Goal: Task Accomplishment & Management: Use online tool/utility

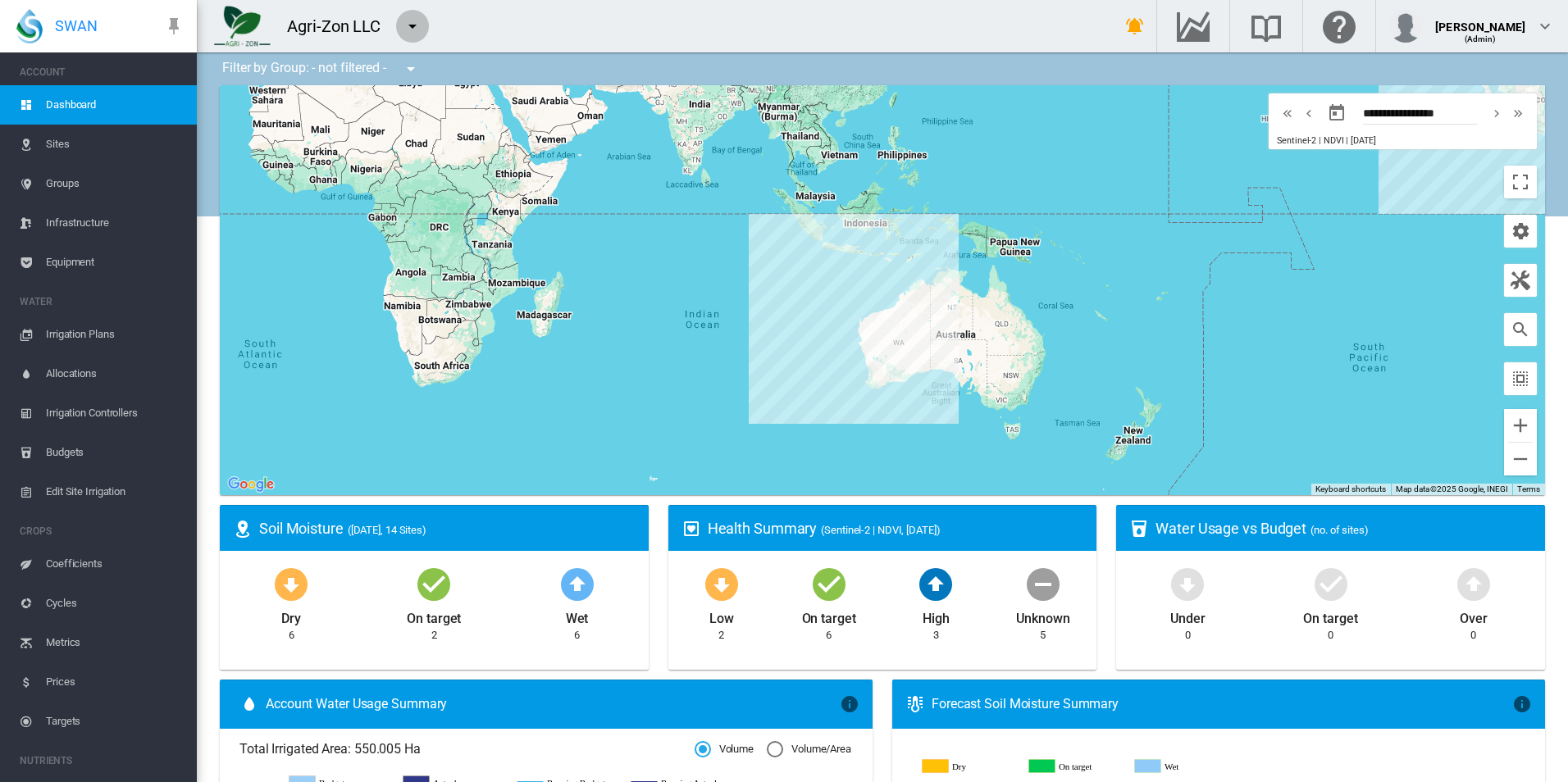
click at [409, 14] on button "button" at bounding box center [412, 26] width 33 height 33
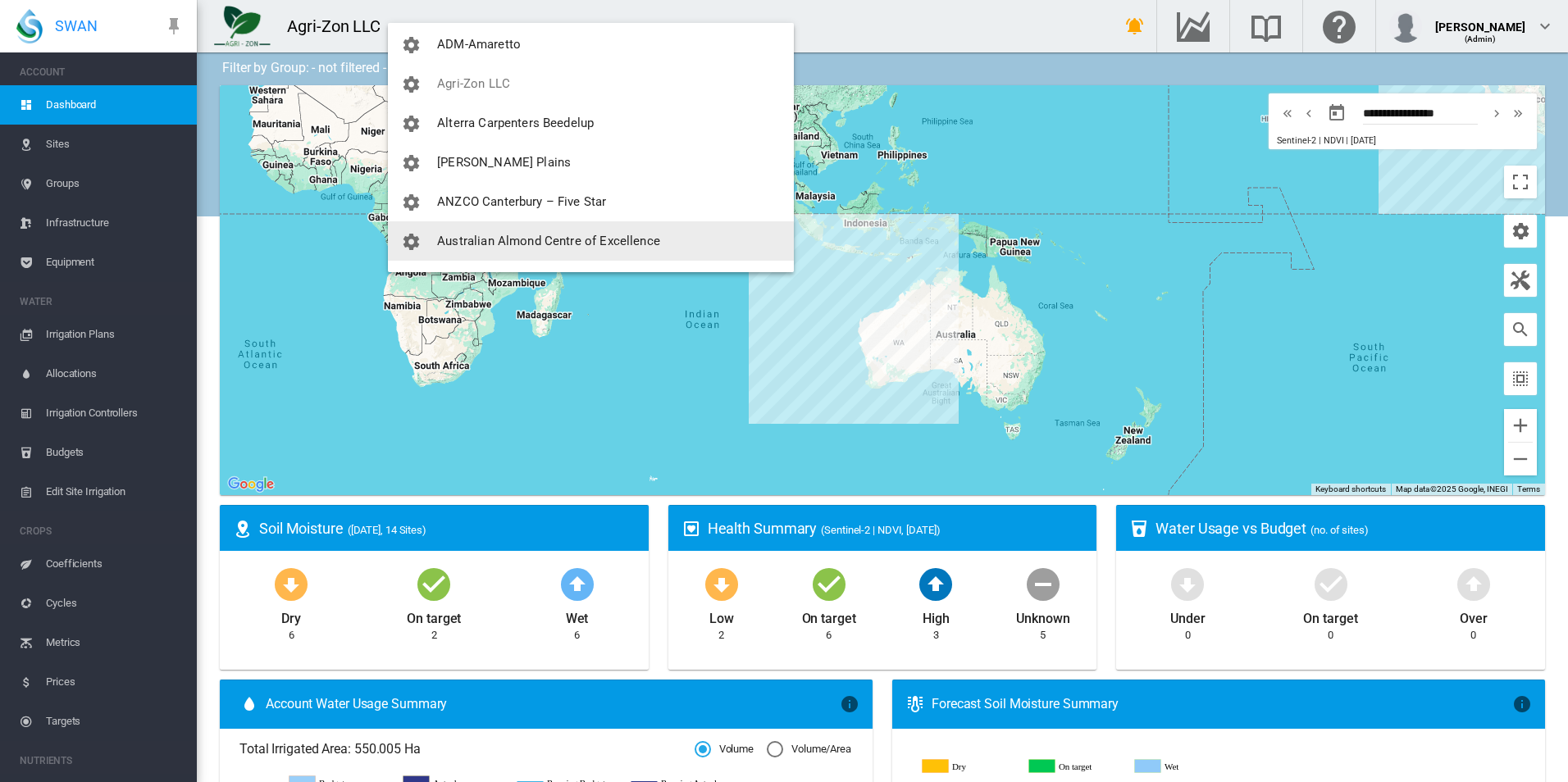
scroll to position [164, 0]
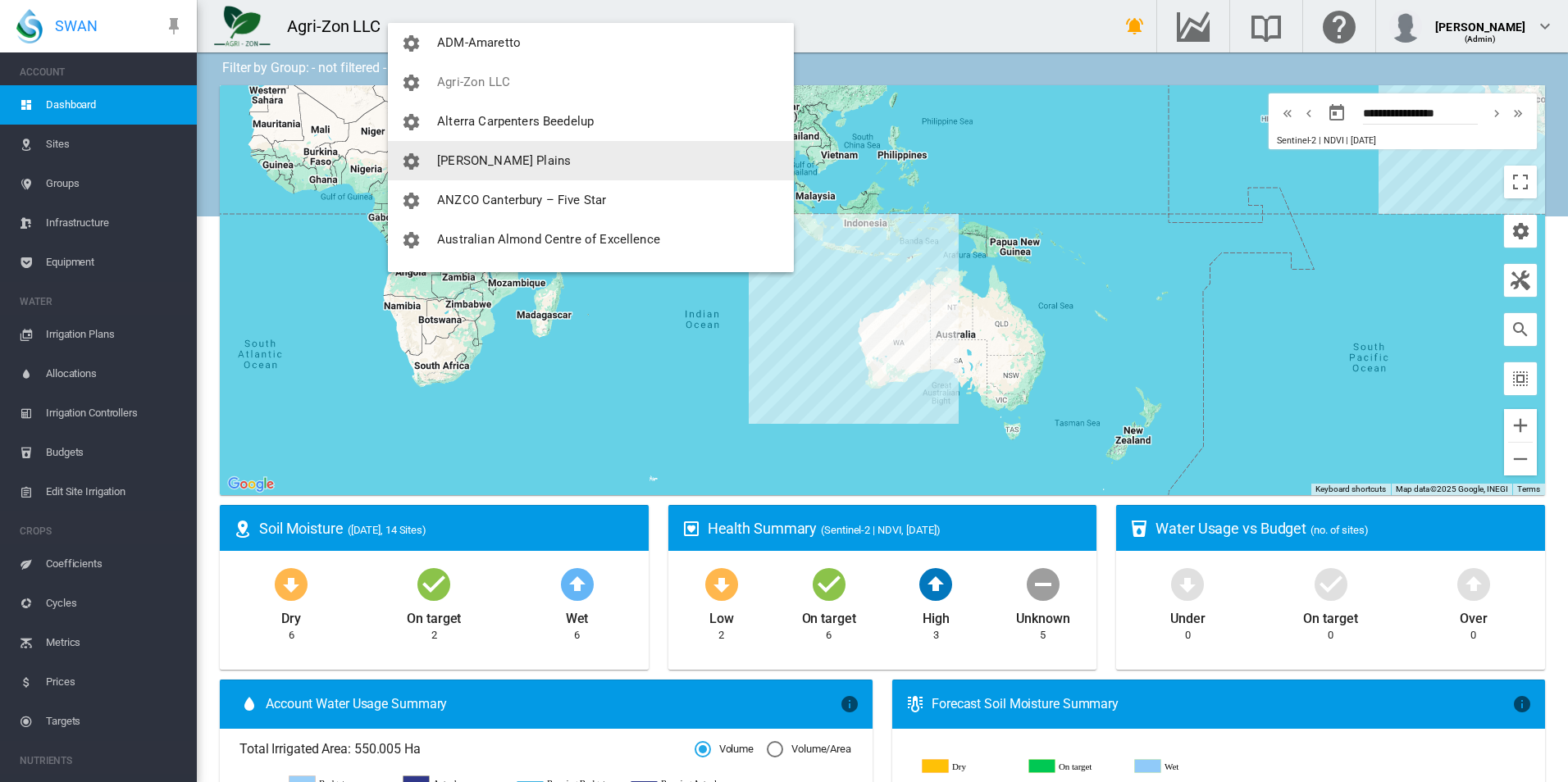
click at [520, 162] on button "Anna Plains" at bounding box center [590, 161] width 406 height 40
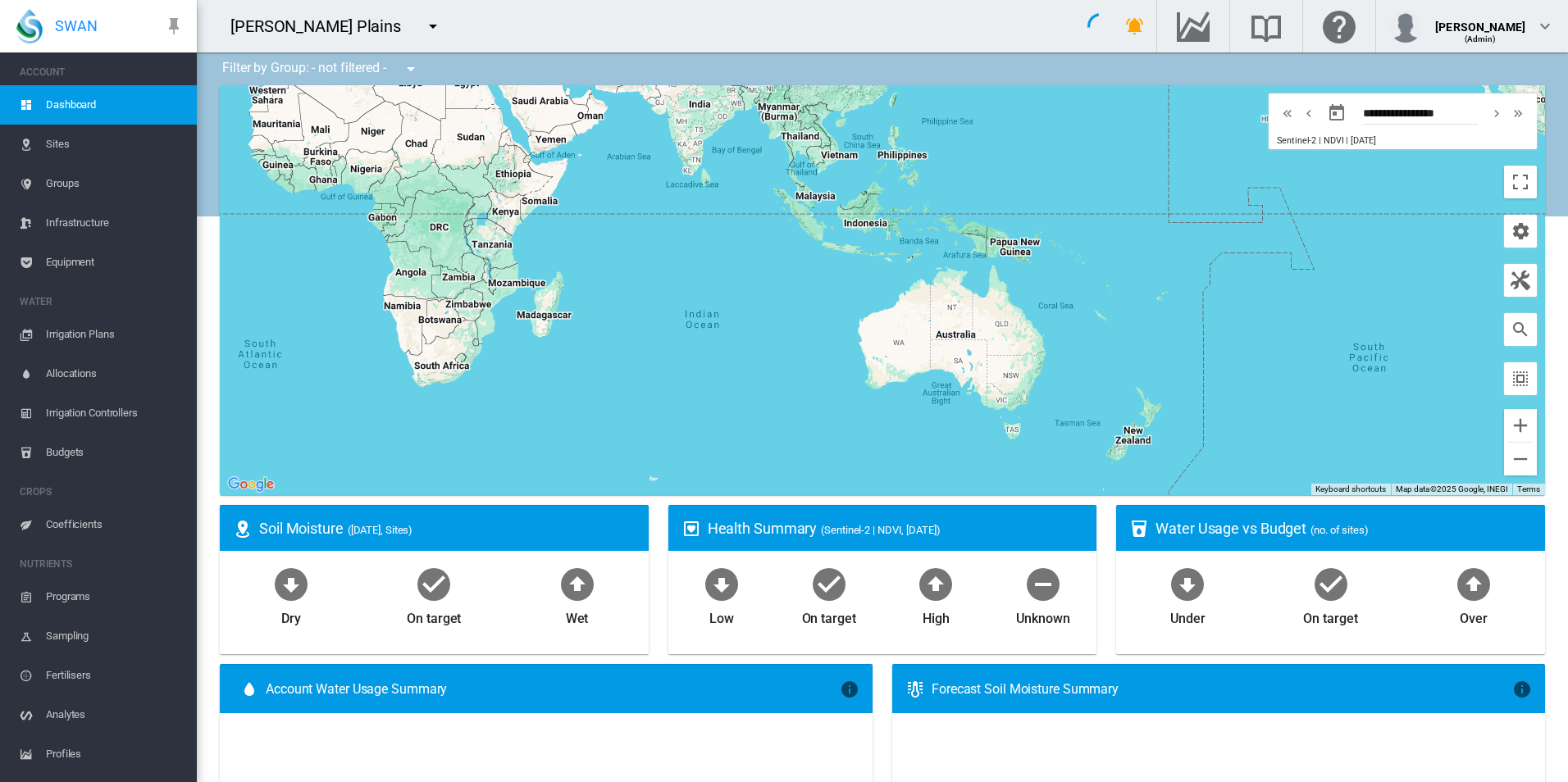
type input "**********"
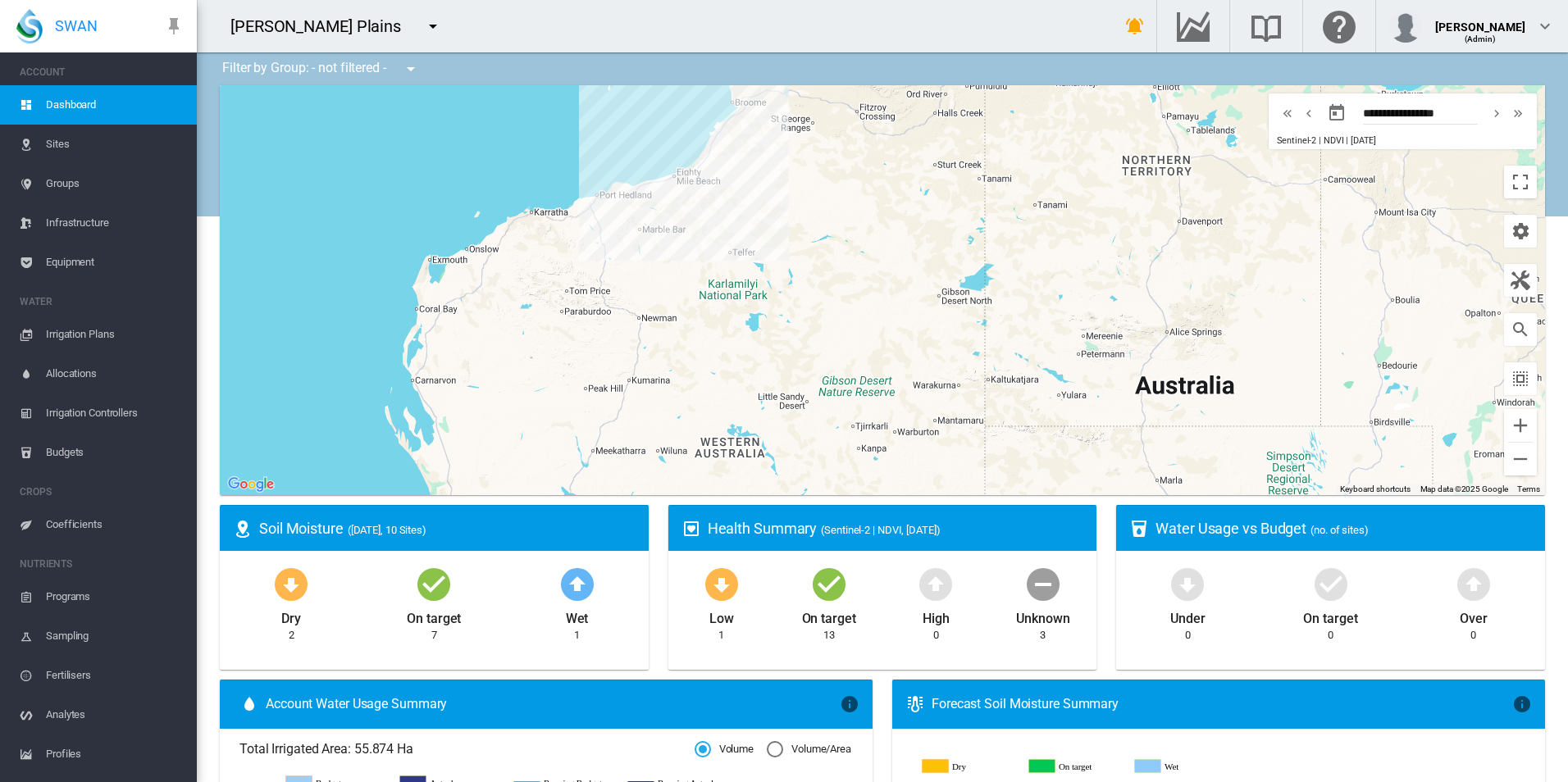
click at [46, 262] on span "Equipment" at bounding box center [115, 263] width 138 height 40
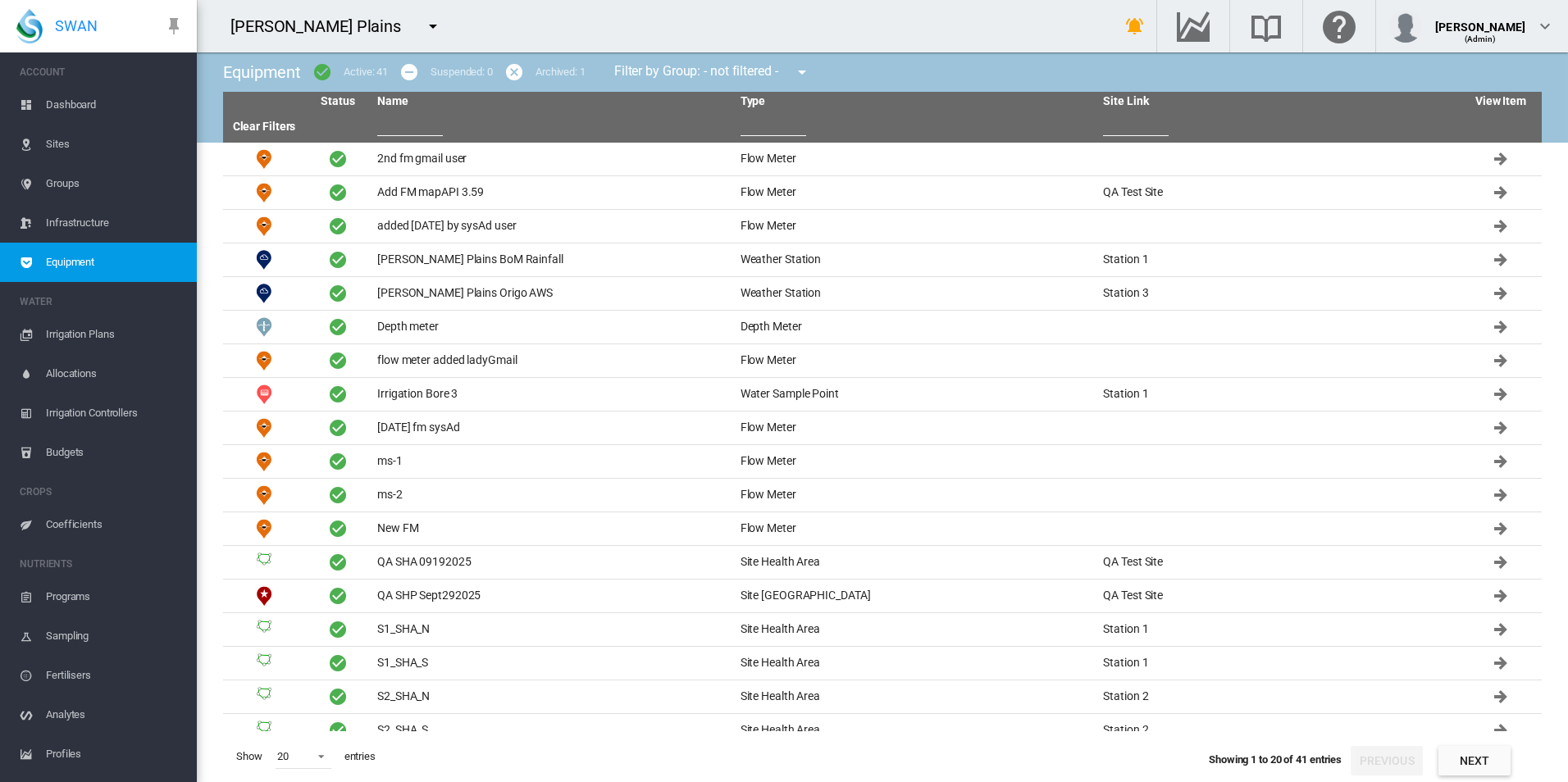
click at [397, 122] on input "text" at bounding box center [409, 124] width 65 height 25
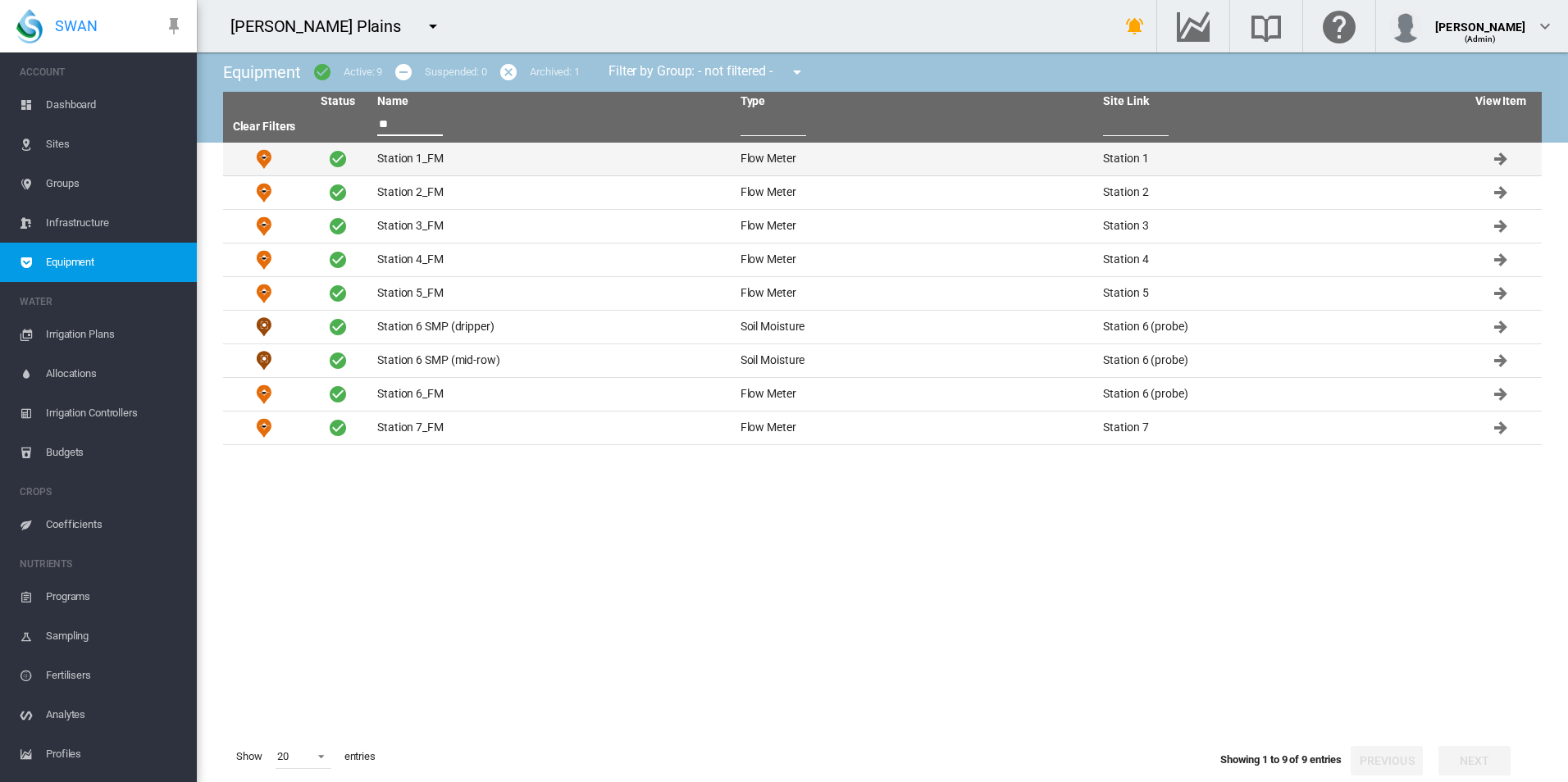
type input "**"
click at [420, 154] on td "Station 1_FM" at bounding box center [552, 159] width 363 height 33
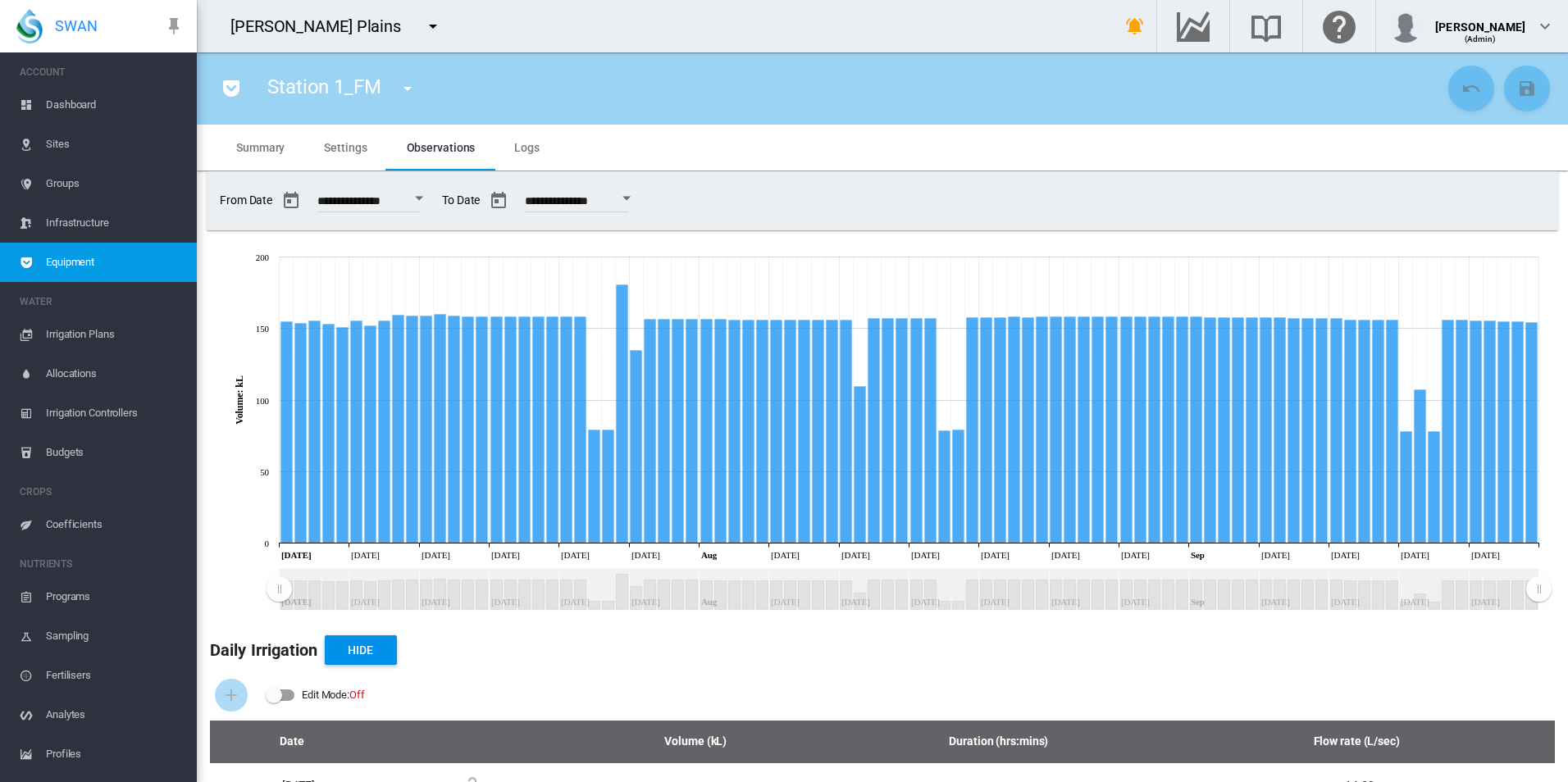
click at [158, 252] on span "Equipment" at bounding box center [115, 263] width 138 height 40
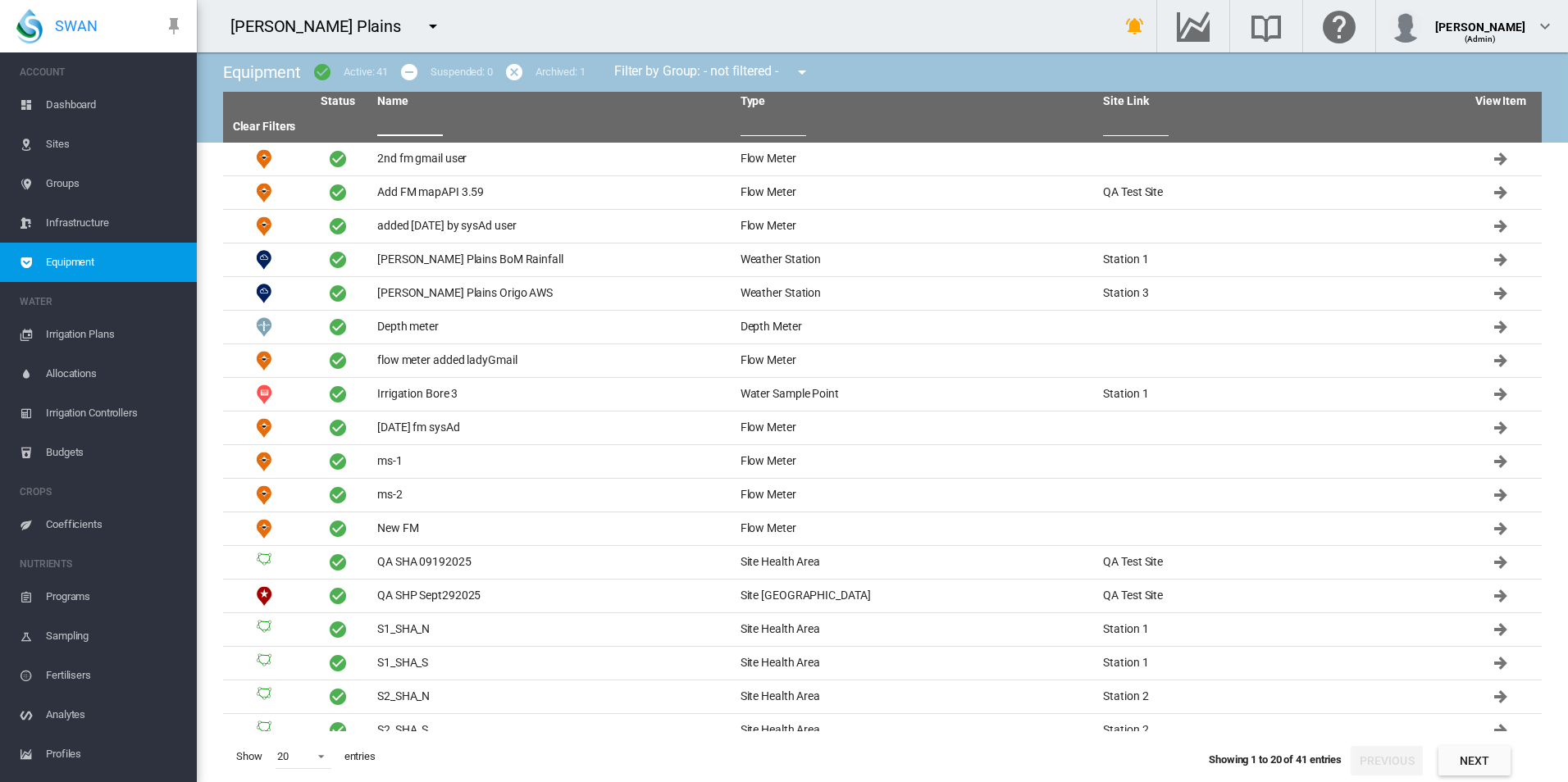
click at [405, 122] on input "text" at bounding box center [409, 124] width 65 height 25
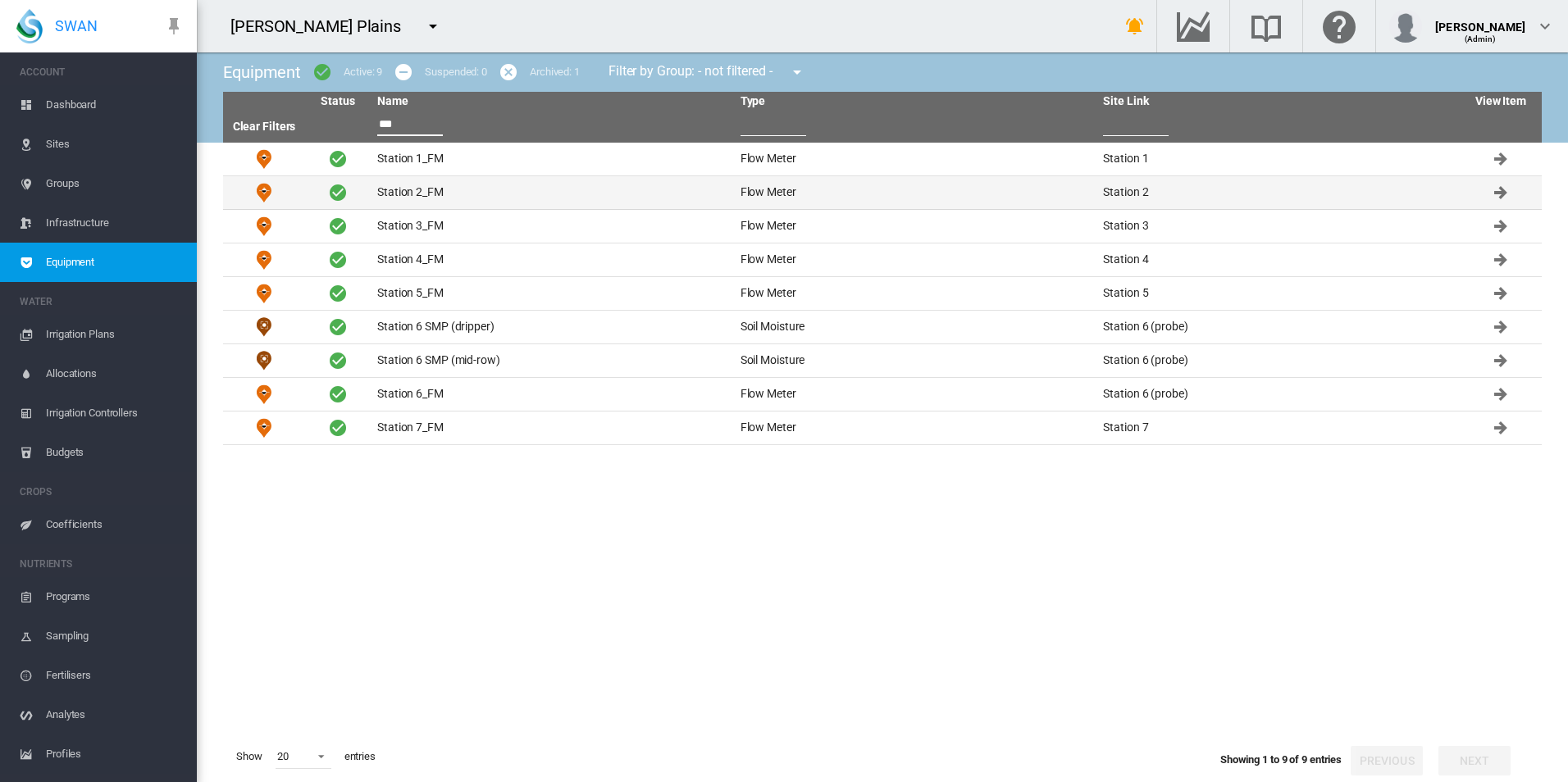
type input "***"
click at [472, 189] on td "Station 2_FM" at bounding box center [552, 192] width 363 height 33
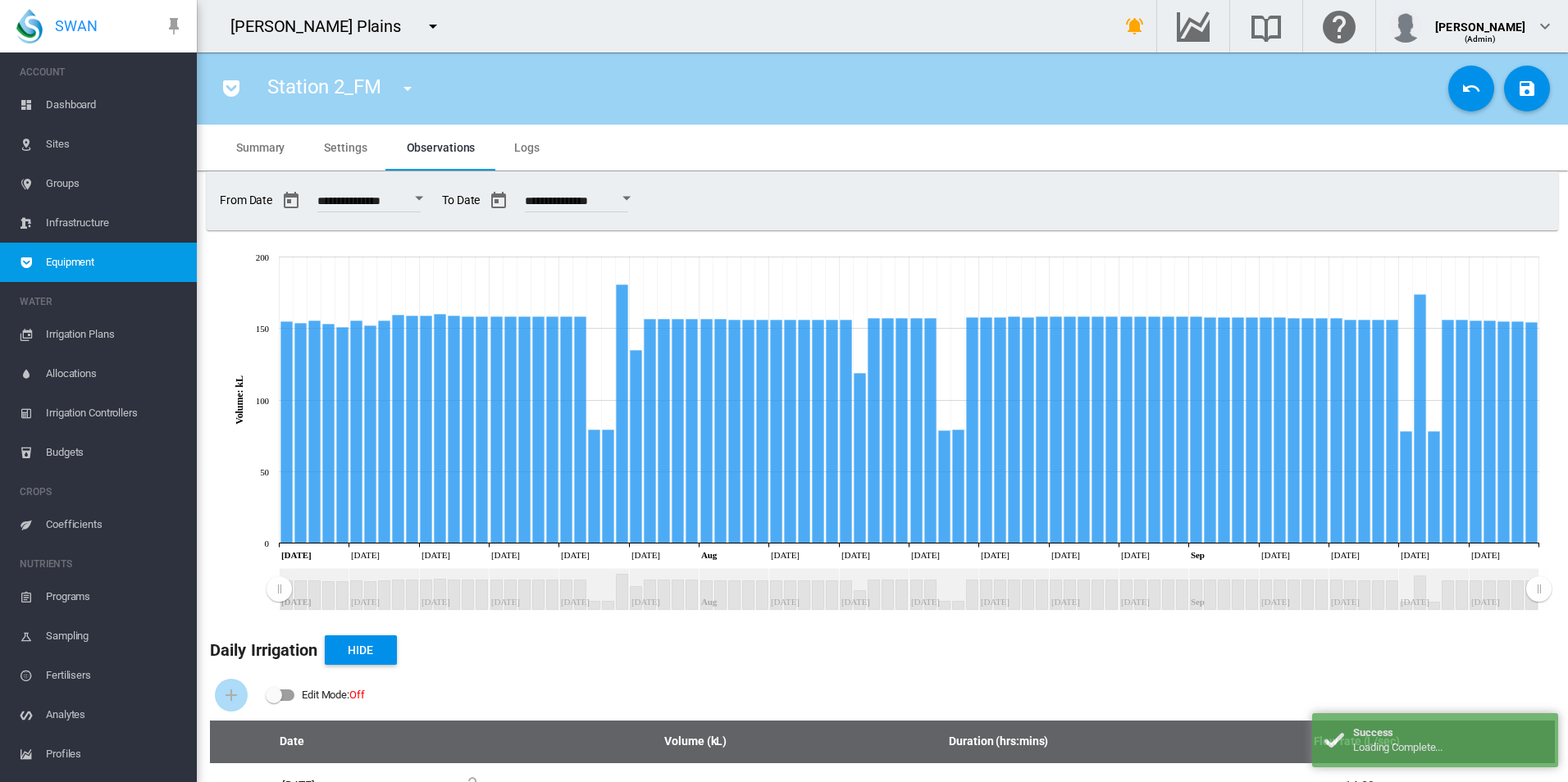
click at [347, 148] on span "Settings" at bounding box center [344, 148] width 43 height 13
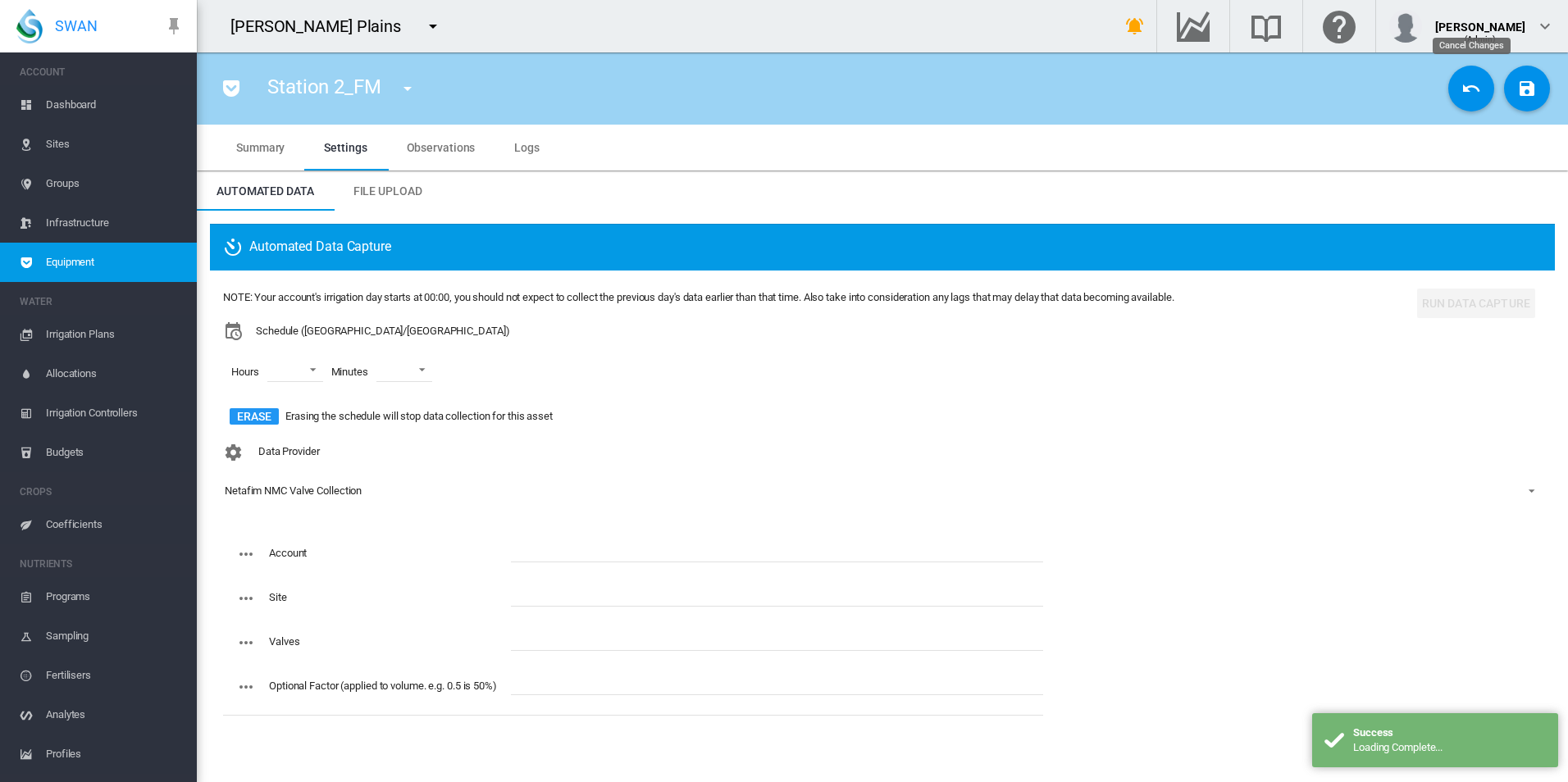
click at [1459, 102] on button "Cancel Changes" at bounding box center [1471, 88] width 46 height 46
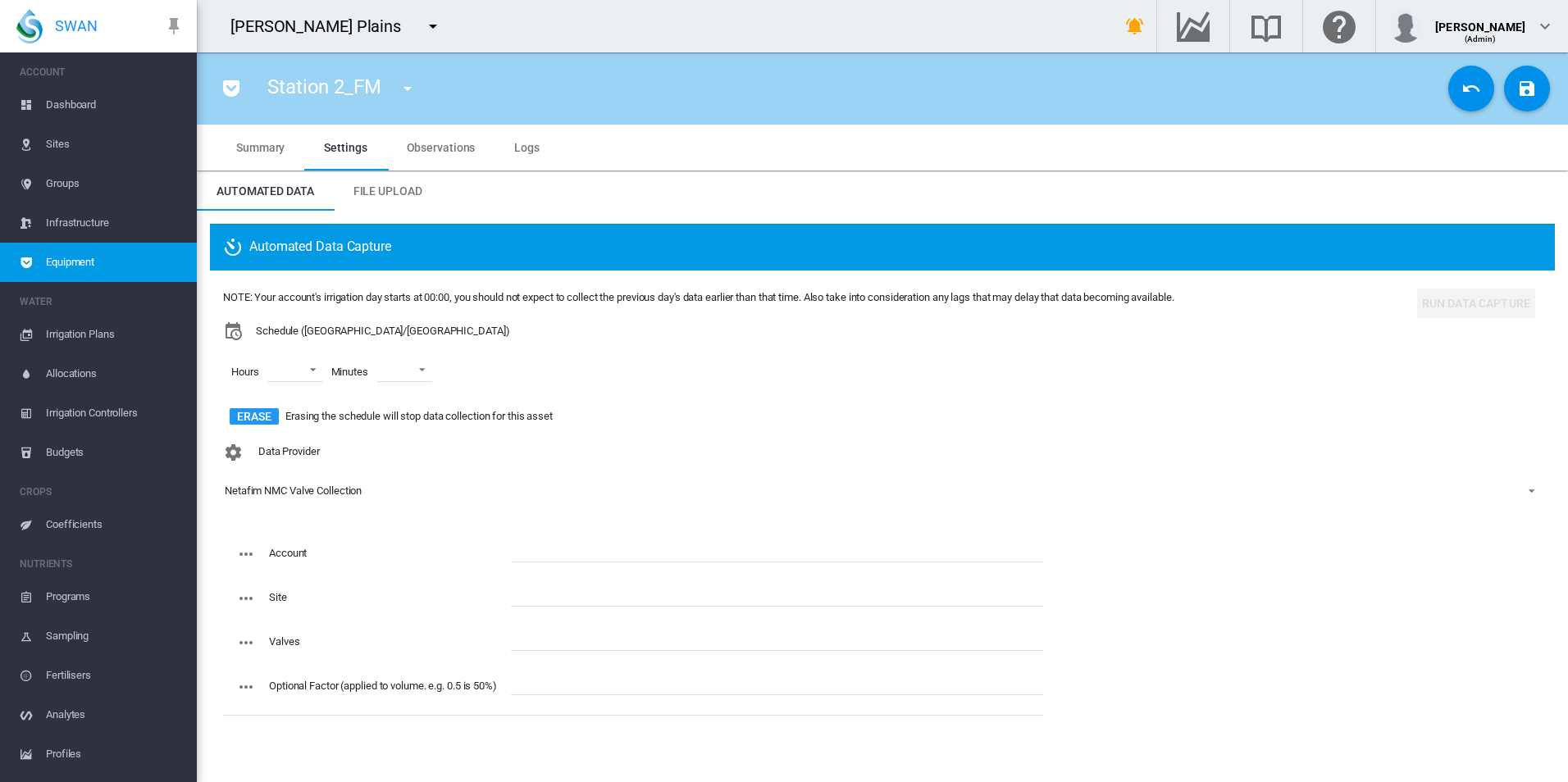
click at [128, 265] on span "Equipment" at bounding box center [115, 263] width 138 height 40
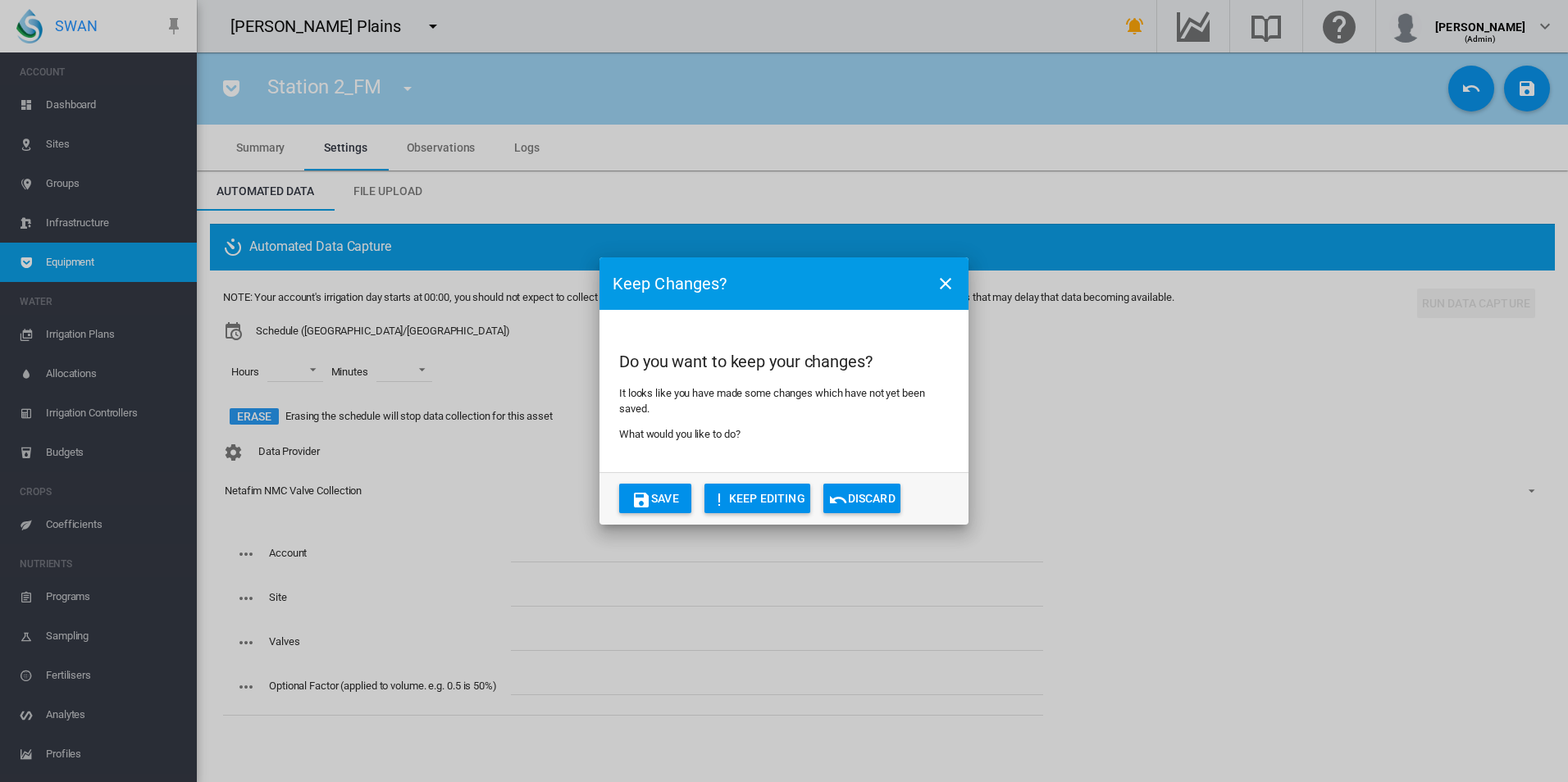
click at [875, 489] on button "Discard" at bounding box center [862, 498] width 78 height 29
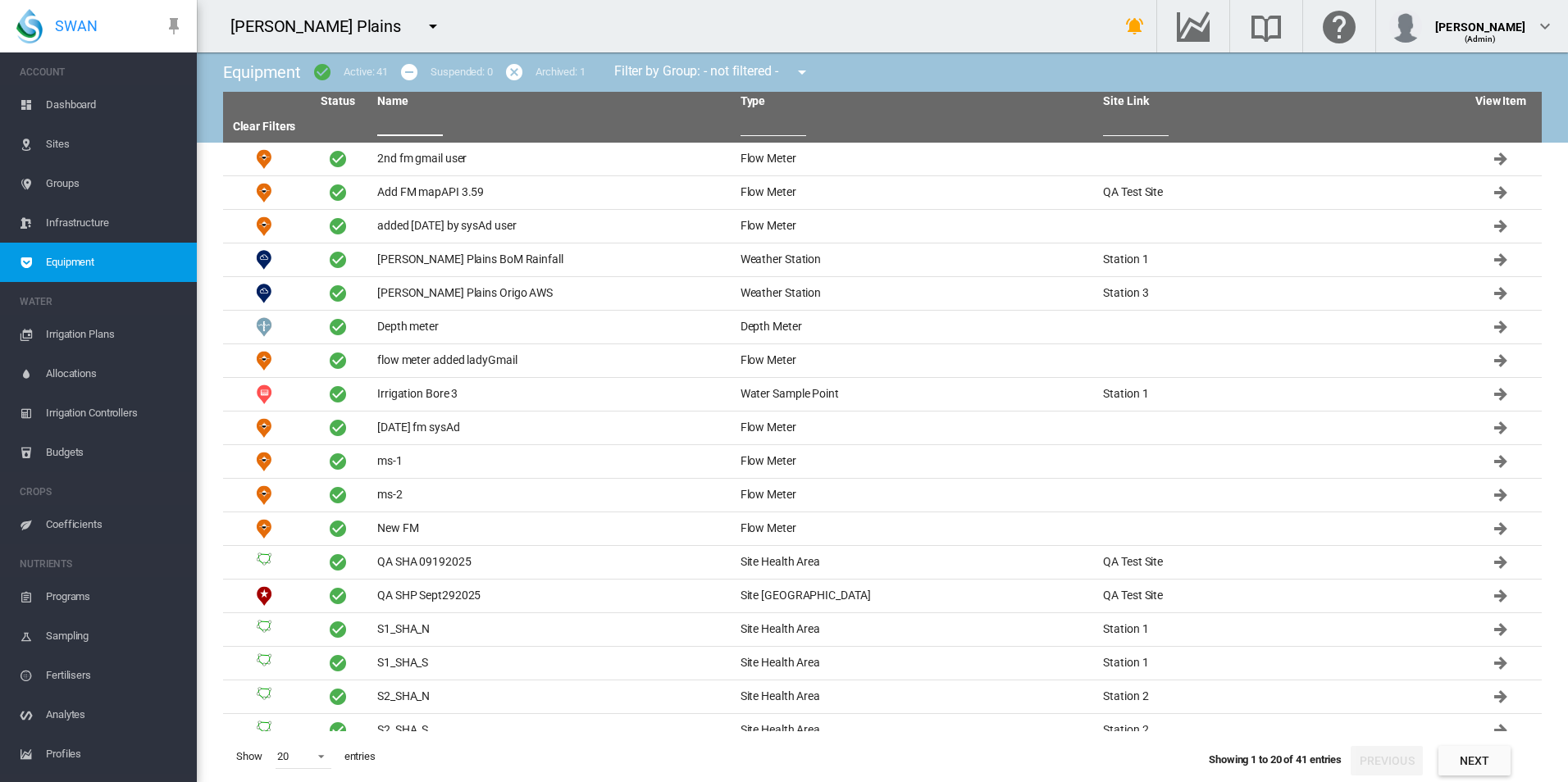
click at [400, 125] on input "text" at bounding box center [409, 124] width 65 height 25
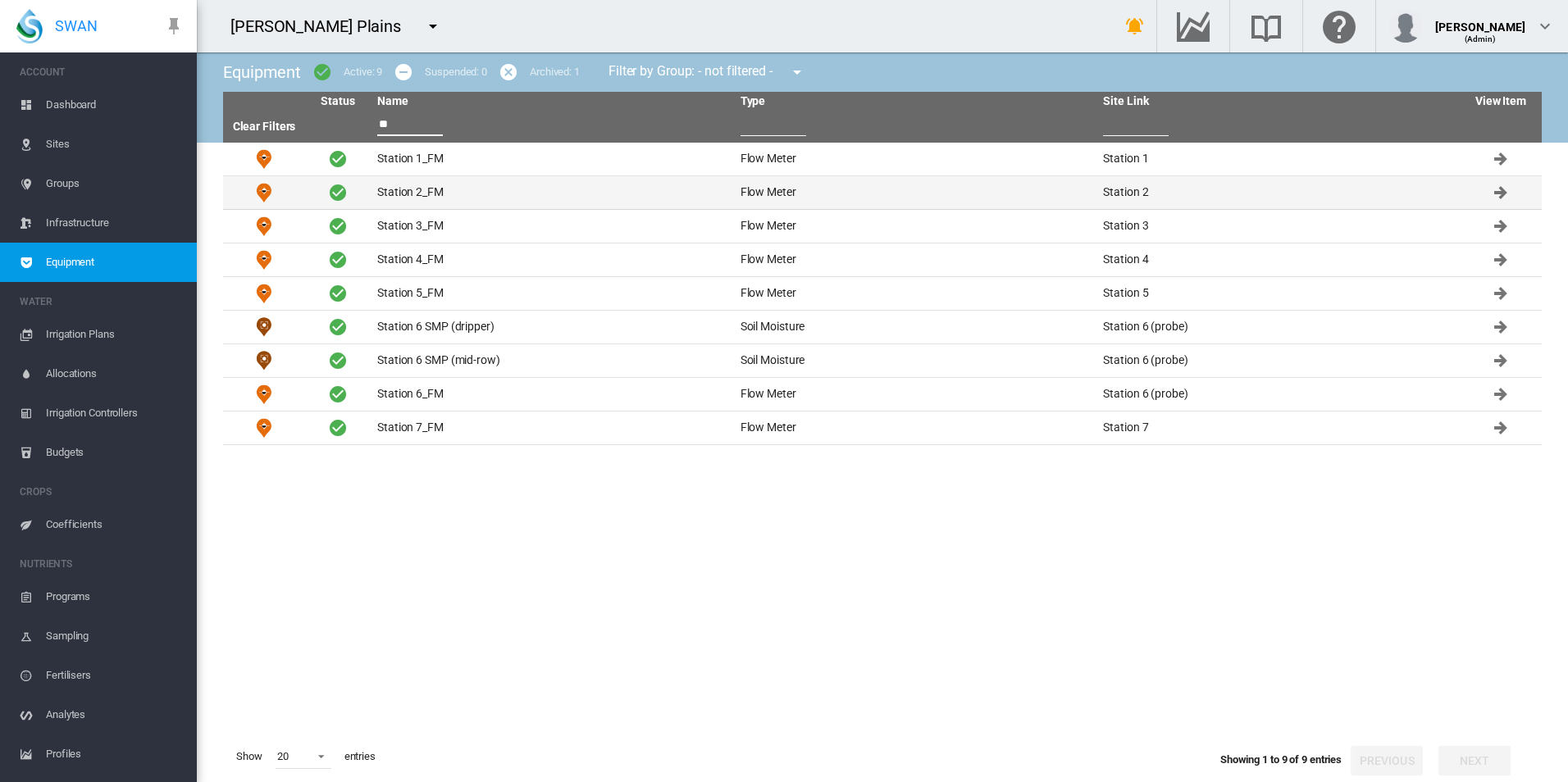
type input "**"
click at [447, 197] on td "Station 2_FM" at bounding box center [552, 192] width 363 height 33
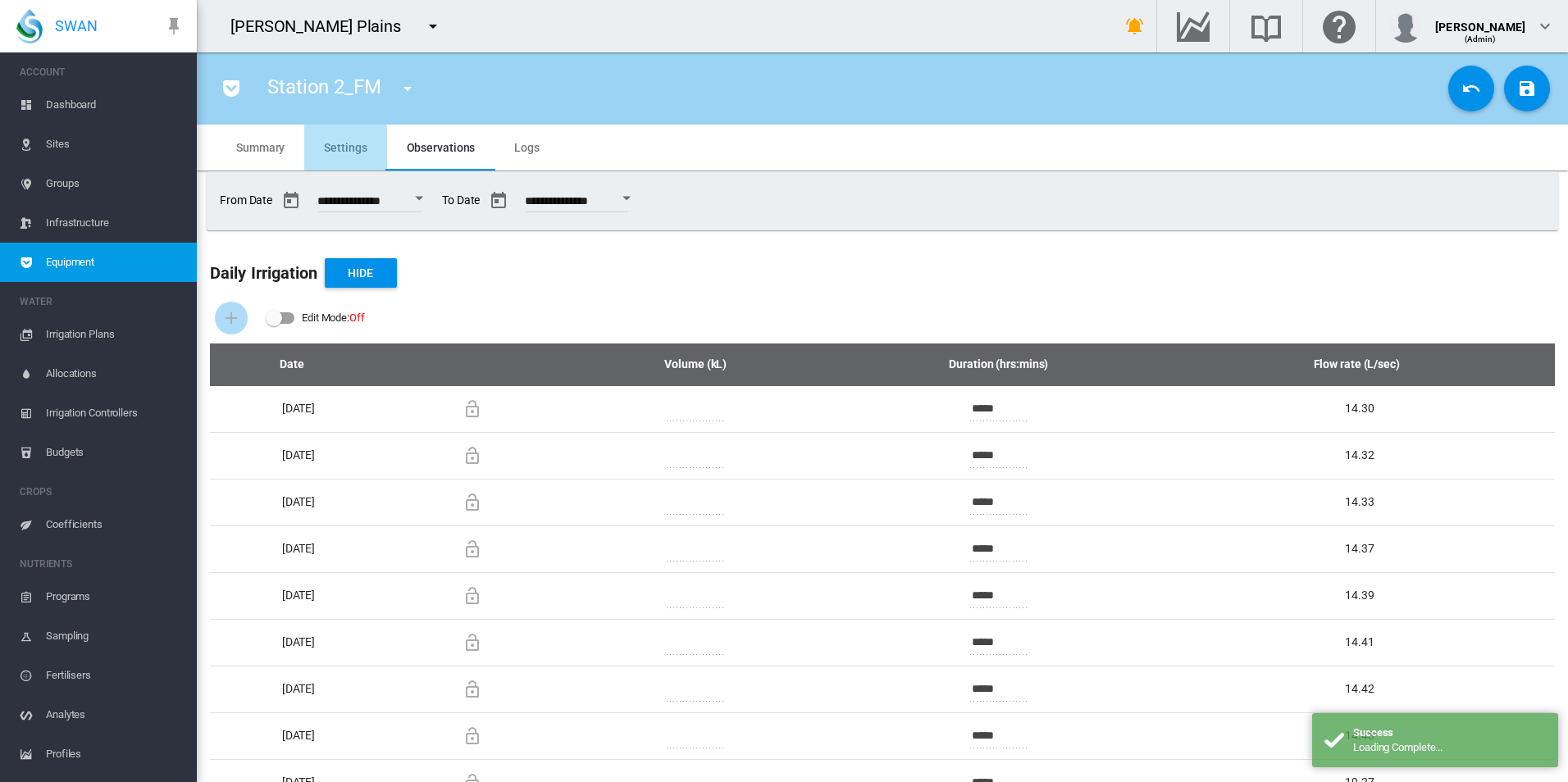
click at [345, 153] on span "Settings" at bounding box center [344, 148] width 43 height 13
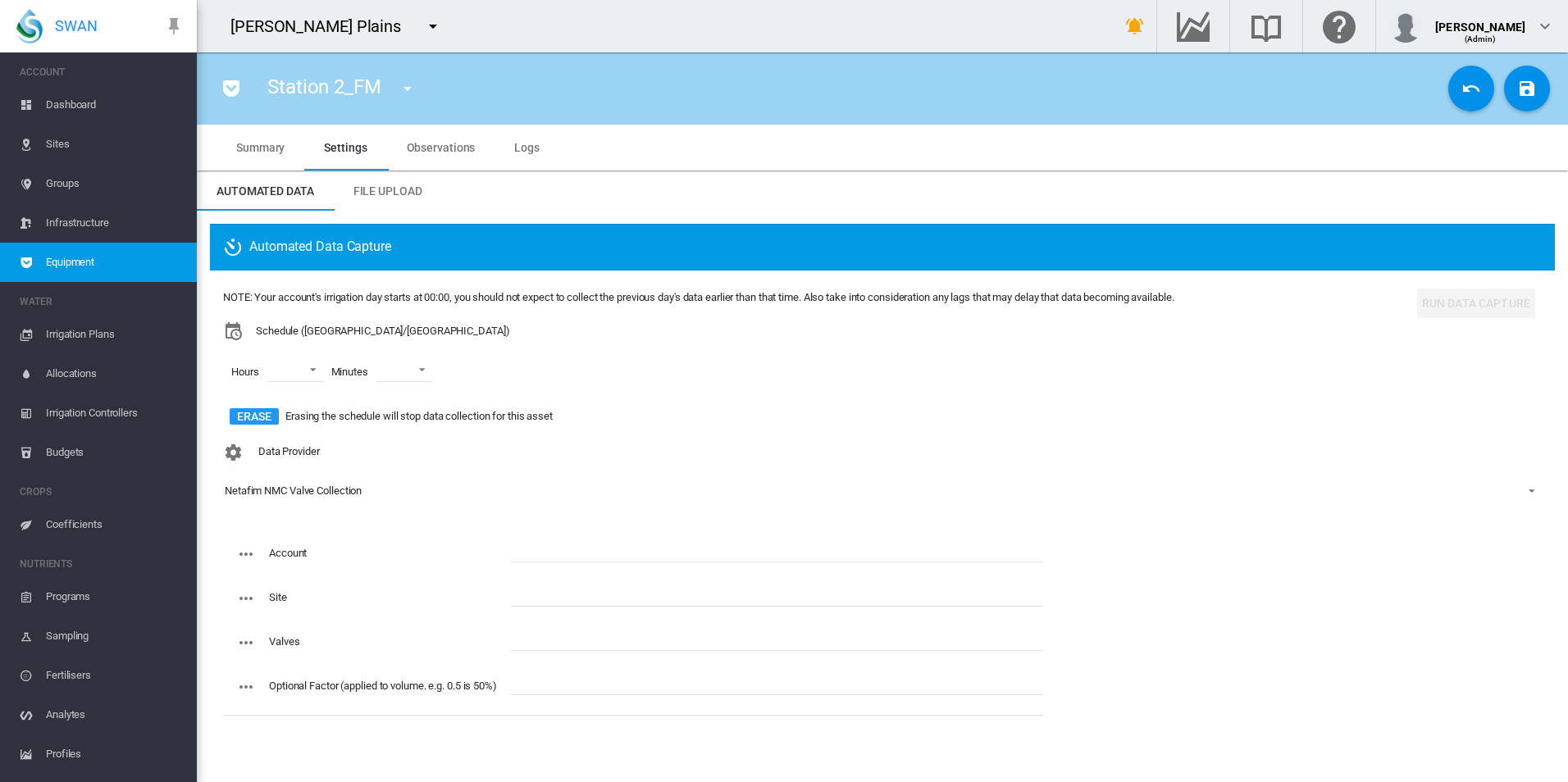
click at [151, 259] on span "Equipment" at bounding box center [115, 263] width 138 height 40
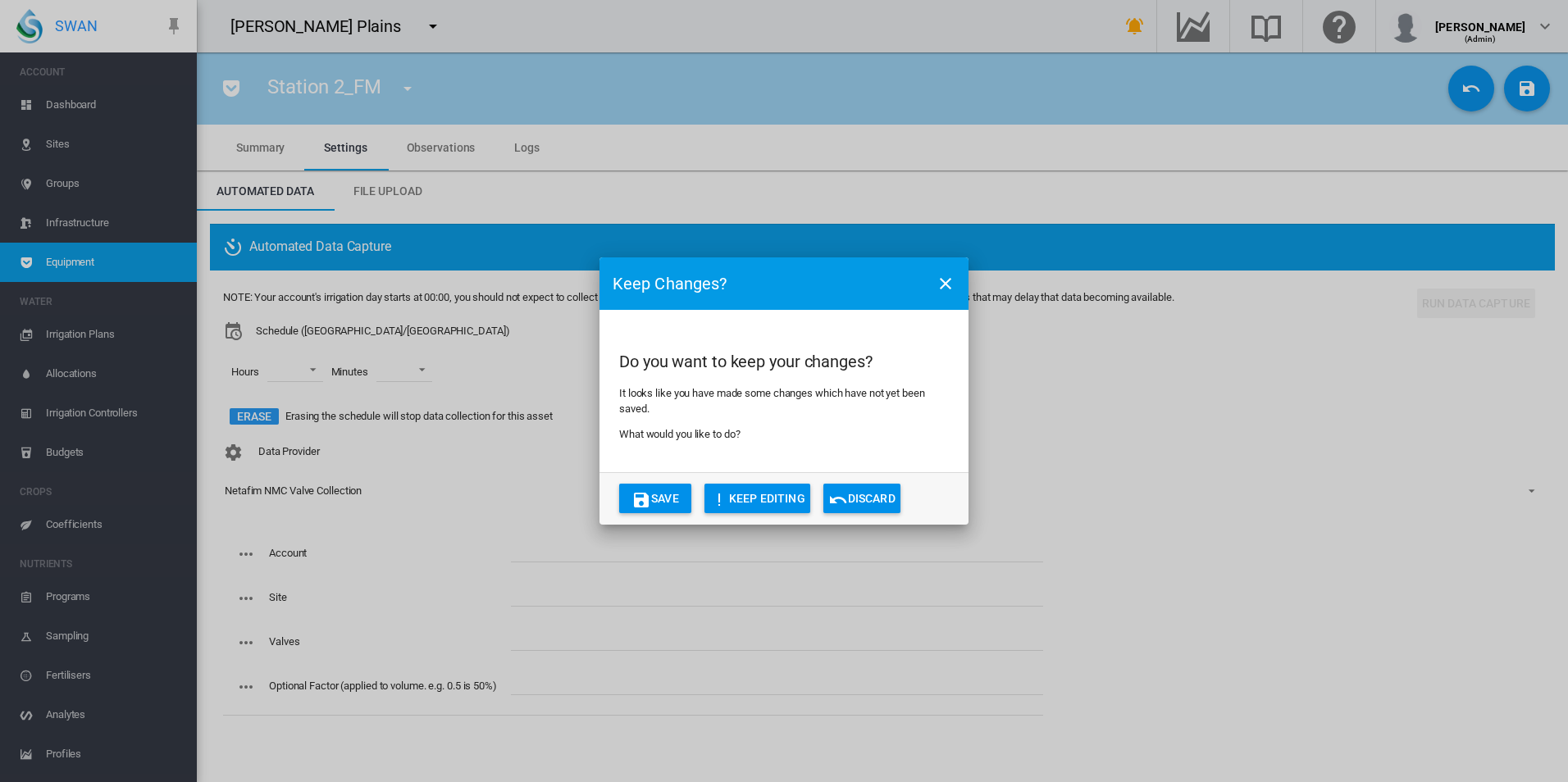
click at [879, 504] on button "Discard" at bounding box center [862, 498] width 78 height 29
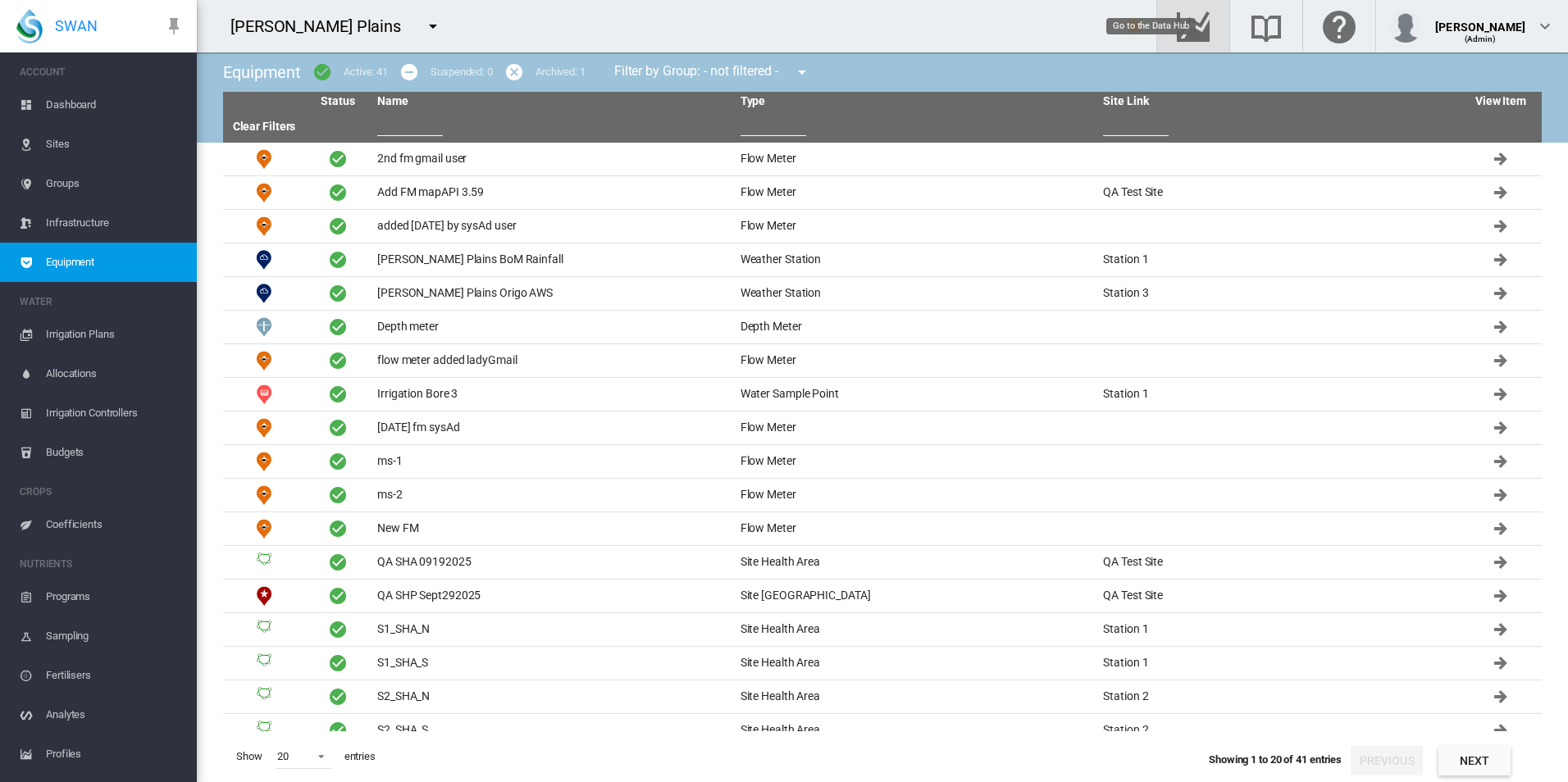
click at [1212, 36] on md-icon "Go to the Data Hub" at bounding box center [1193, 26] width 40 height 20
click at [399, 123] on input "text" at bounding box center [409, 124] width 65 height 25
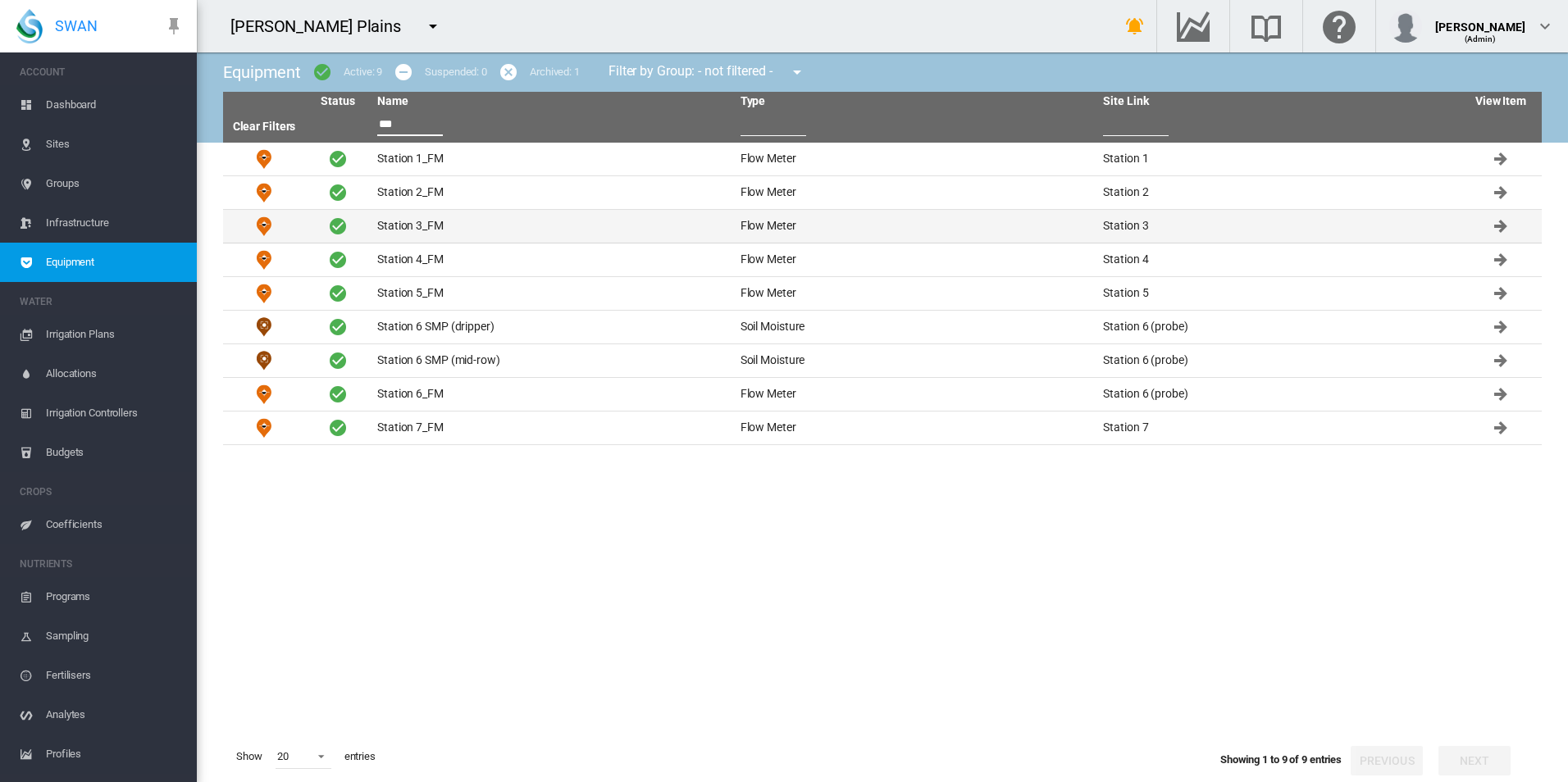
type input "***"
click at [500, 219] on td "Station 3_FM" at bounding box center [552, 226] width 363 height 33
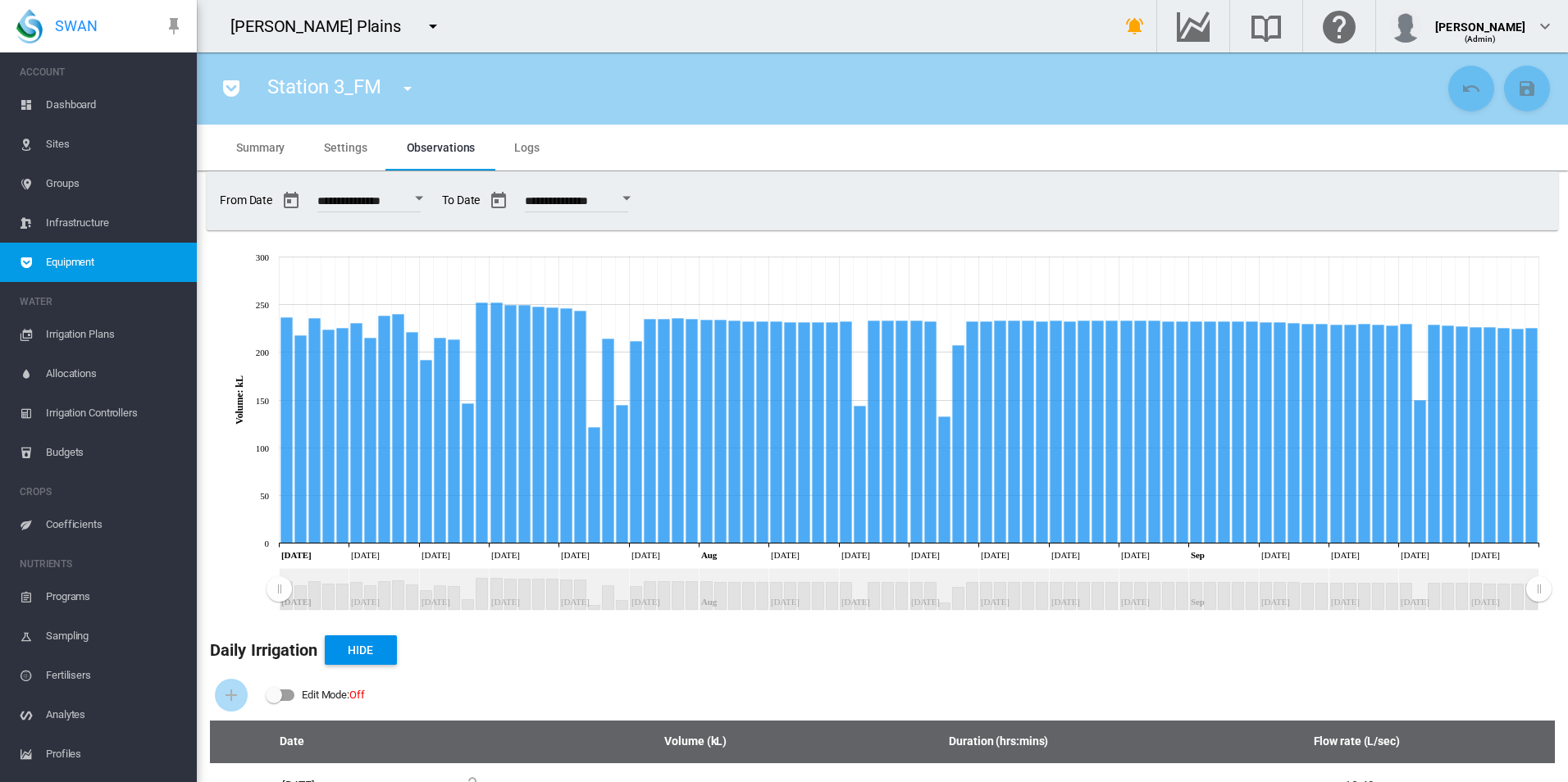
click at [423, 26] on md-icon "icon-menu-down" at bounding box center [432, 26] width 20 height 20
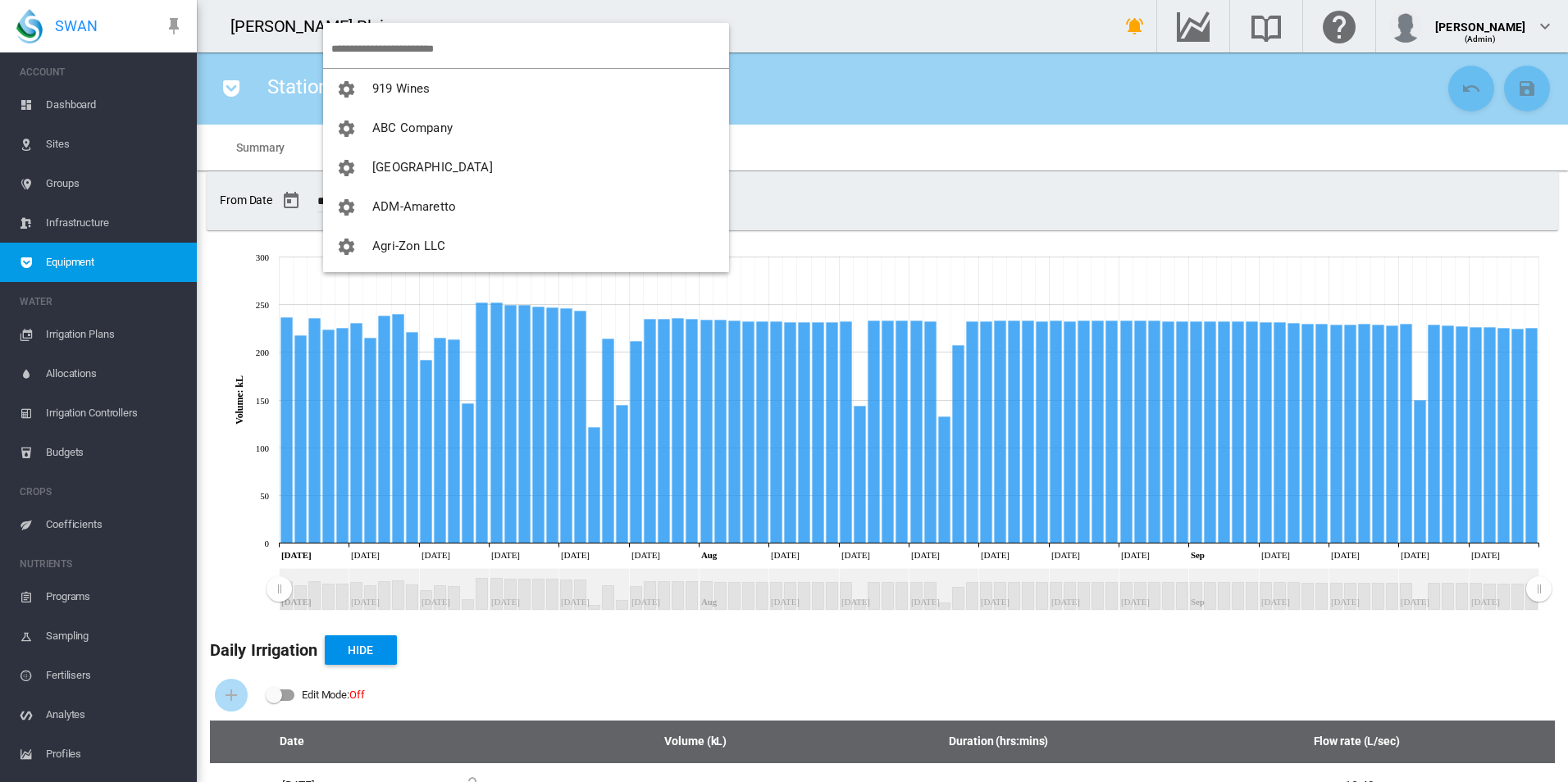
click at [371, 48] on input "search" at bounding box center [530, 48] width 398 height 39
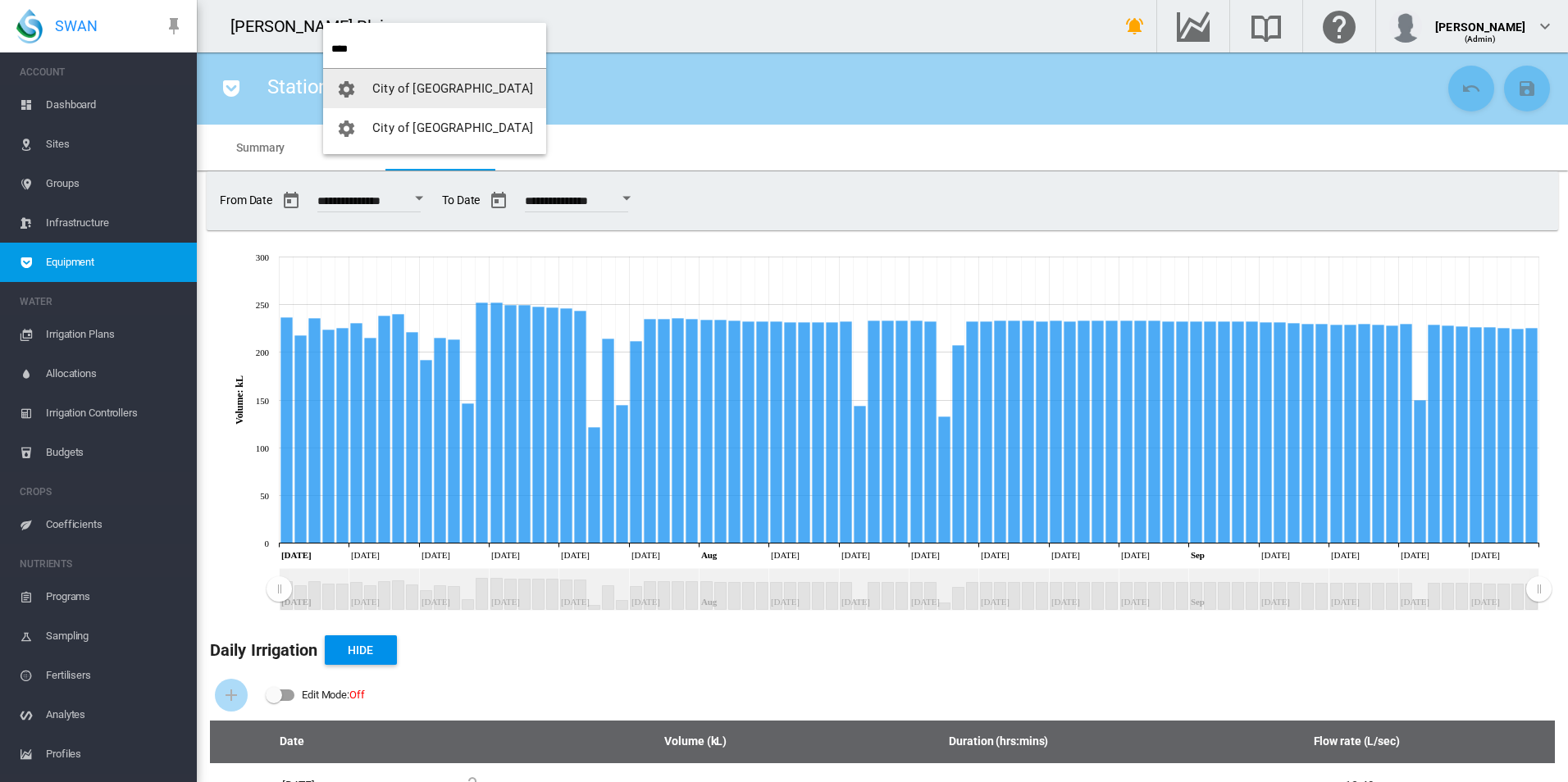
type input "****"
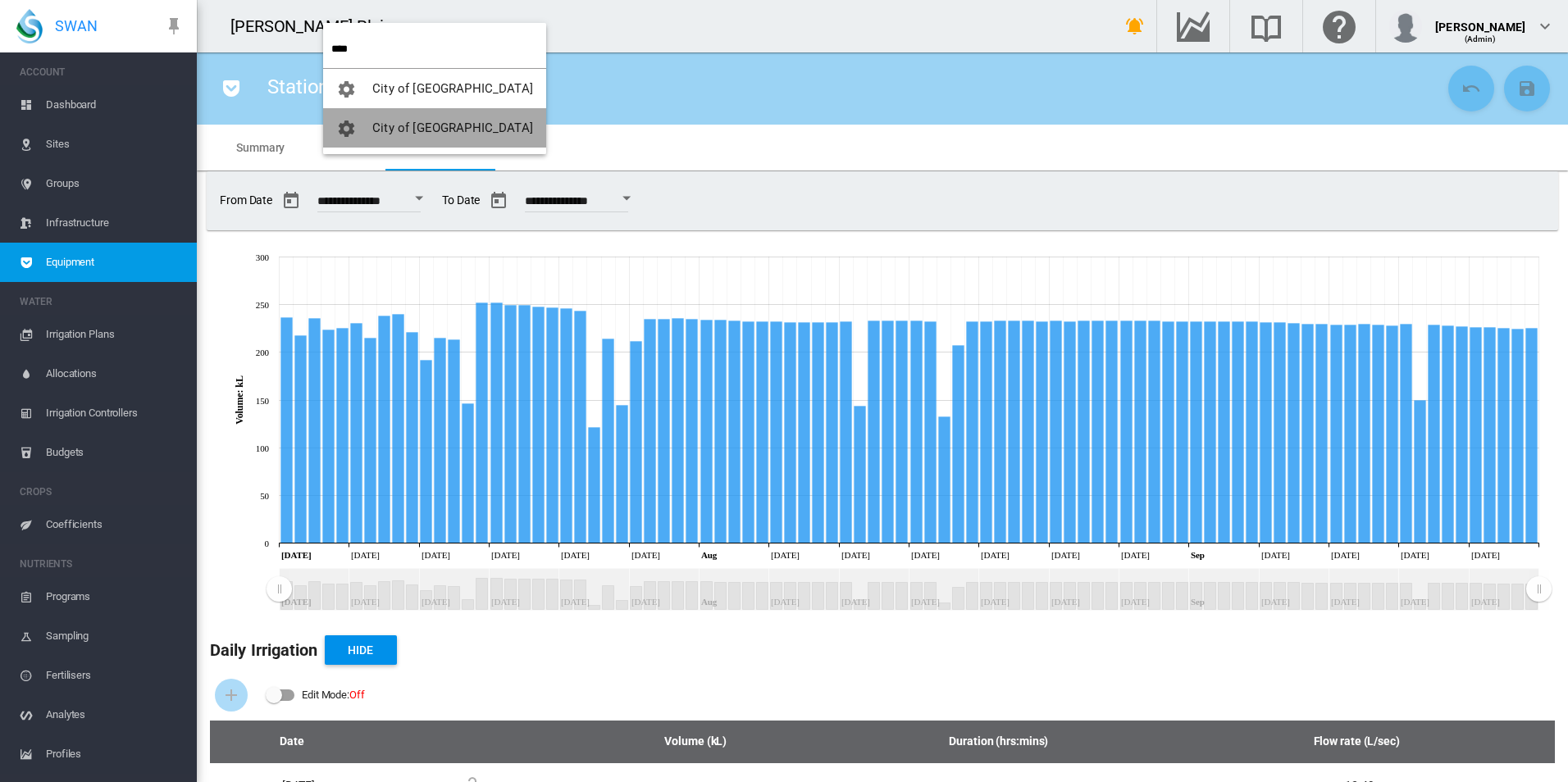
click at [446, 128] on span "City of [GEOGRAPHIC_DATA]" at bounding box center [453, 128] width 161 height 15
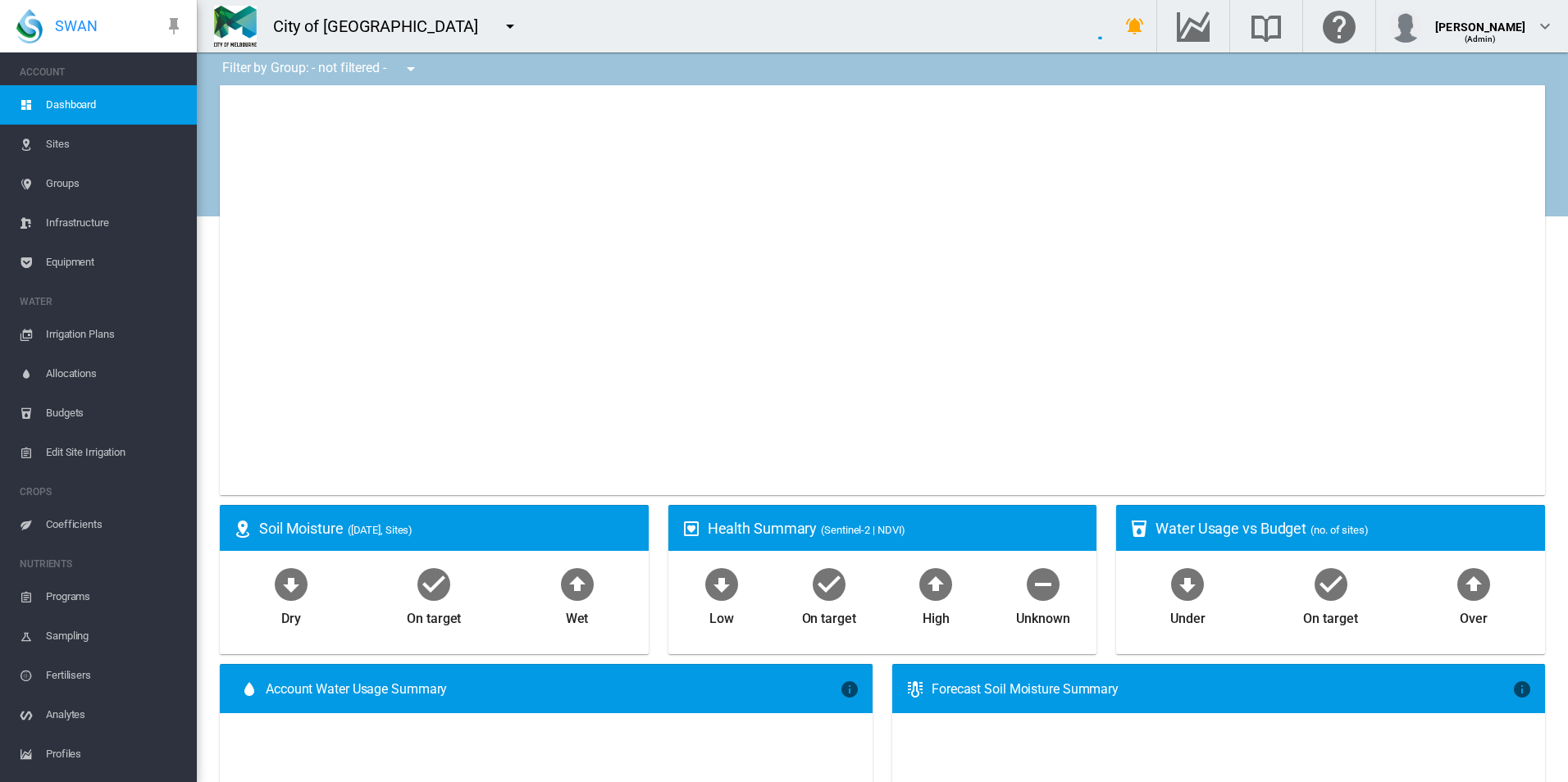
click at [109, 261] on span "Equipment" at bounding box center [115, 263] width 138 height 40
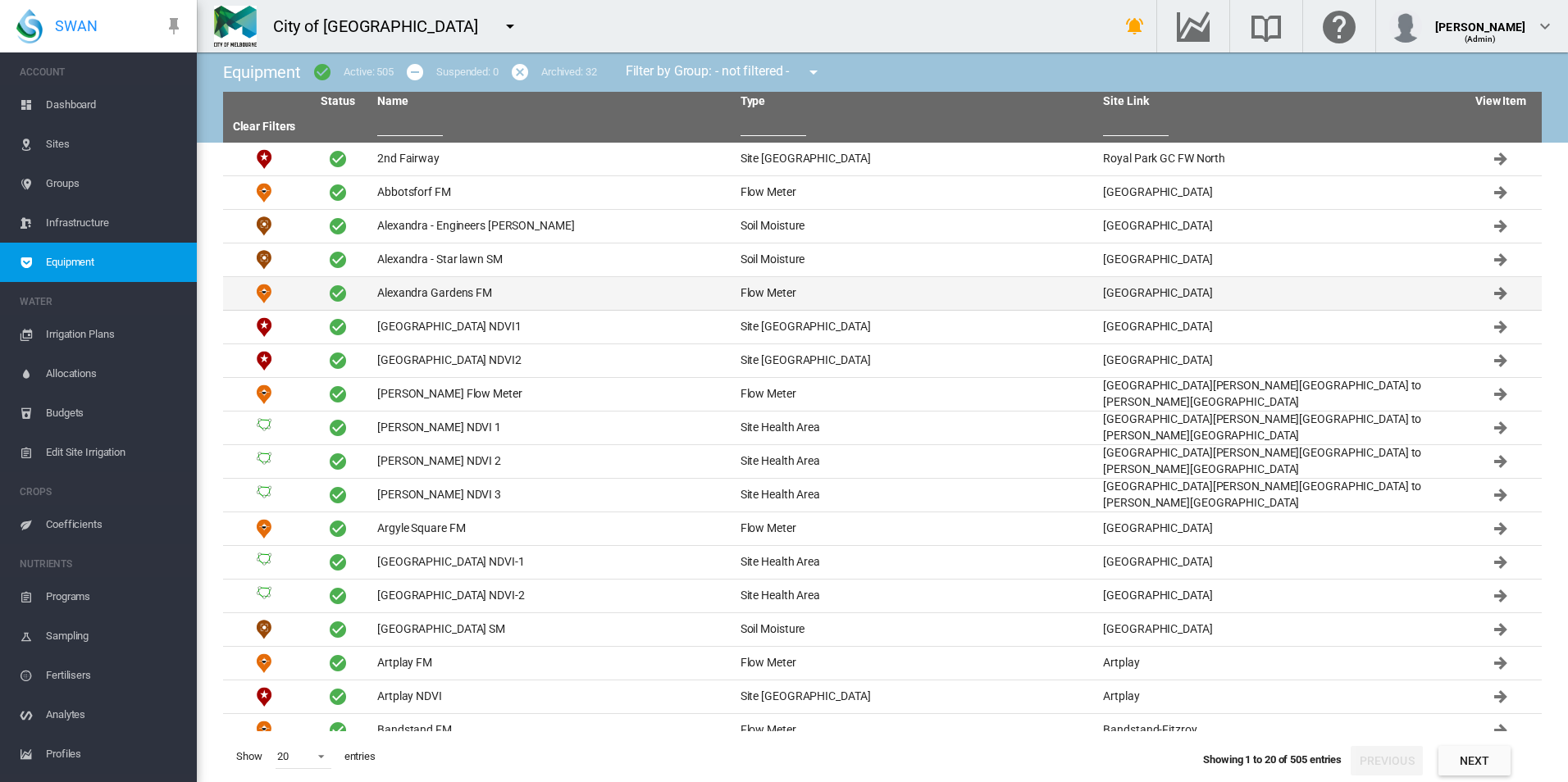
click at [536, 292] on td "Alexandra Gardens FM" at bounding box center [552, 293] width 363 height 33
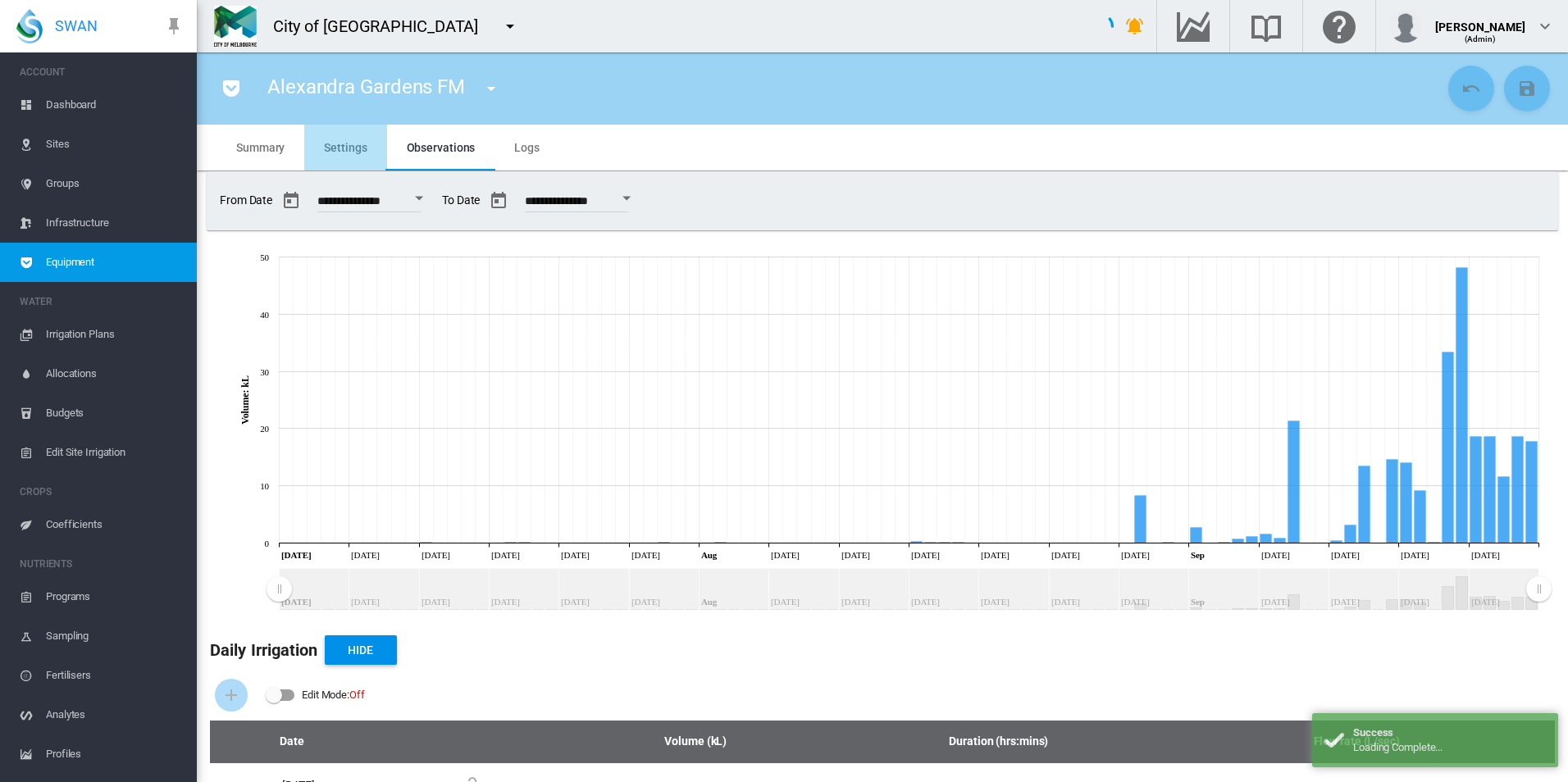
click at [354, 152] on span "Settings" at bounding box center [344, 148] width 43 height 13
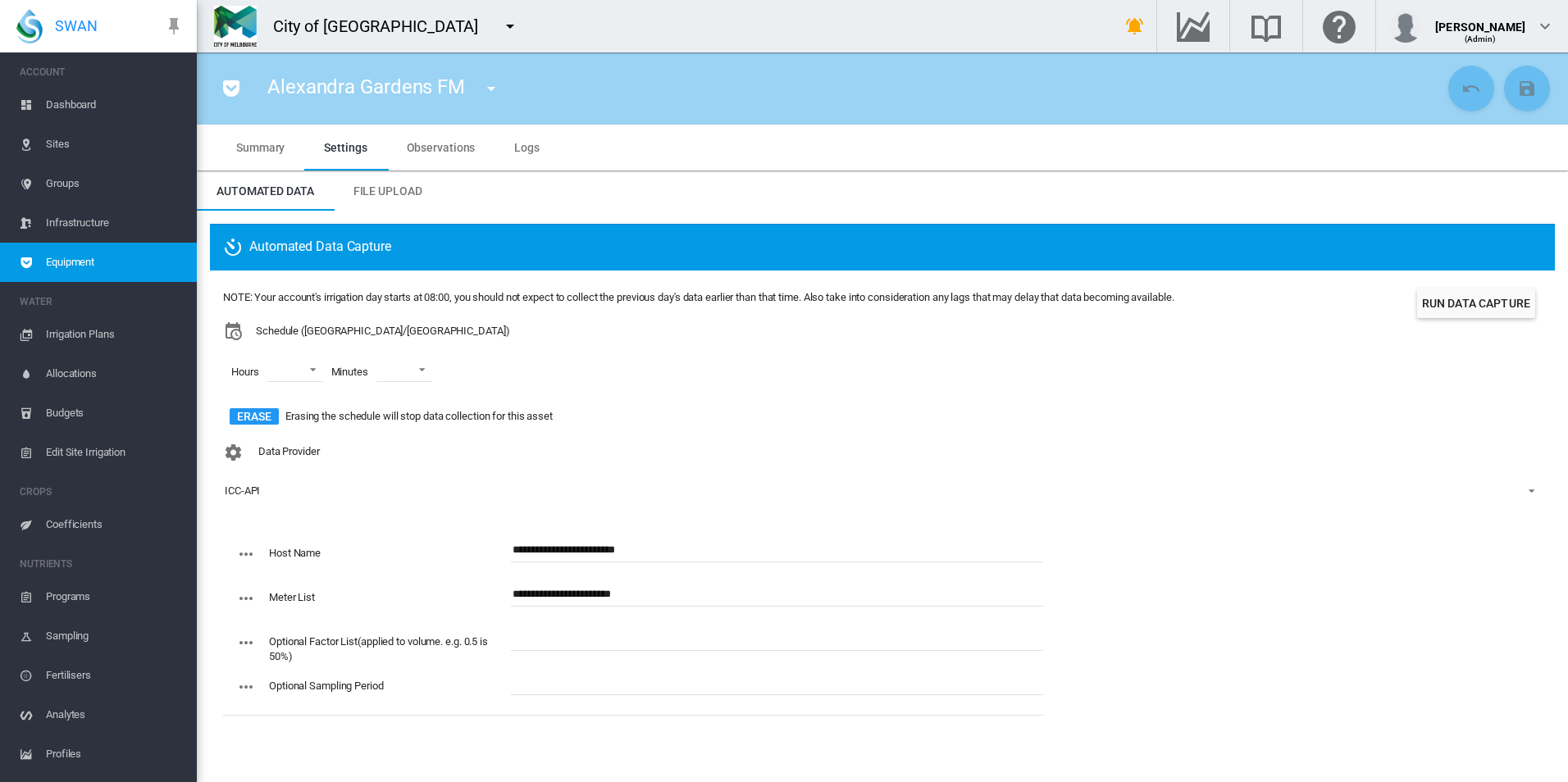
click at [1457, 304] on button "Run Data Capture" at bounding box center [1475, 303] width 118 height 29
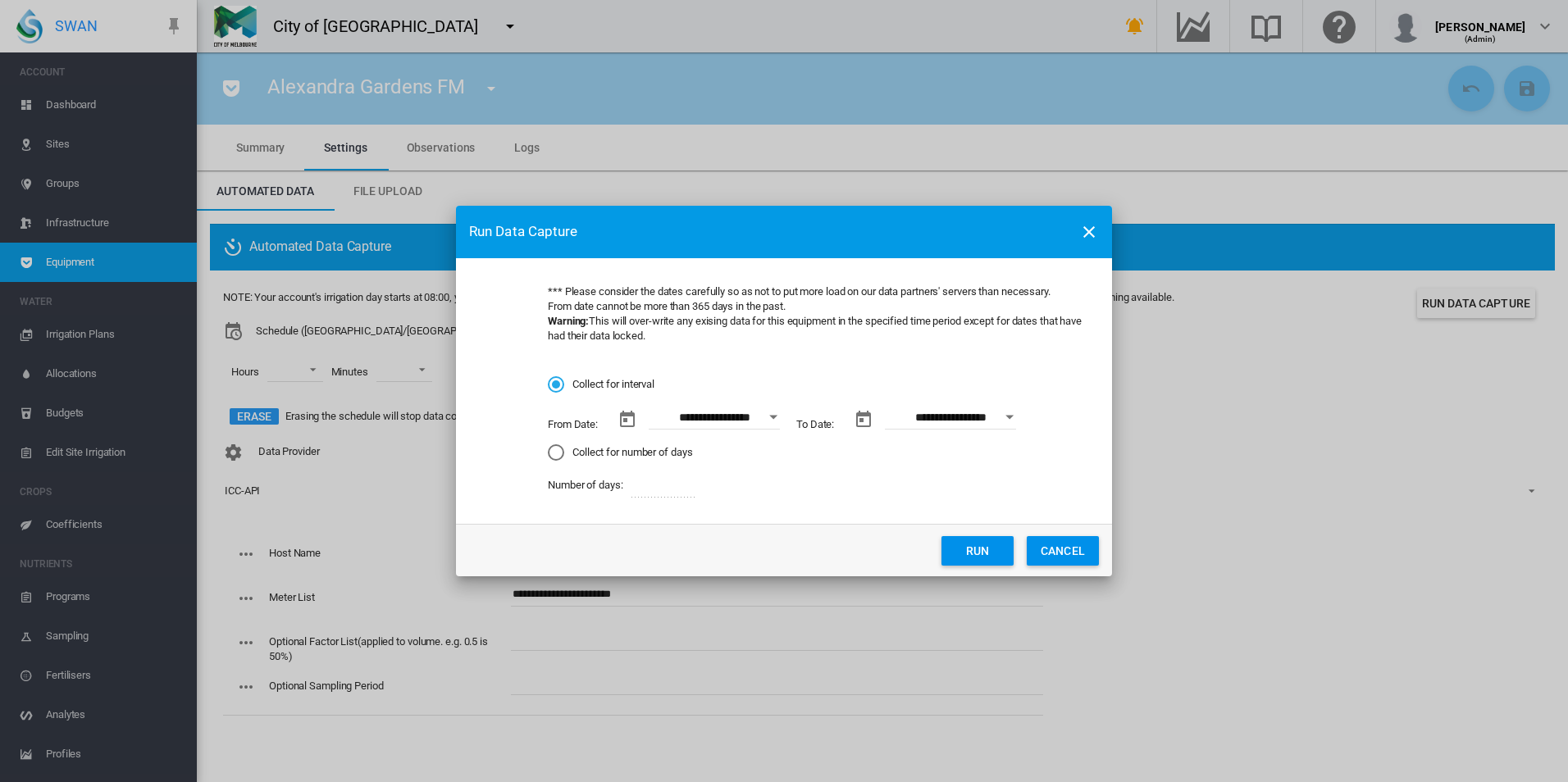
click at [957, 540] on button "Run" at bounding box center [977, 550] width 72 height 29
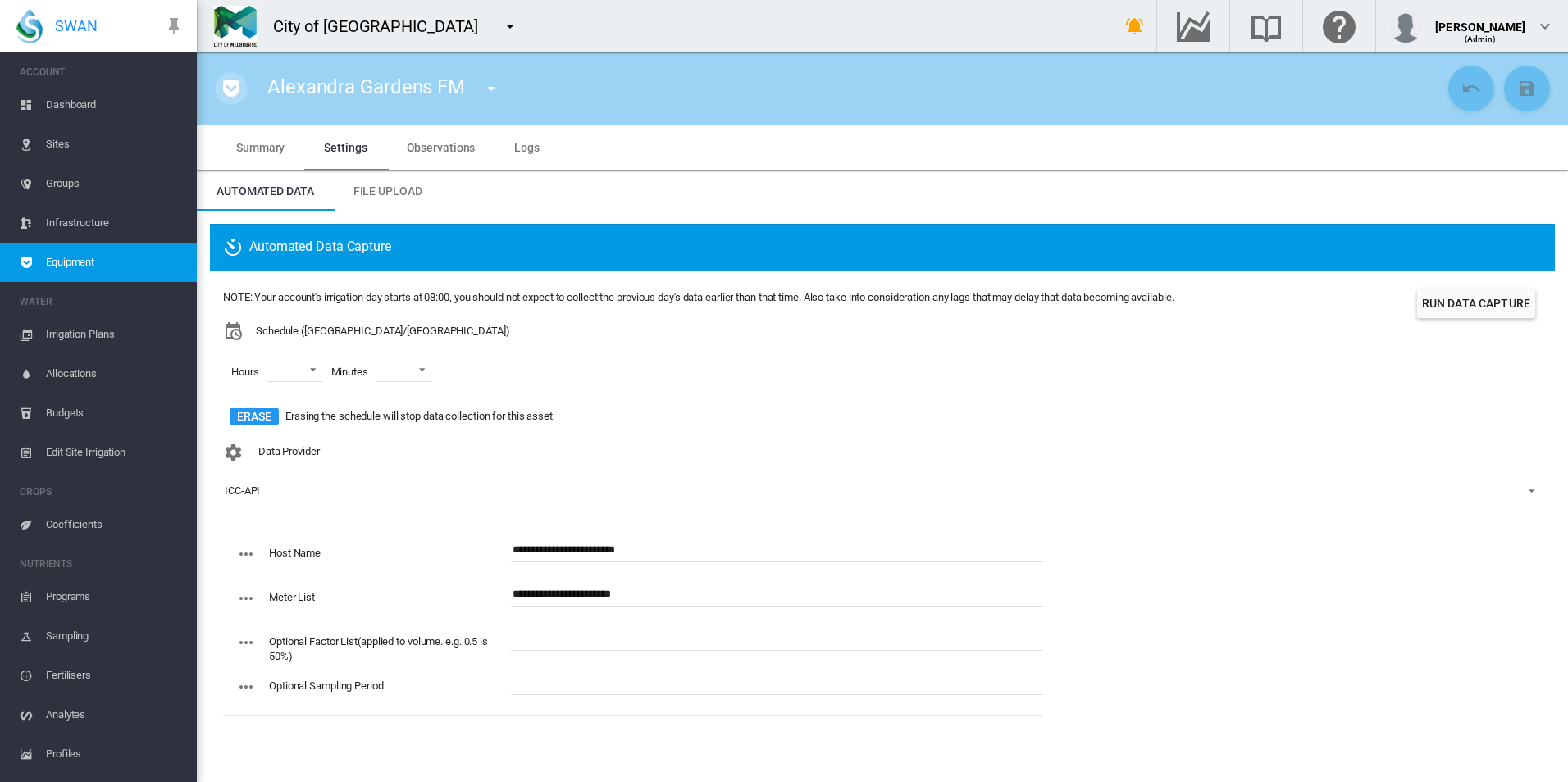
click at [239, 88] on md-icon "icon-pocket" at bounding box center [231, 88] width 20 height 20
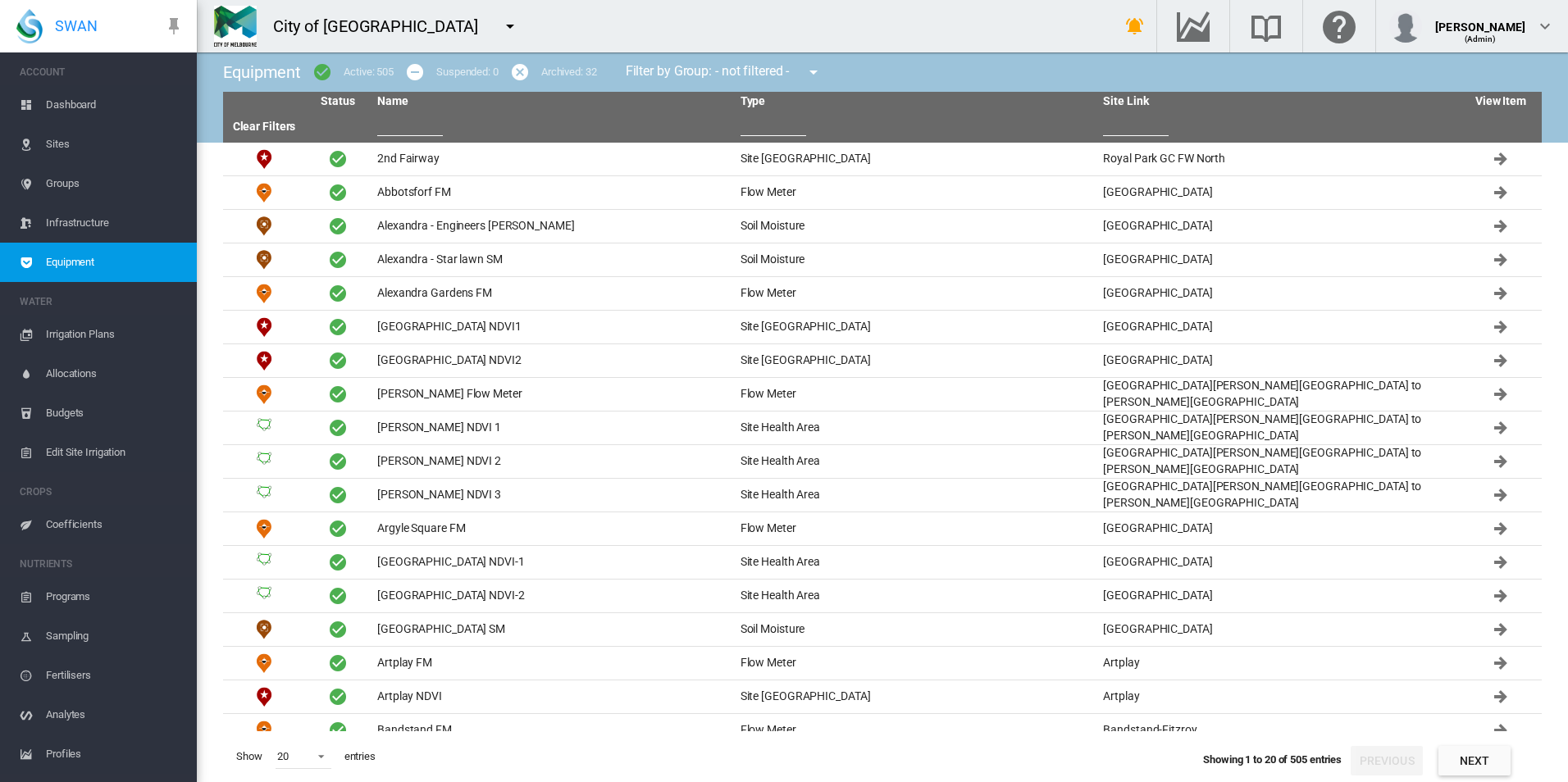
click at [430, 120] on input "text" at bounding box center [409, 124] width 65 height 25
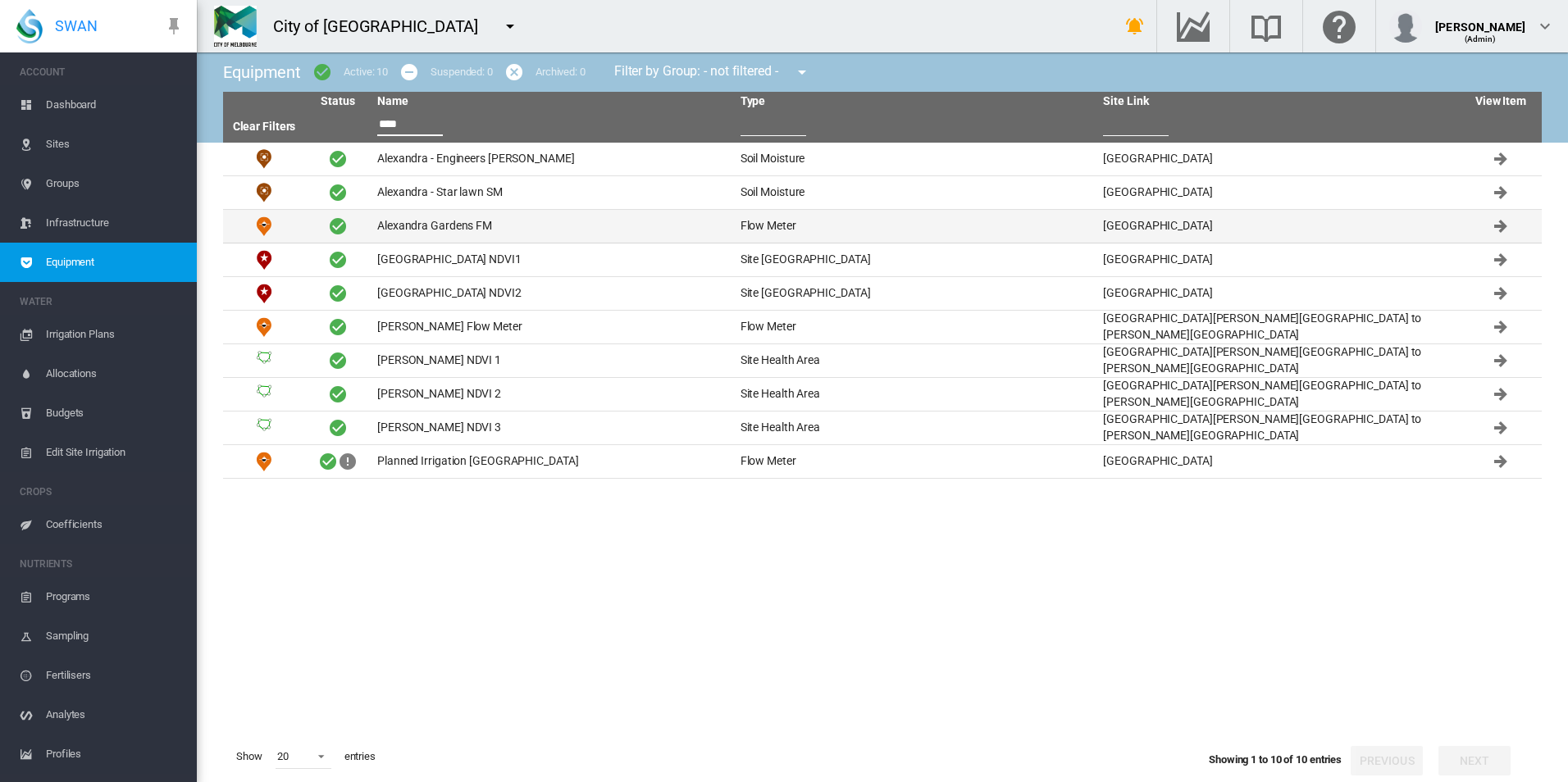
type input "****"
click at [573, 223] on td "Alexandra Gardens FM" at bounding box center [552, 226] width 363 height 33
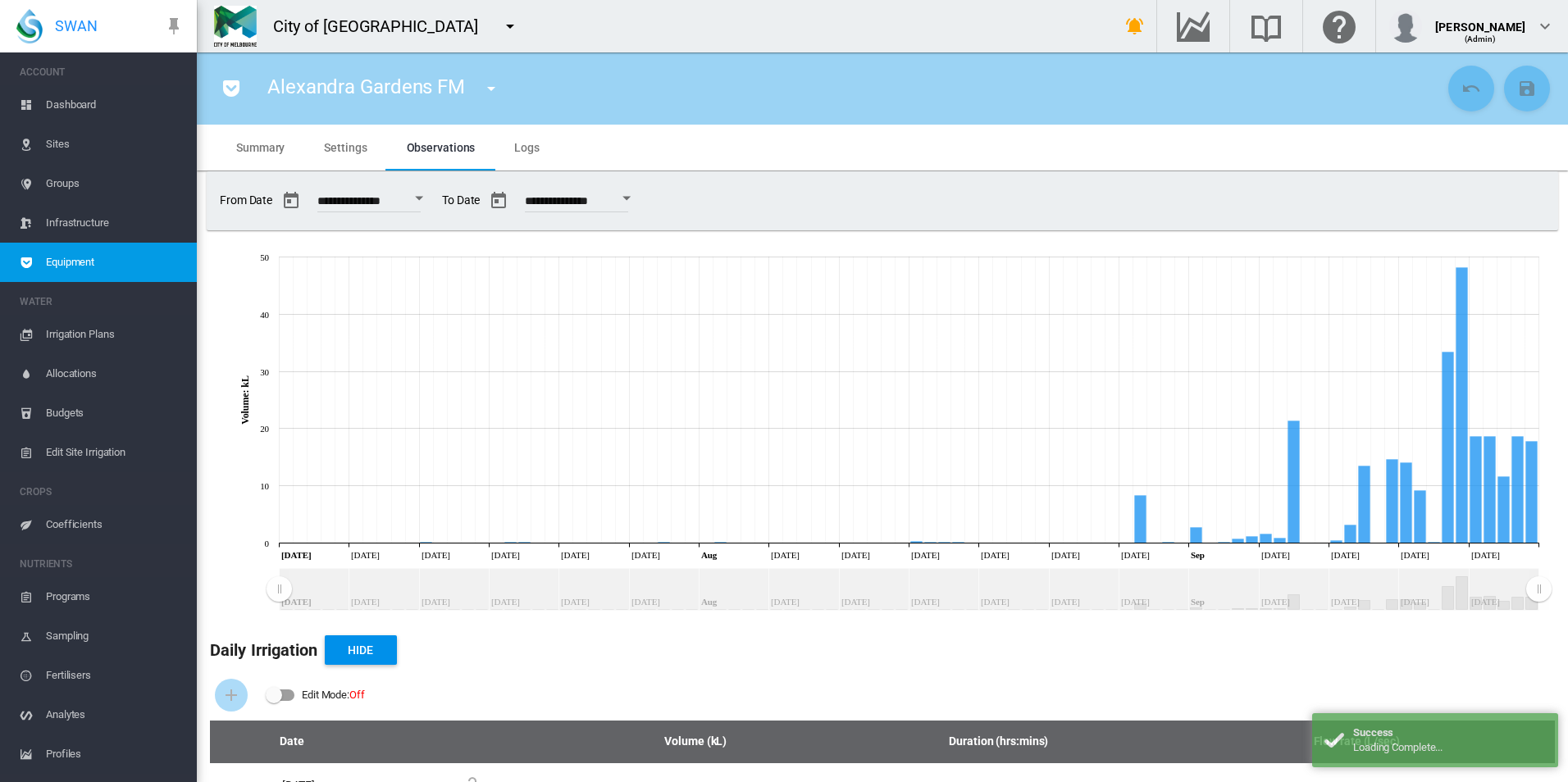
click at [365, 156] on md-tab-item "Settings" at bounding box center [345, 148] width 82 height 46
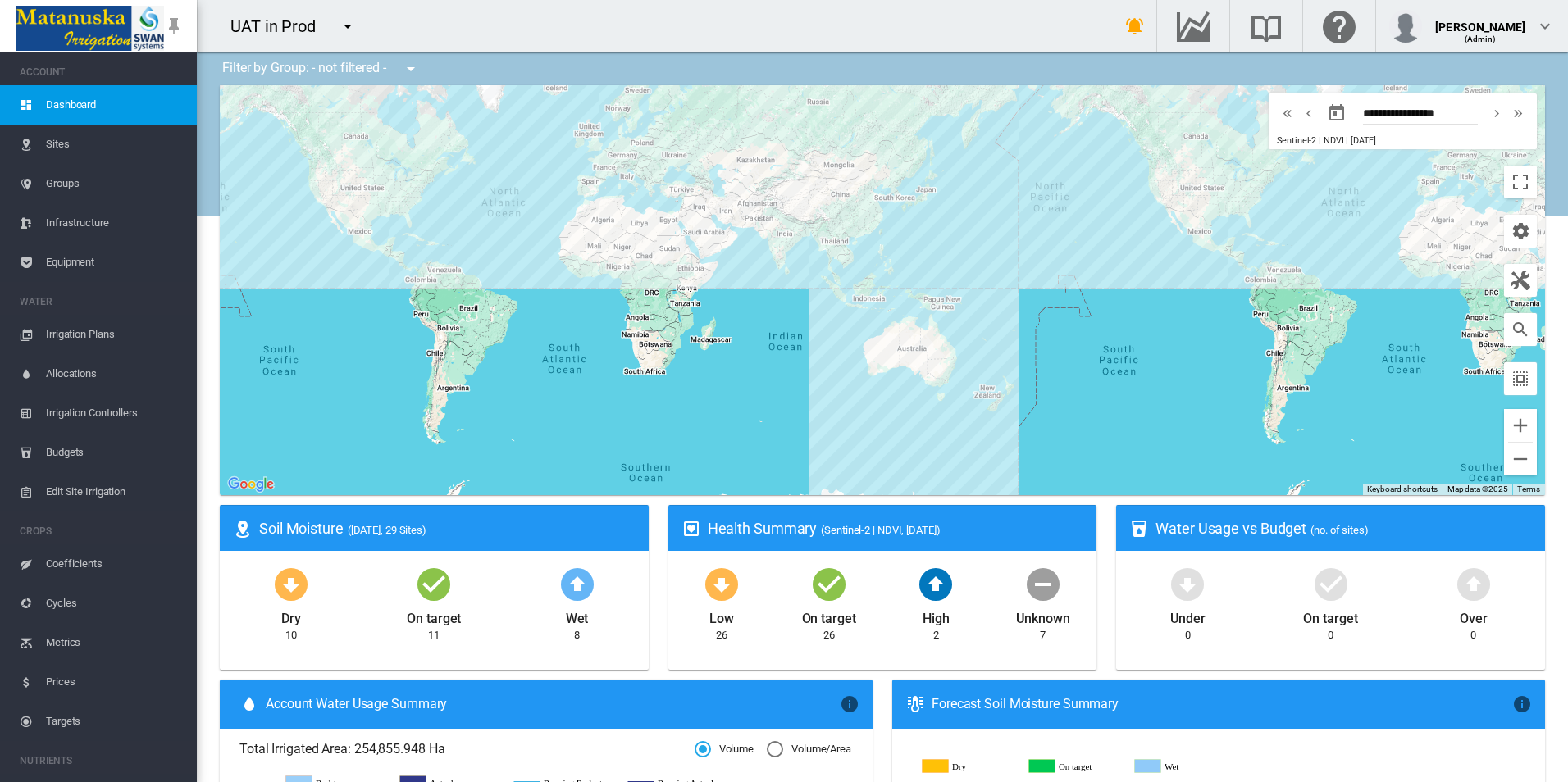
click at [131, 259] on span "Equipment" at bounding box center [115, 263] width 138 height 40
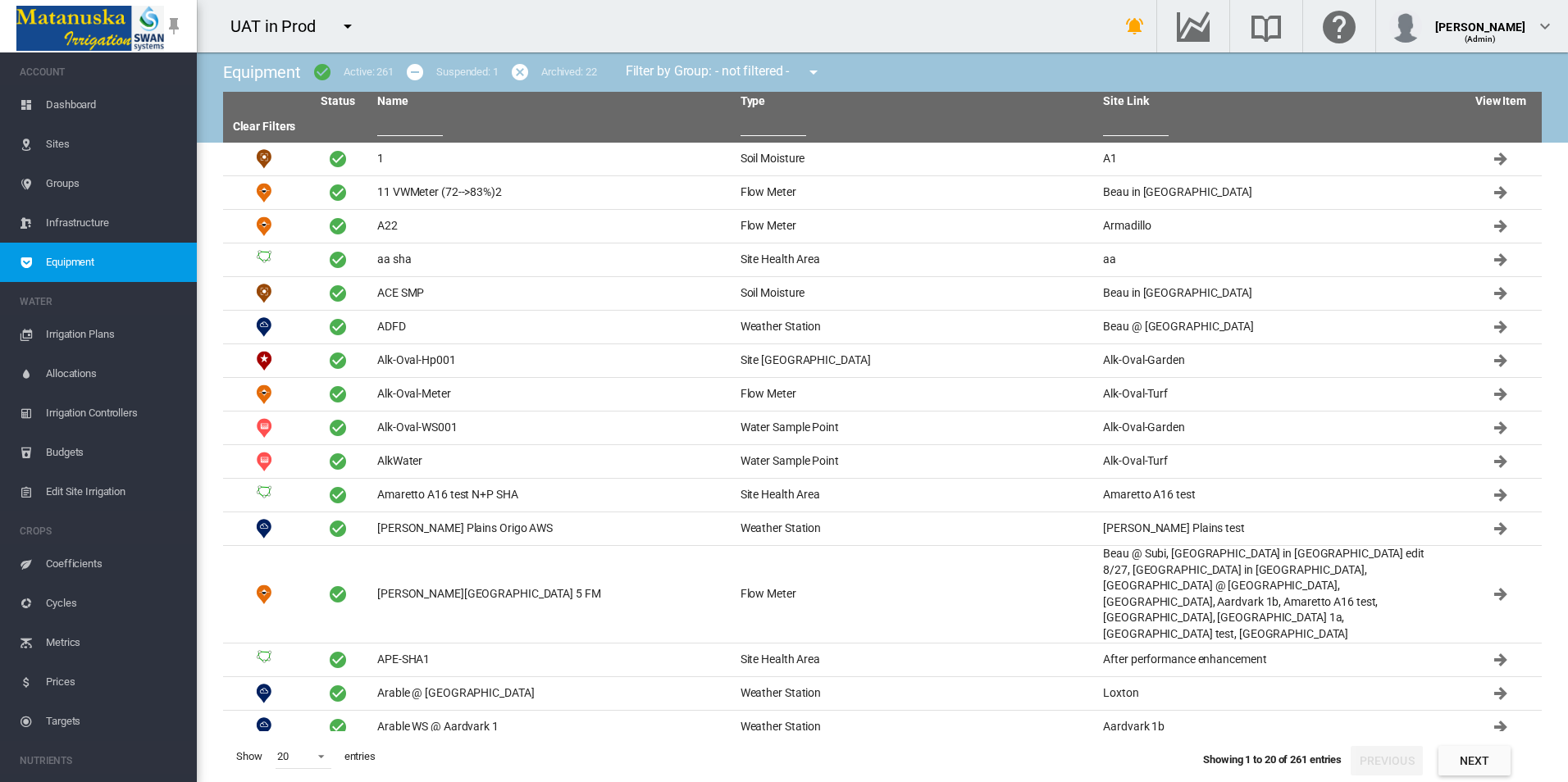
click at [439, 133] on input "text" at bounding box center [409, 124] width 65 height 25
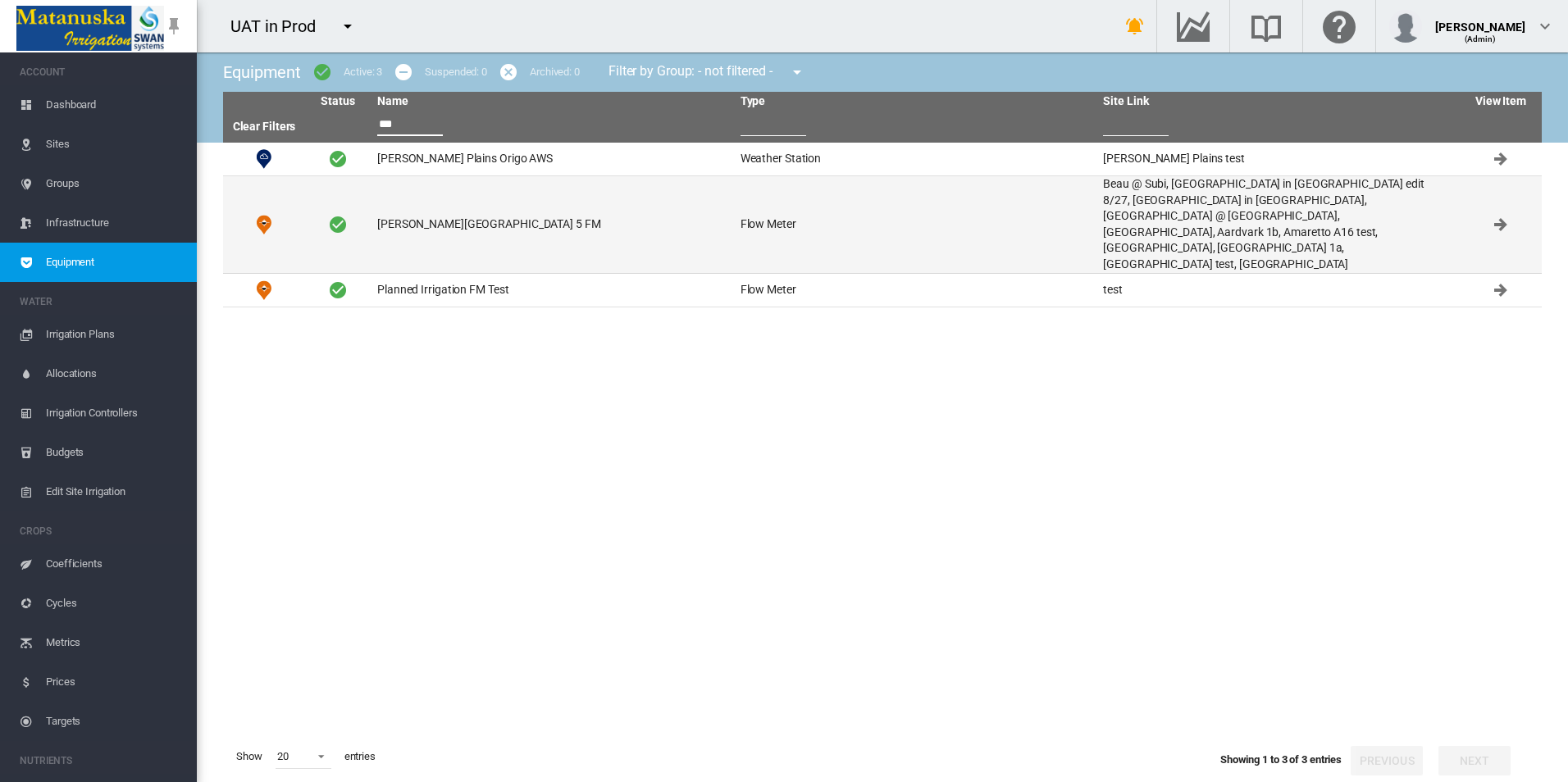
type input "***"
click at [515, 197] on td "Anna Plains station 5 FM" at bounding box center [552, 224] width 363 height 96
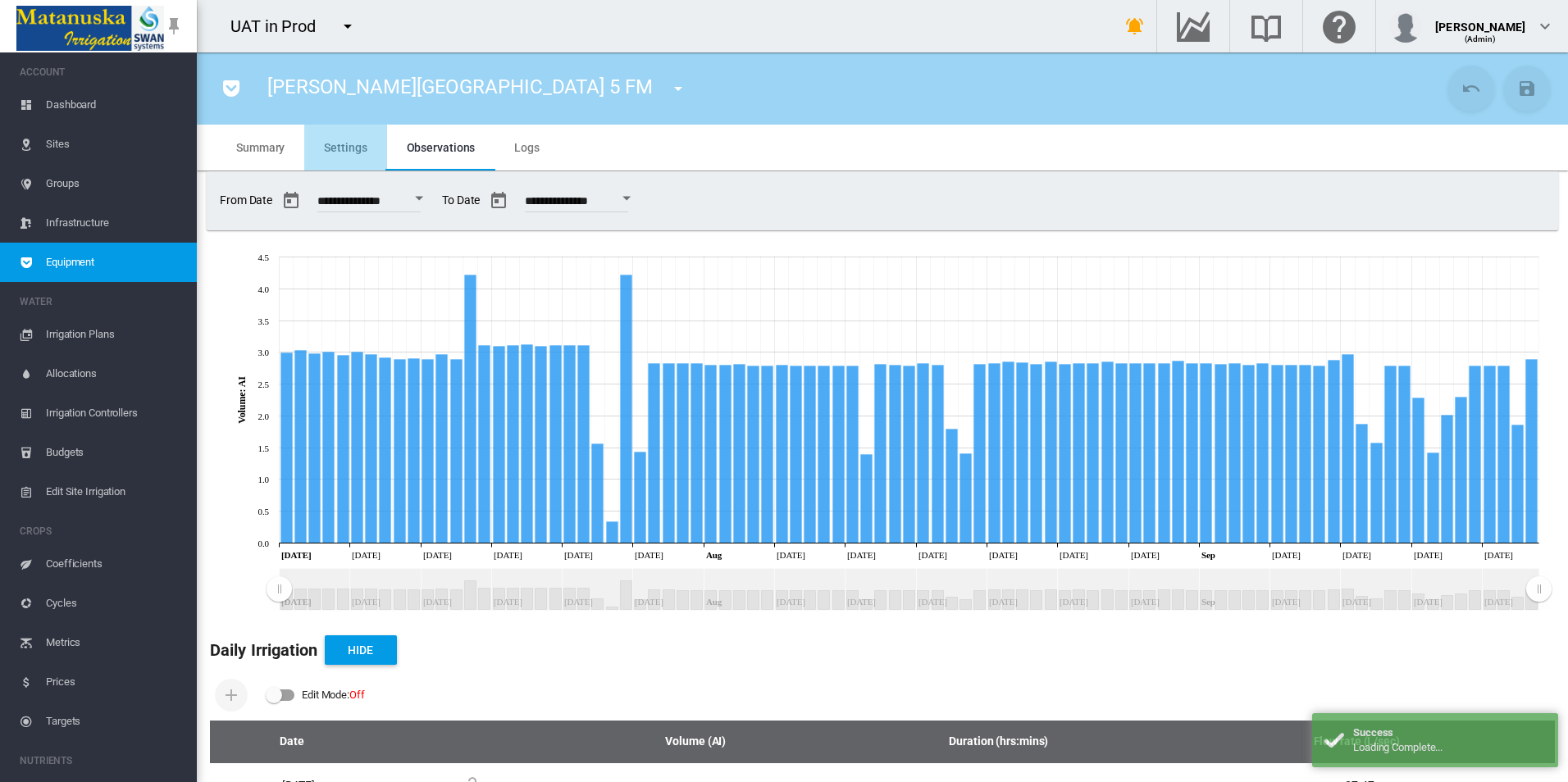
click at [355, 145] on span "Settings" at bounding box center [344, 148] width 43 height 13
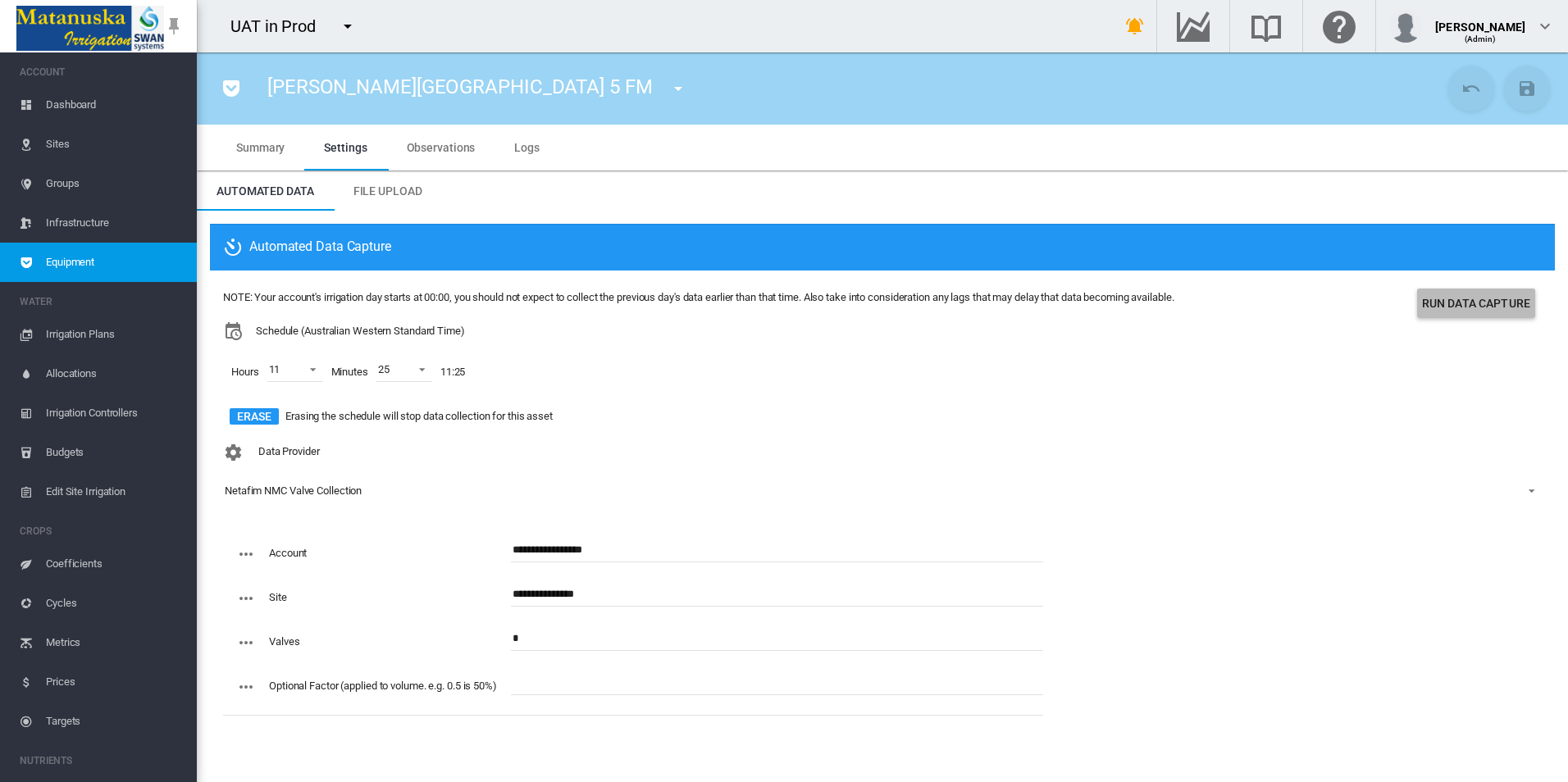
click at [1455, 305] on button "Run Data Capture" at bounding box center [1475, 303] width 118 height 29
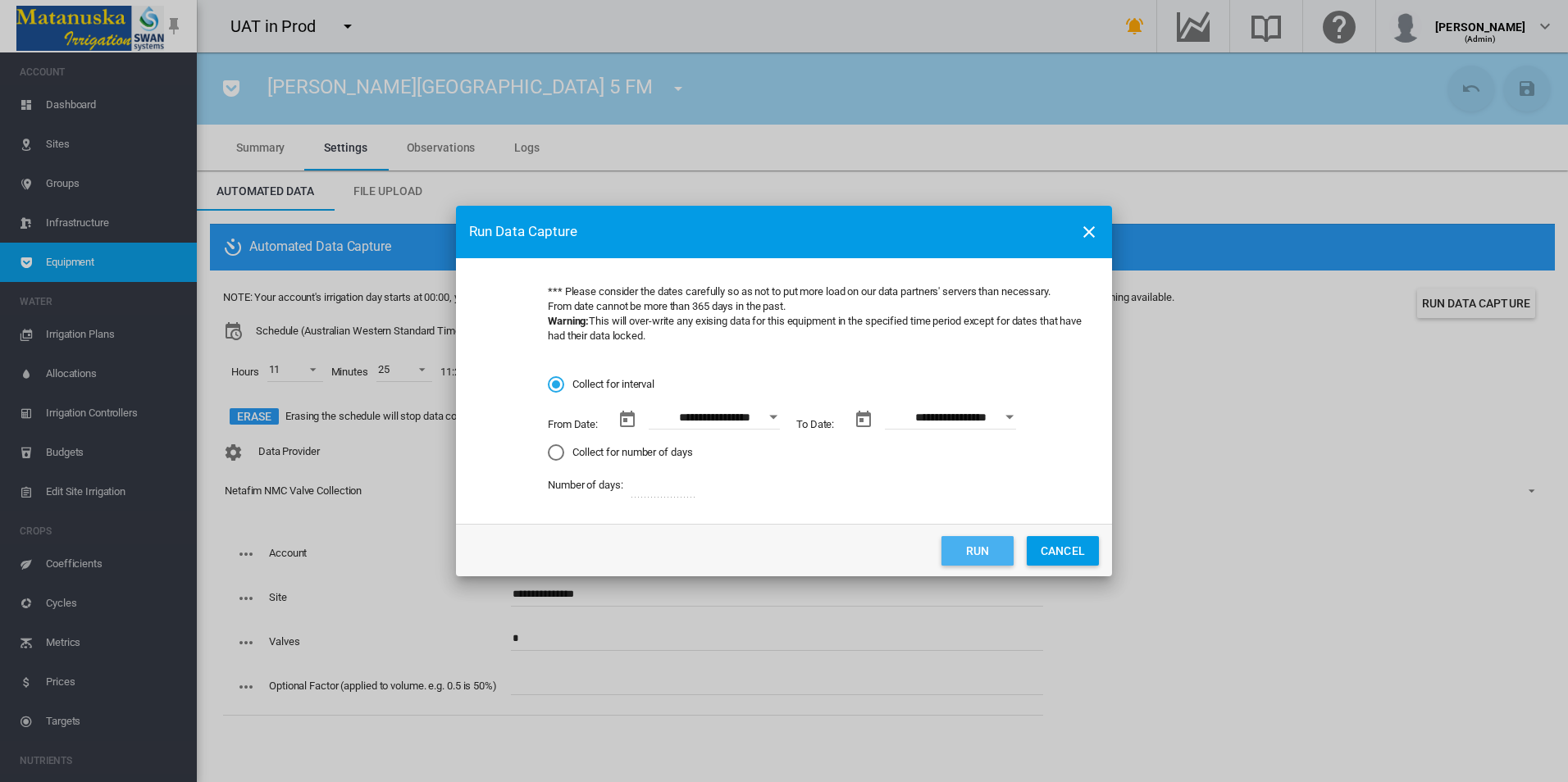
click at [981, 554] on button "Run" at bounding box center [977, 550] width 72 height 29
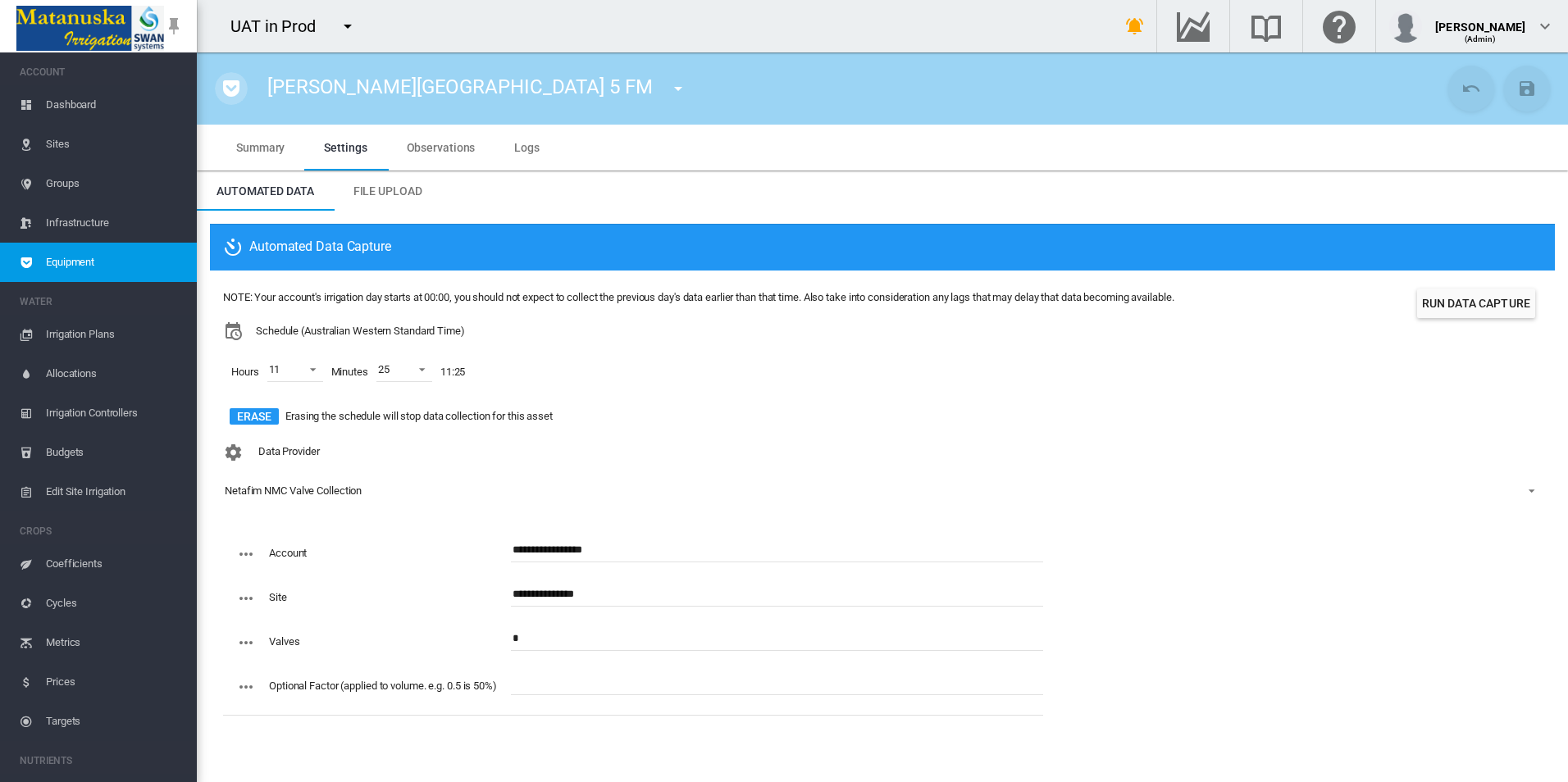
click at [232, 94] on md-icon "icon-pocket" at bounding box center [231, 88] width 20 height 20
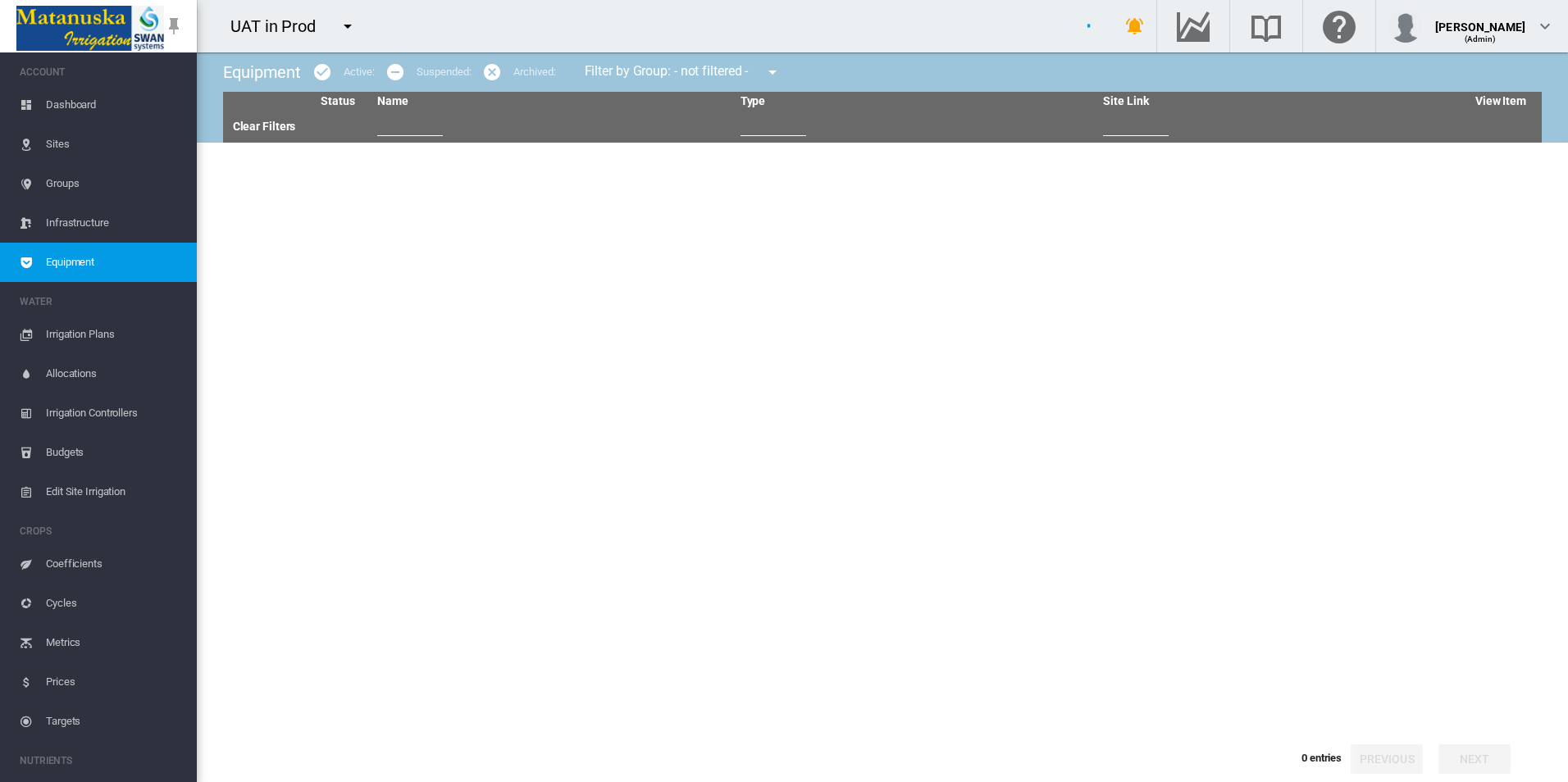
type input "***"
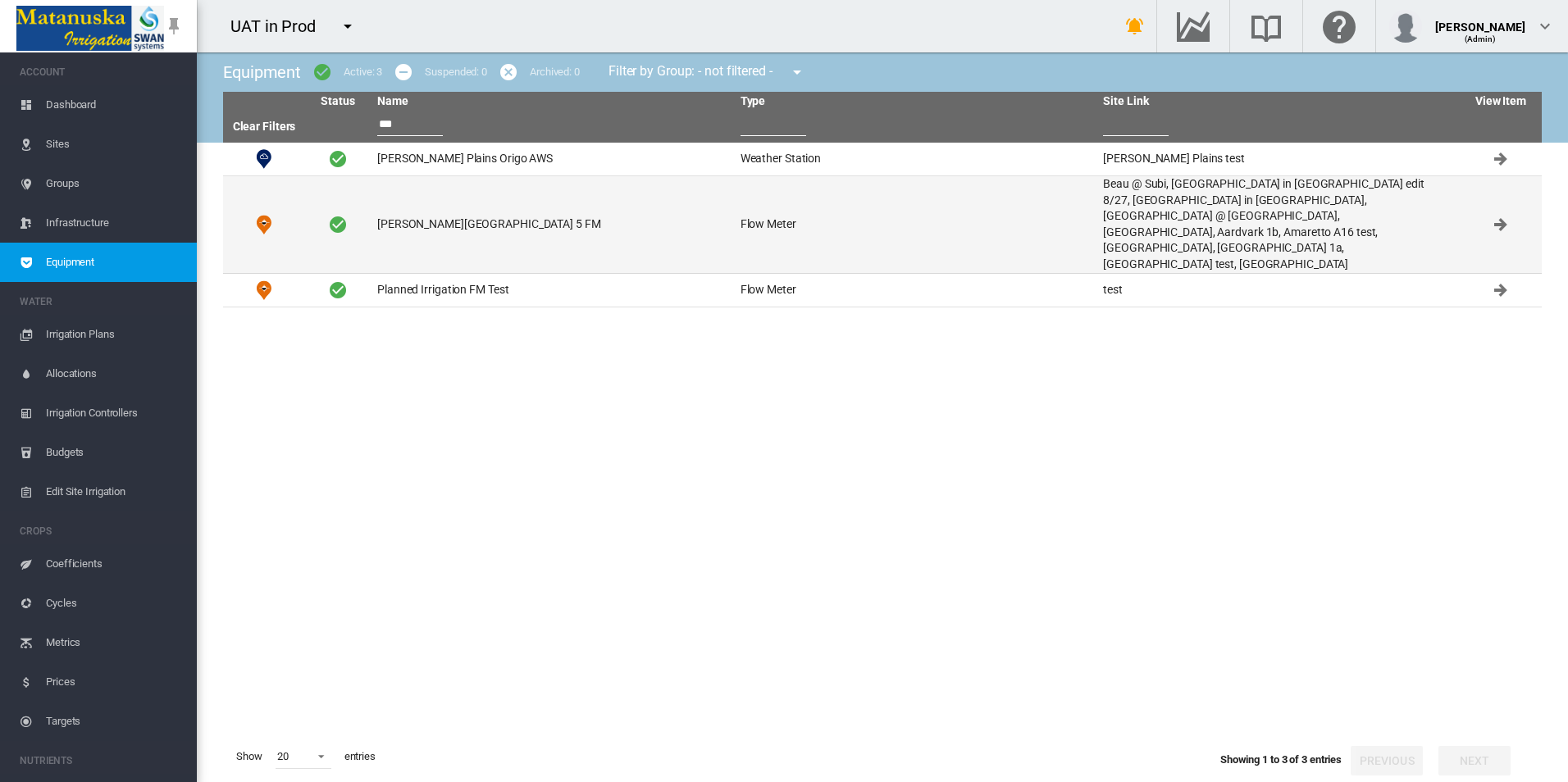
click at [521, 197] on td "[PERSON_NAME][GEOGRAPHIC_DATA] 5 FM" at bounding box center [552, 224] width 363 height 96
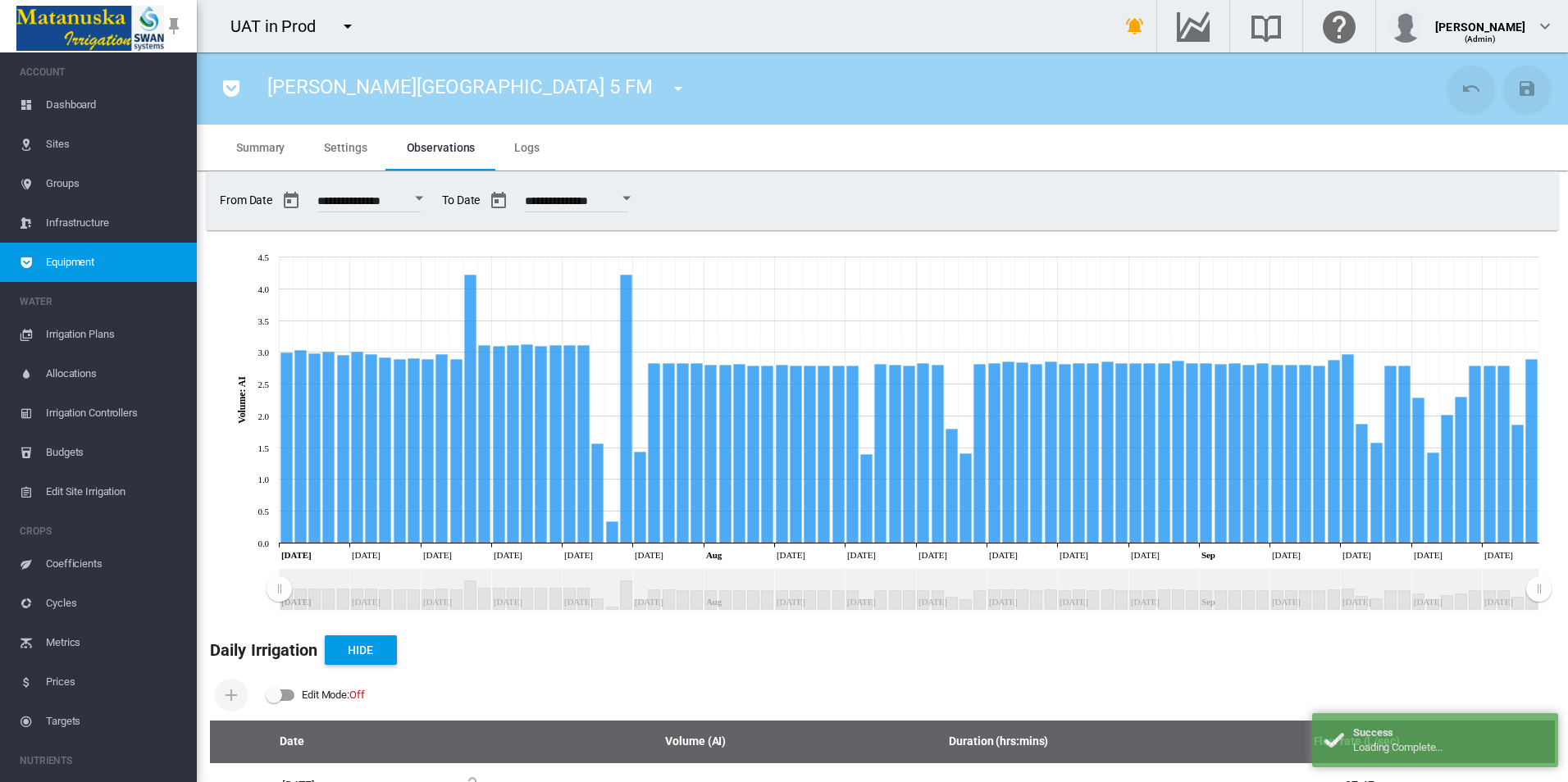
click at [340, 137] on md-tab-item "Settings" at bounding box center [345, 148] width 82 height 46
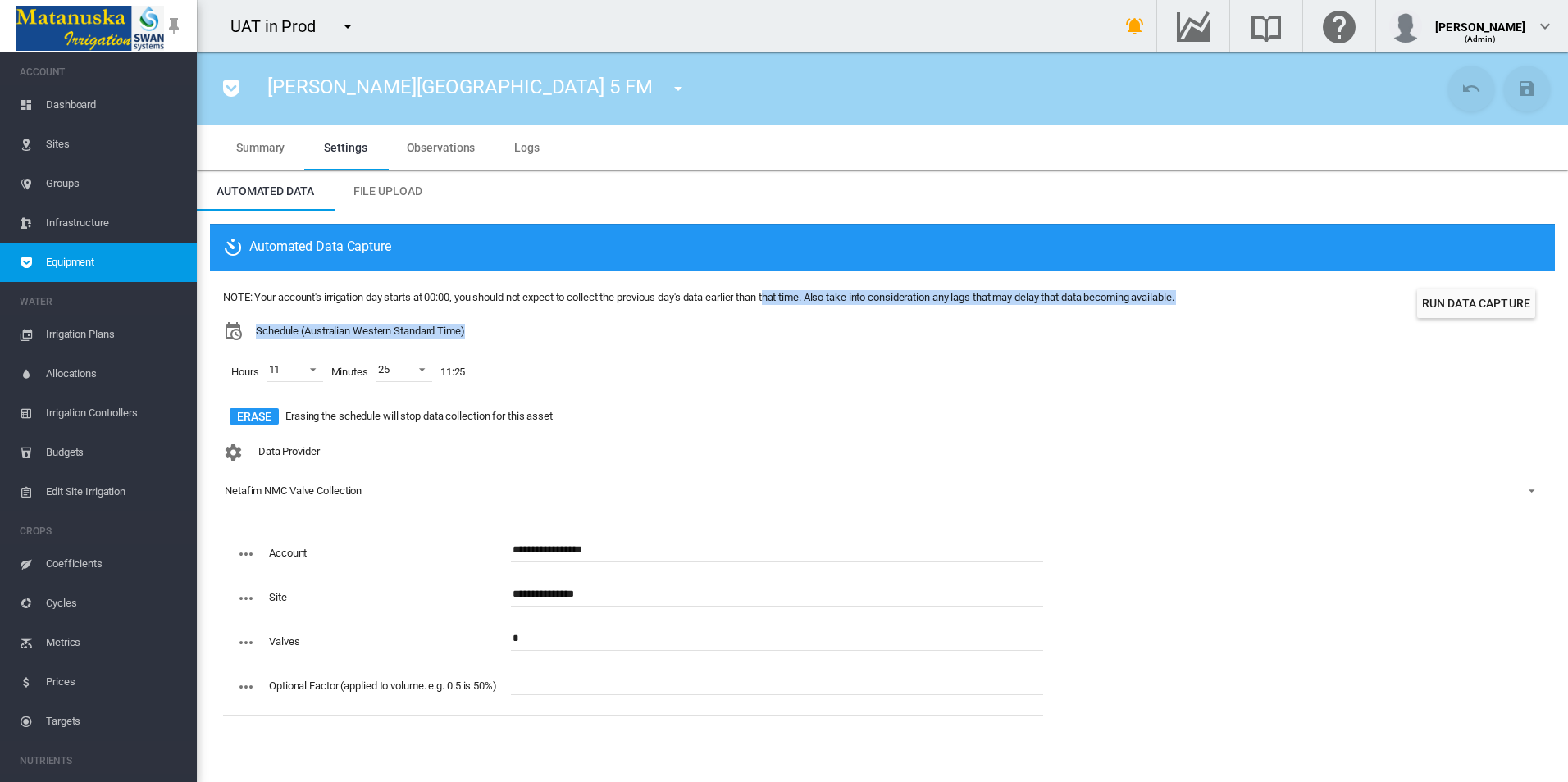
drag, startPoint x: 724, startPoint y: 290, endPoint x: 994, endPoint y: 334, distance: 273.6
click at [994, 334] on div "NOTE: Your account's irrigation day starts at 00:00, you should not expect to c…" at bounding box center [698, 359] width 950 height 139
drag, startPoint x: 994, startPoint y: 334, endPoint x: 975, endPoint y: 295, distance: 43.4
click at [975, 295] on div "NOTE: Your account's irrigation day starts at 00:00, you should not expect to c…" at bounding box center [698, 298] width 950 height 15
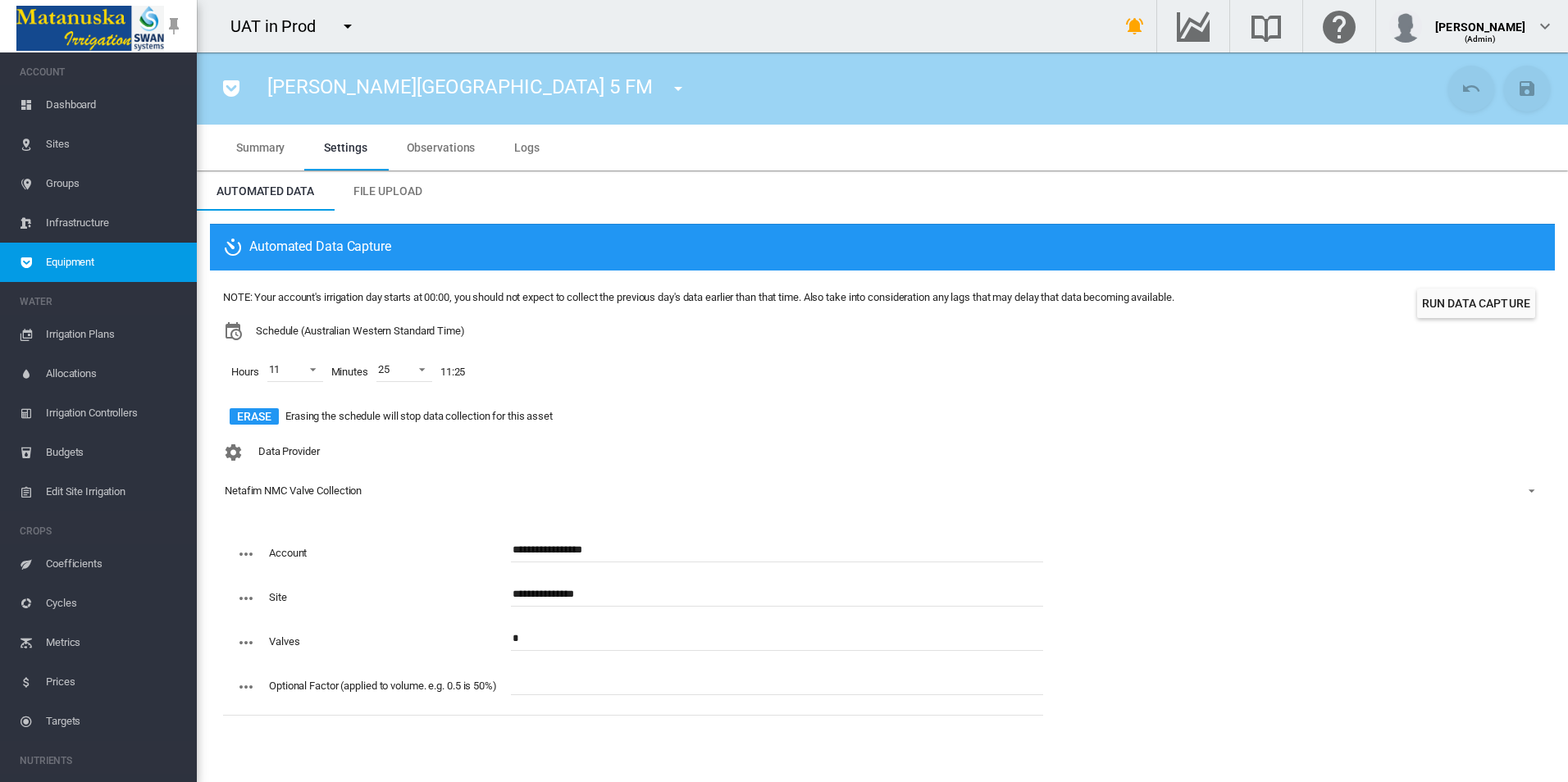
click at [974, 295] on div "NOTE: Your account's irrigation day starts at 00:00, you should not expect to c…" at bounding box center [698, 298] width 950 height 15
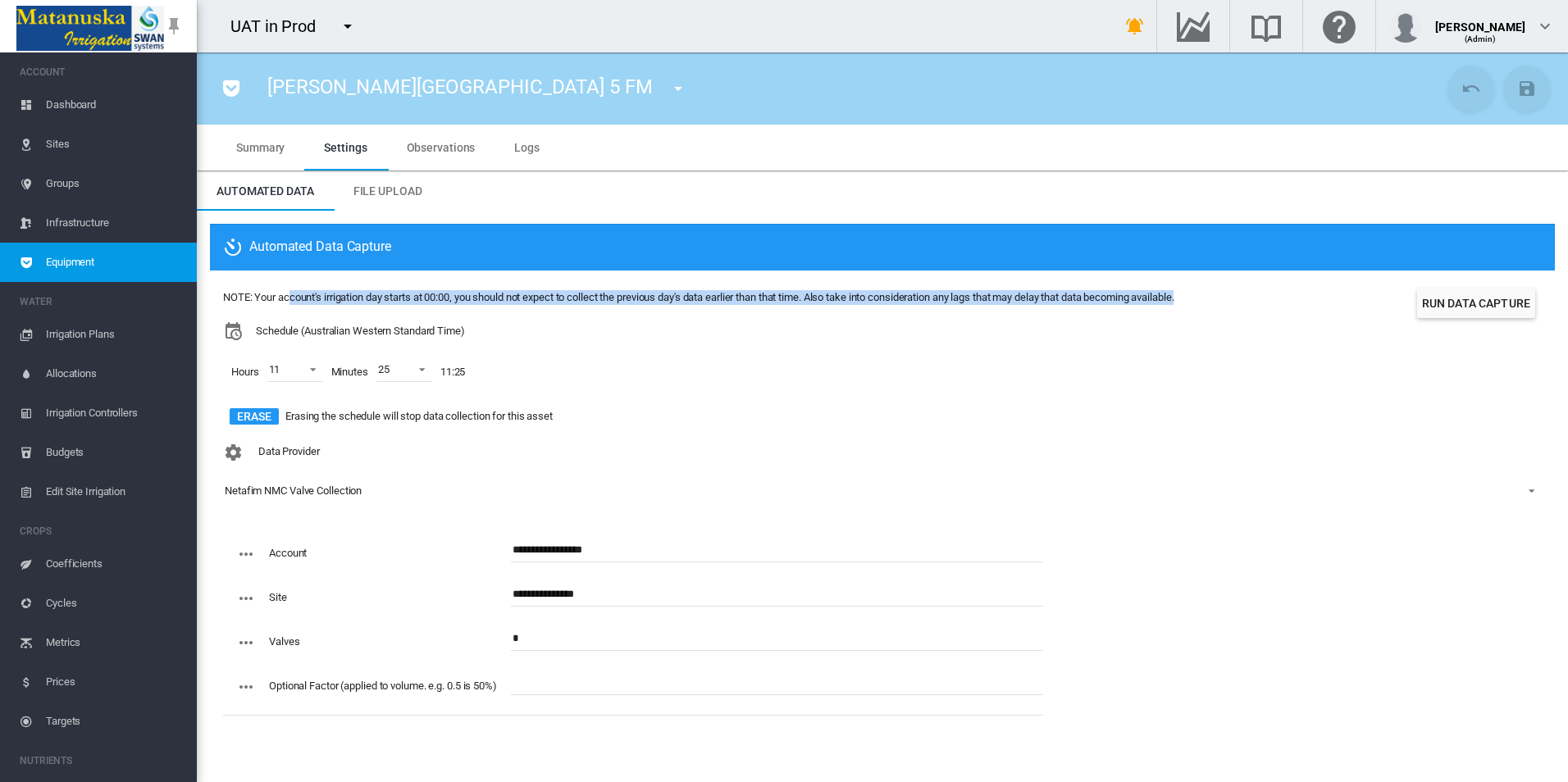
click at [974, 295] on div "NOTE: Your account's irrigation day starts at 00:00, you should not expect to c…" at bounding box center [698, 298] width 950 height 15
click at [974, 294] on div "NOTE: Your account's irrigation day starts at 00:00, you should not expect to c…" at bounding box center [698, 298] width 950 height 15
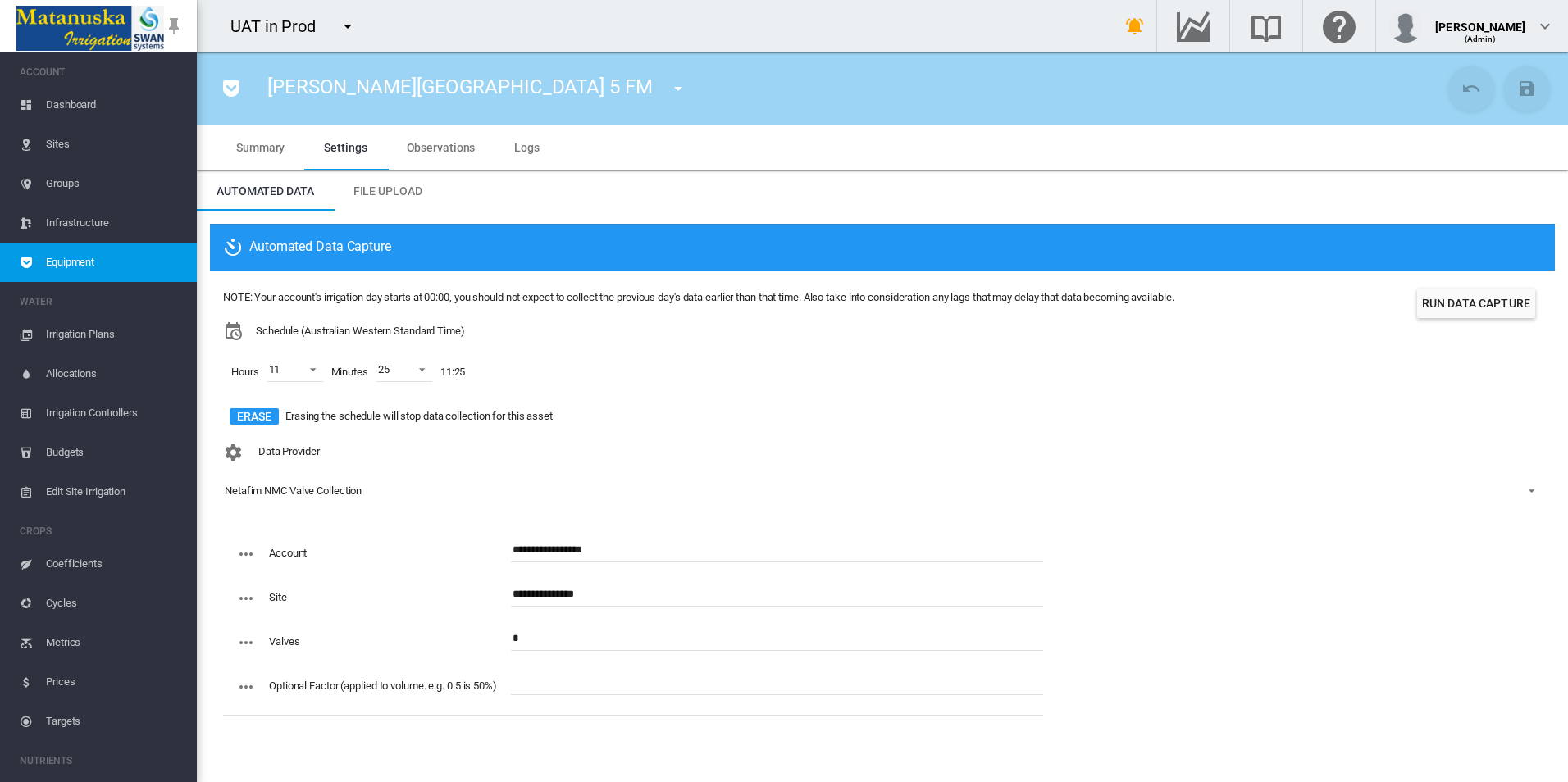
click at [229, 90] on md-icon "icon-pocket" at bounding box center [231, 88] width 20 height 20
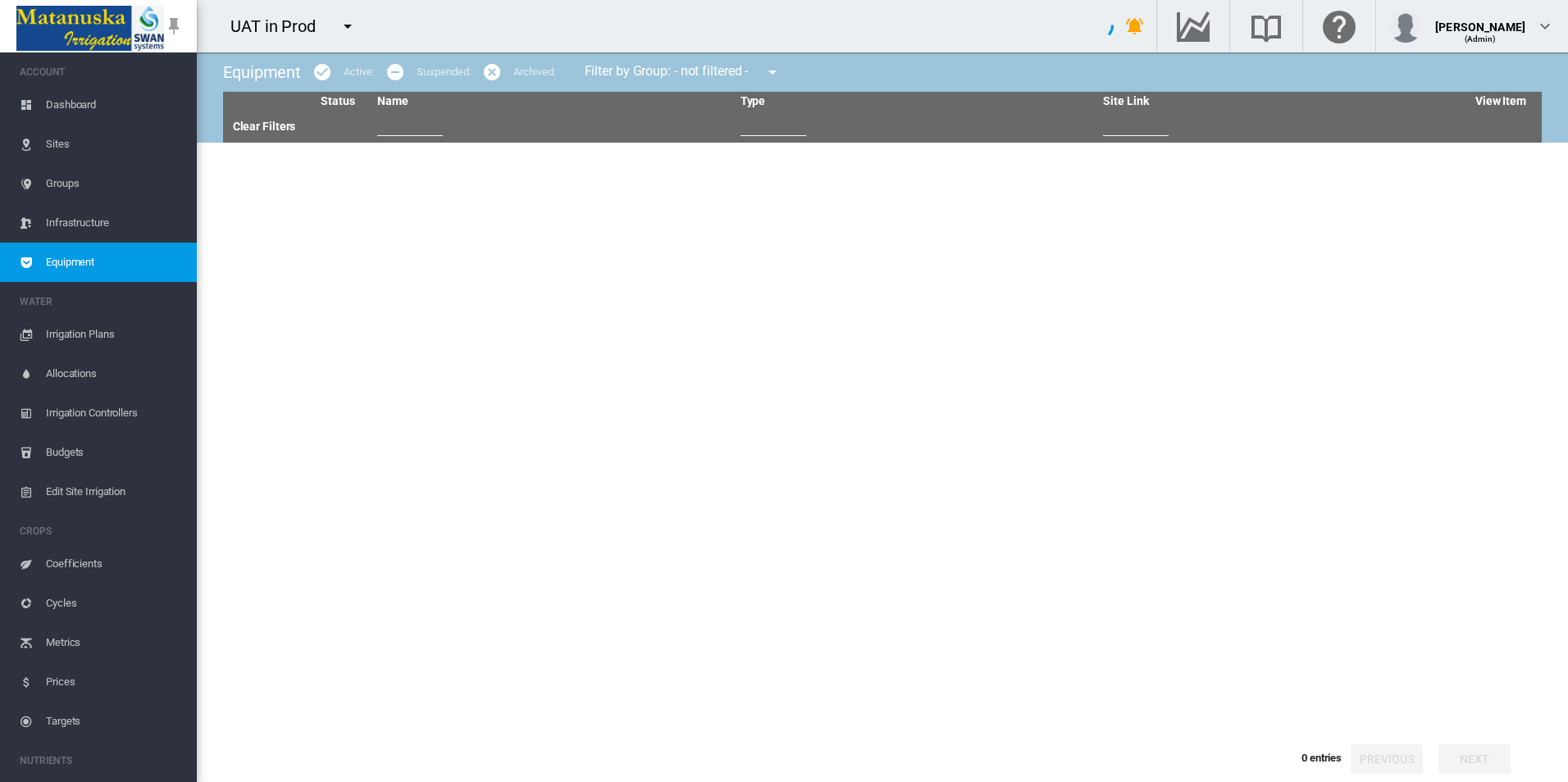
type input "***"
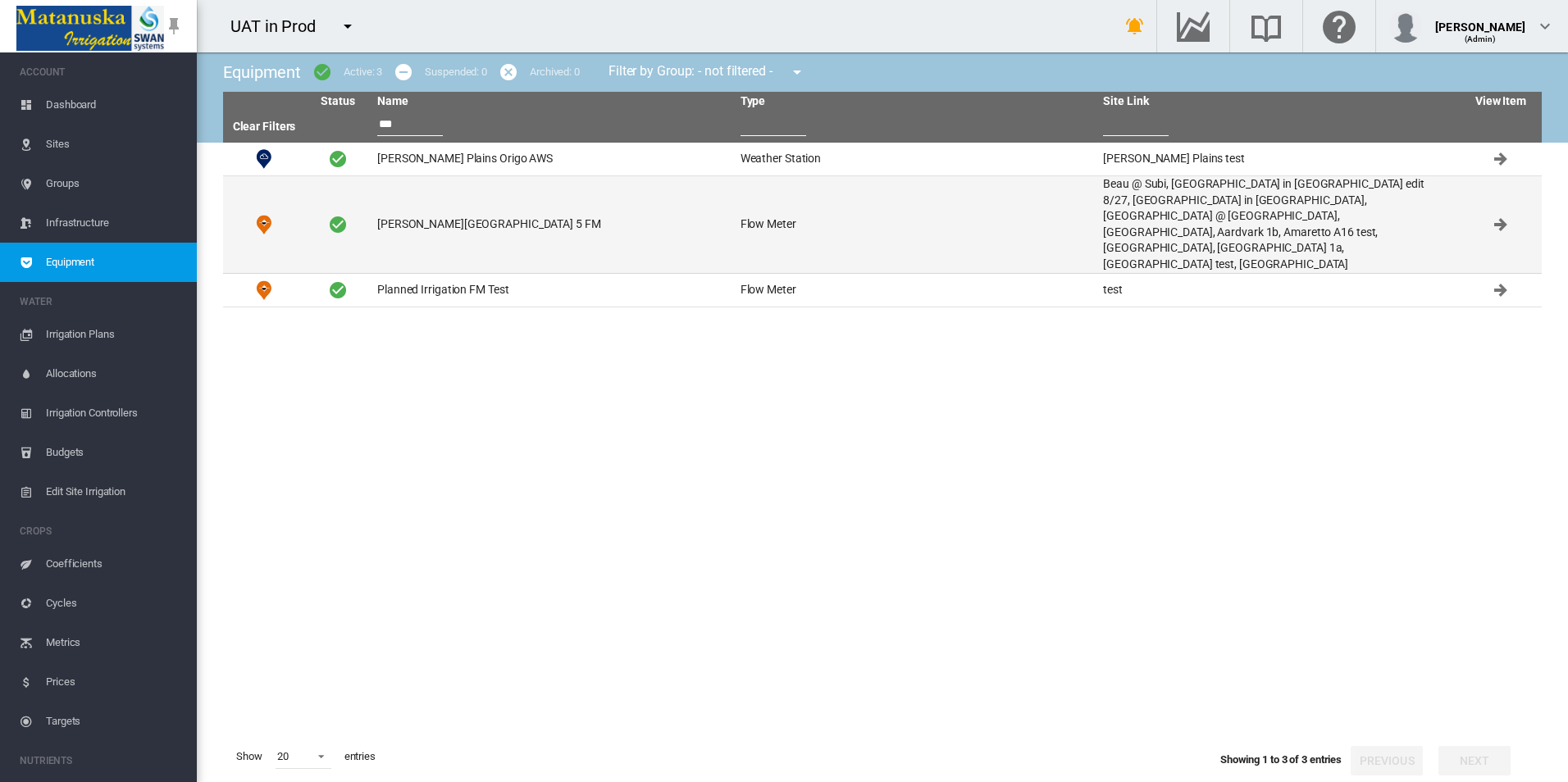
click at [577, 196] on td "[PERSON_NAME][GEOGRAPHIC_DATA] 5 FM" at bounding box center [552, 224] width 363 height 96
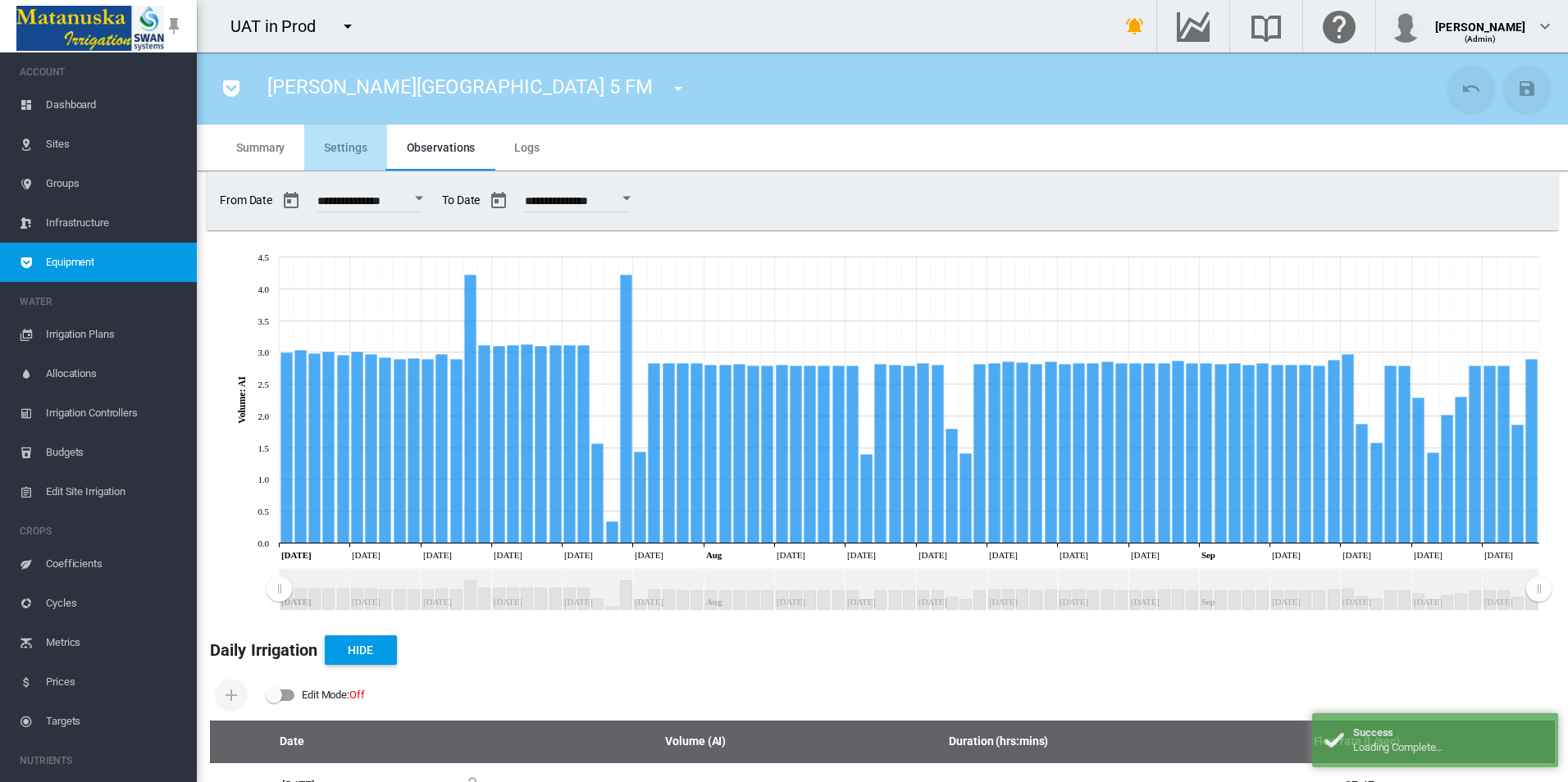
click at [375, 159] on md-tab-item "Settings" at bounding box center [345, 148] width 82 height 46
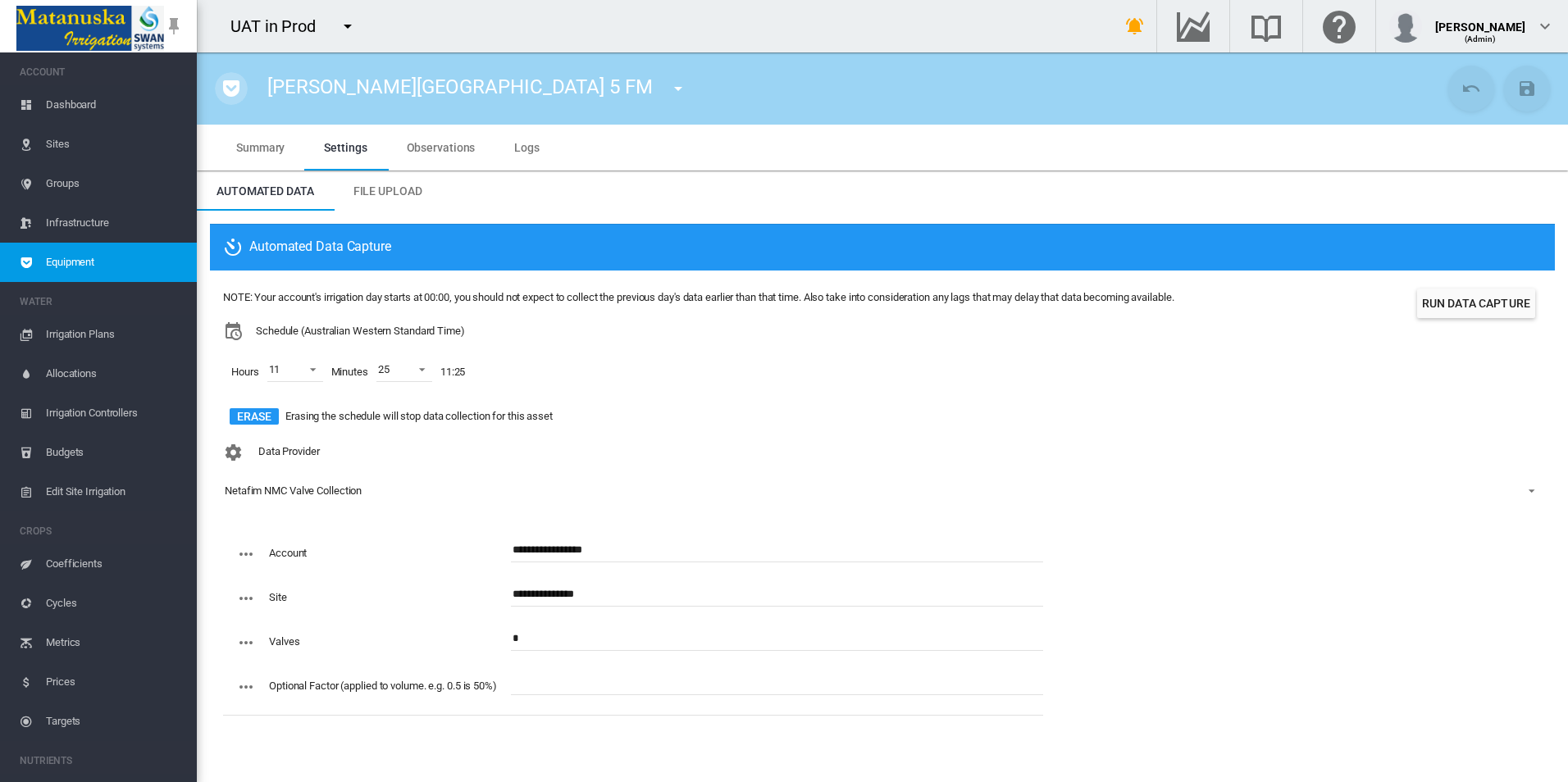
click at [237, 87] on md-icon "icon-pocket" at bounding box center [231, 88] width 20 height 20
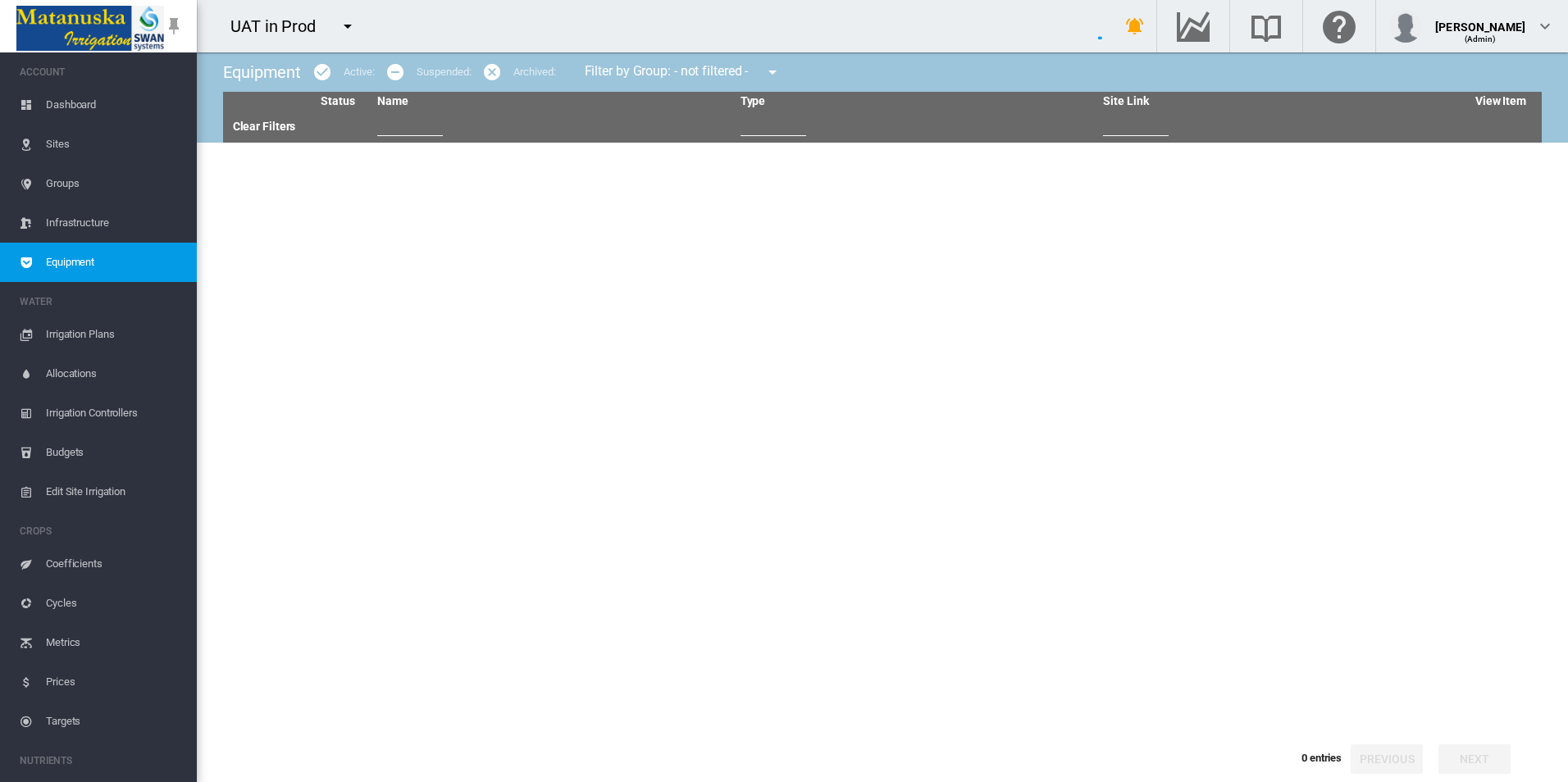
type input "***"
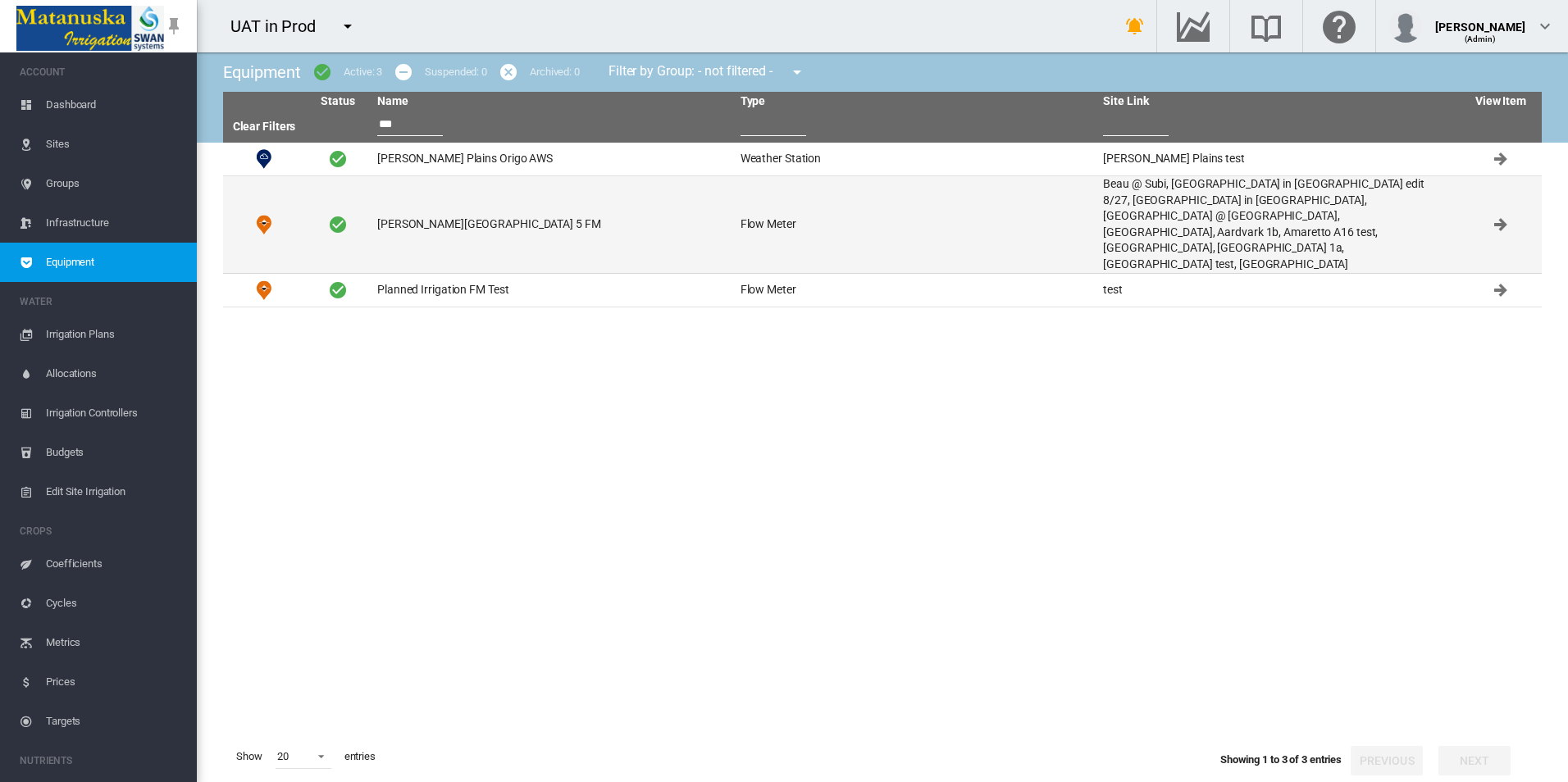
click at [504, 211] on td "[PERSON_NAME][GEOGRAPHIC_DATA] 5 FM" at bounding box center [552, 224] width 363 height 96
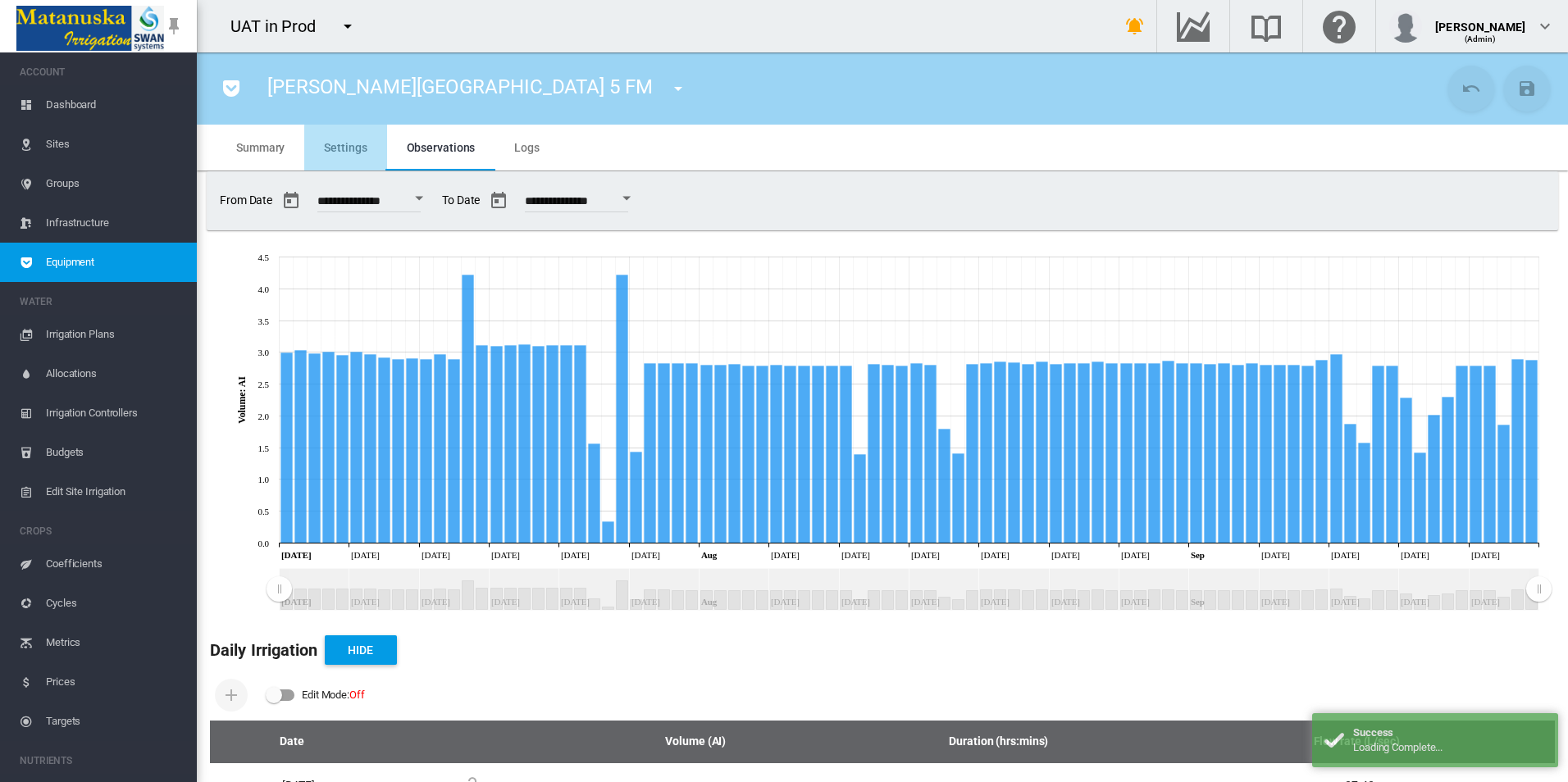
click at [346, 153] on span "Settings" at bounding box center [344, 148] width 43 height 13
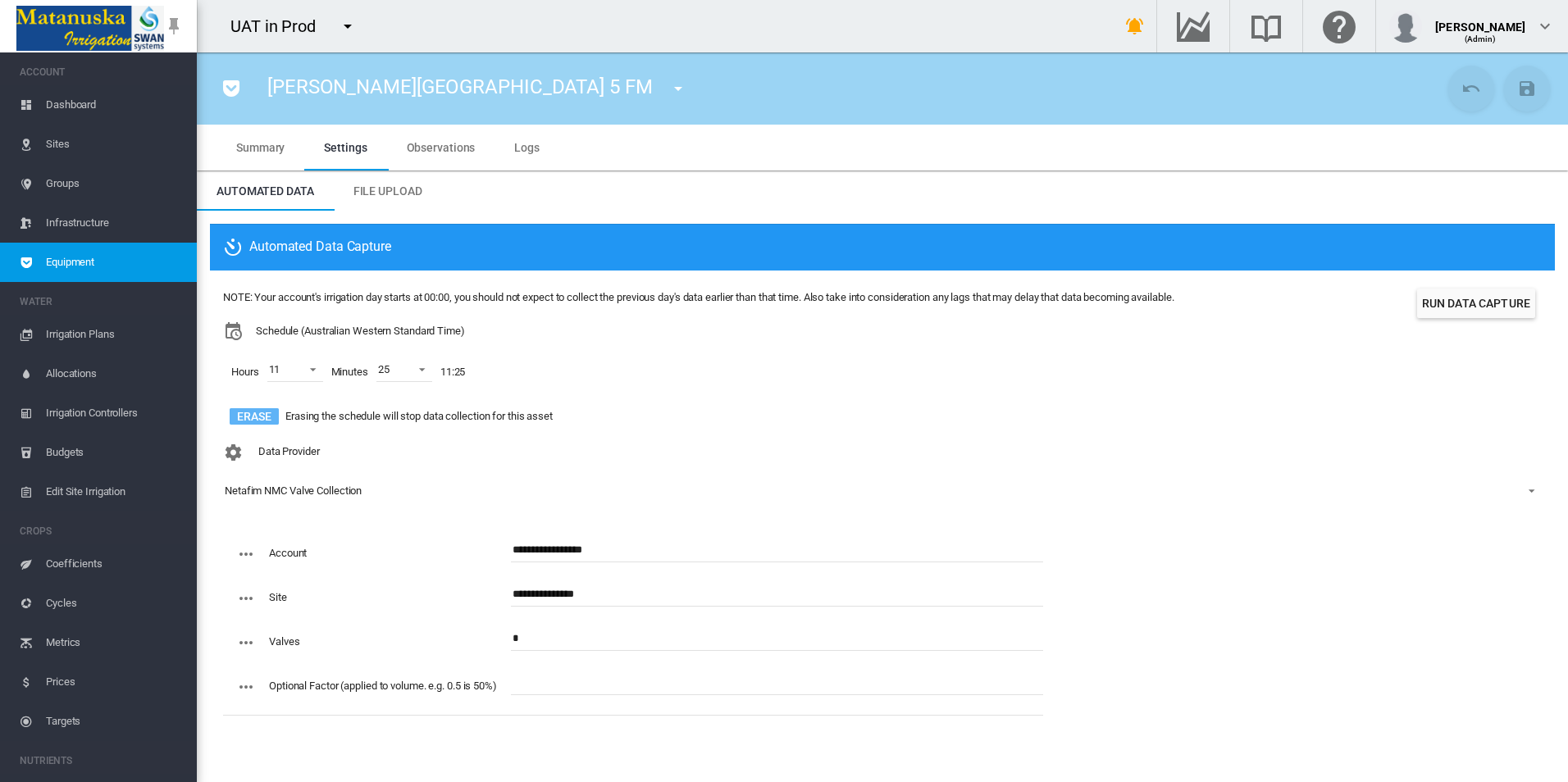
click at [274, 417] on button "Erase" at bounding box center [254, 416] width 49 height 16
click at [1538, 93] on button "Save Changes" at bounding box center [1526, 88] width 46 height 46
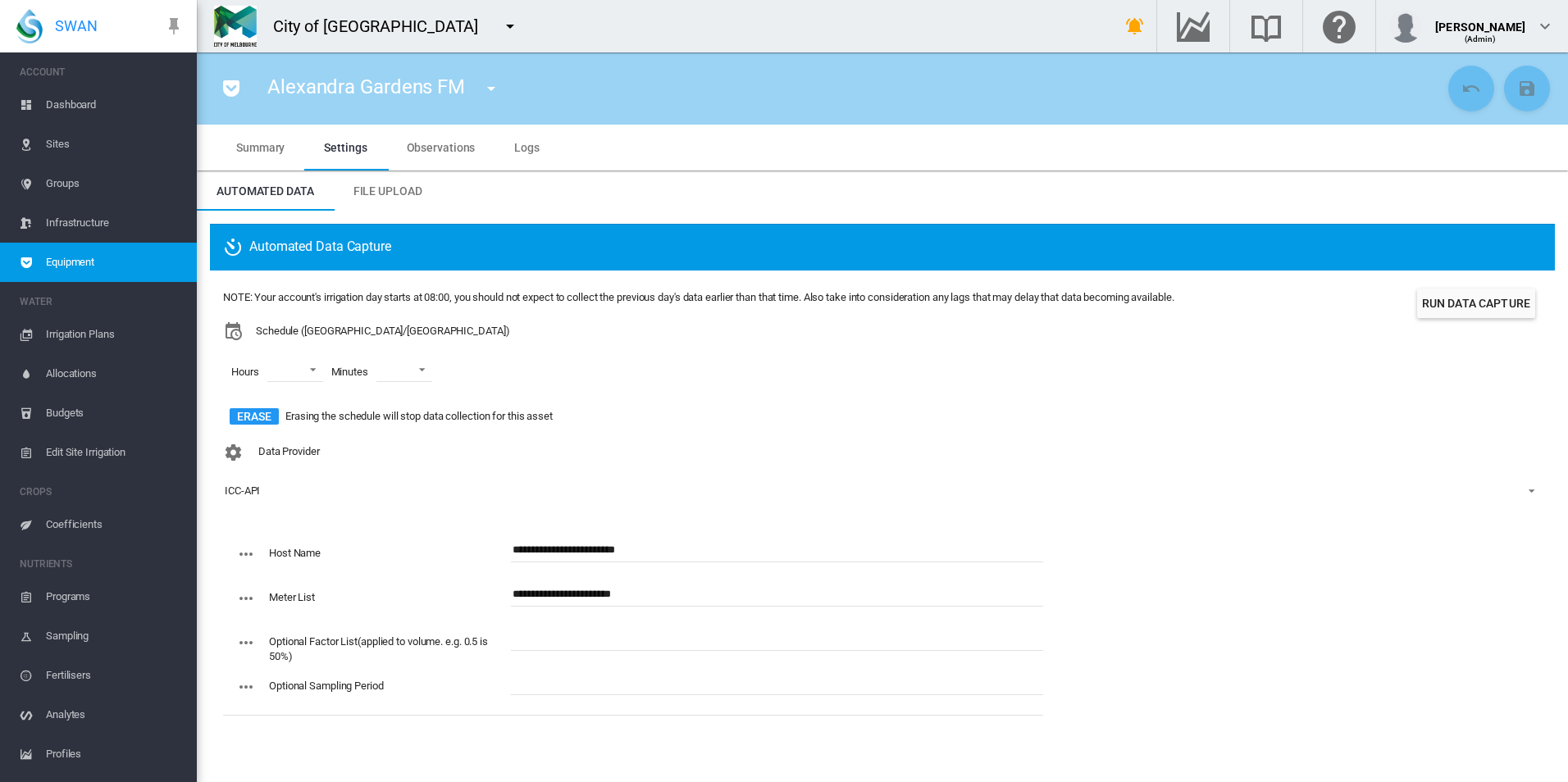
click at [233, 90] on md-icon "icon-pocket" at bounding box center [231, 88] width 20 height 20
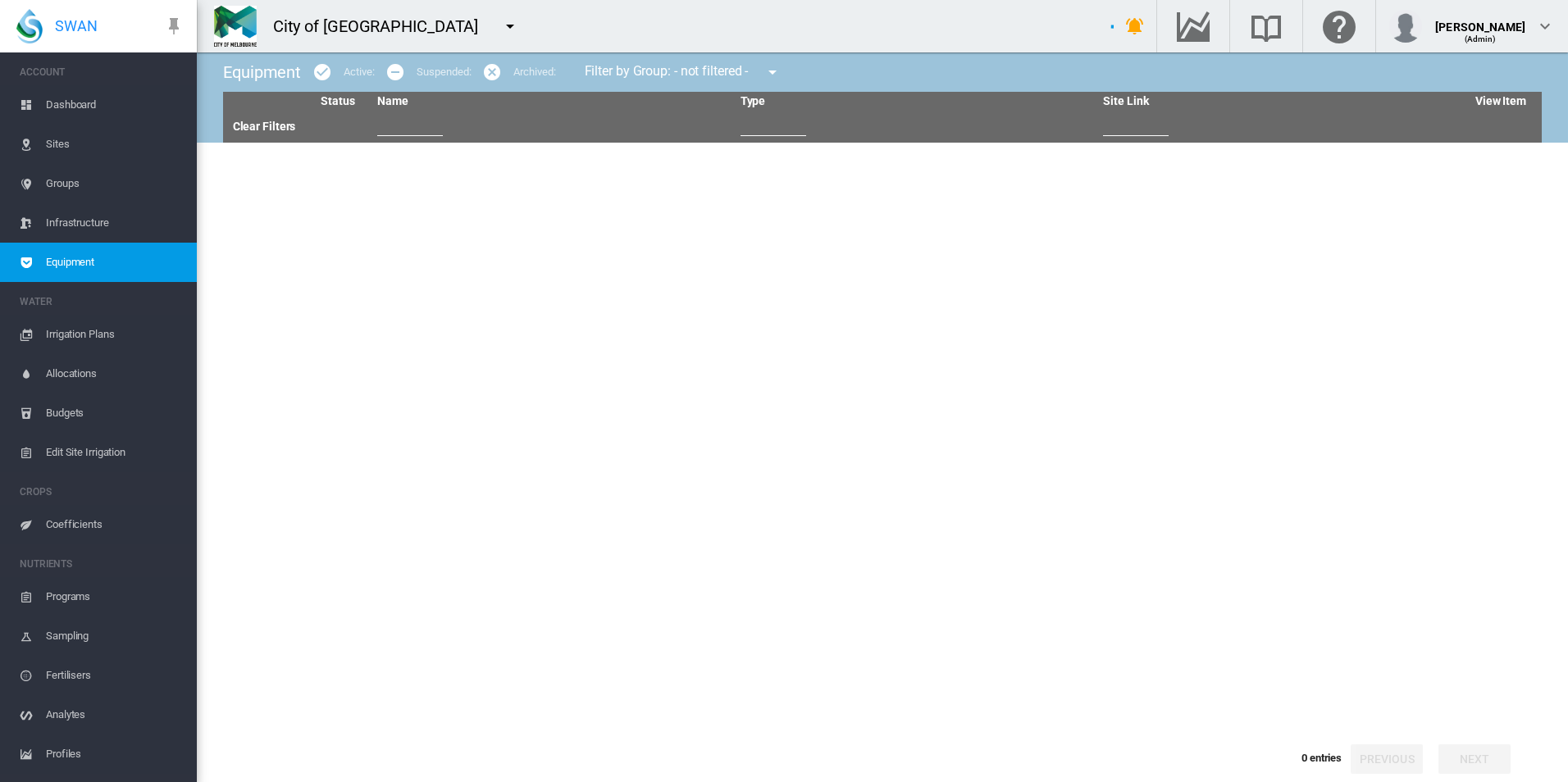
type input "****"
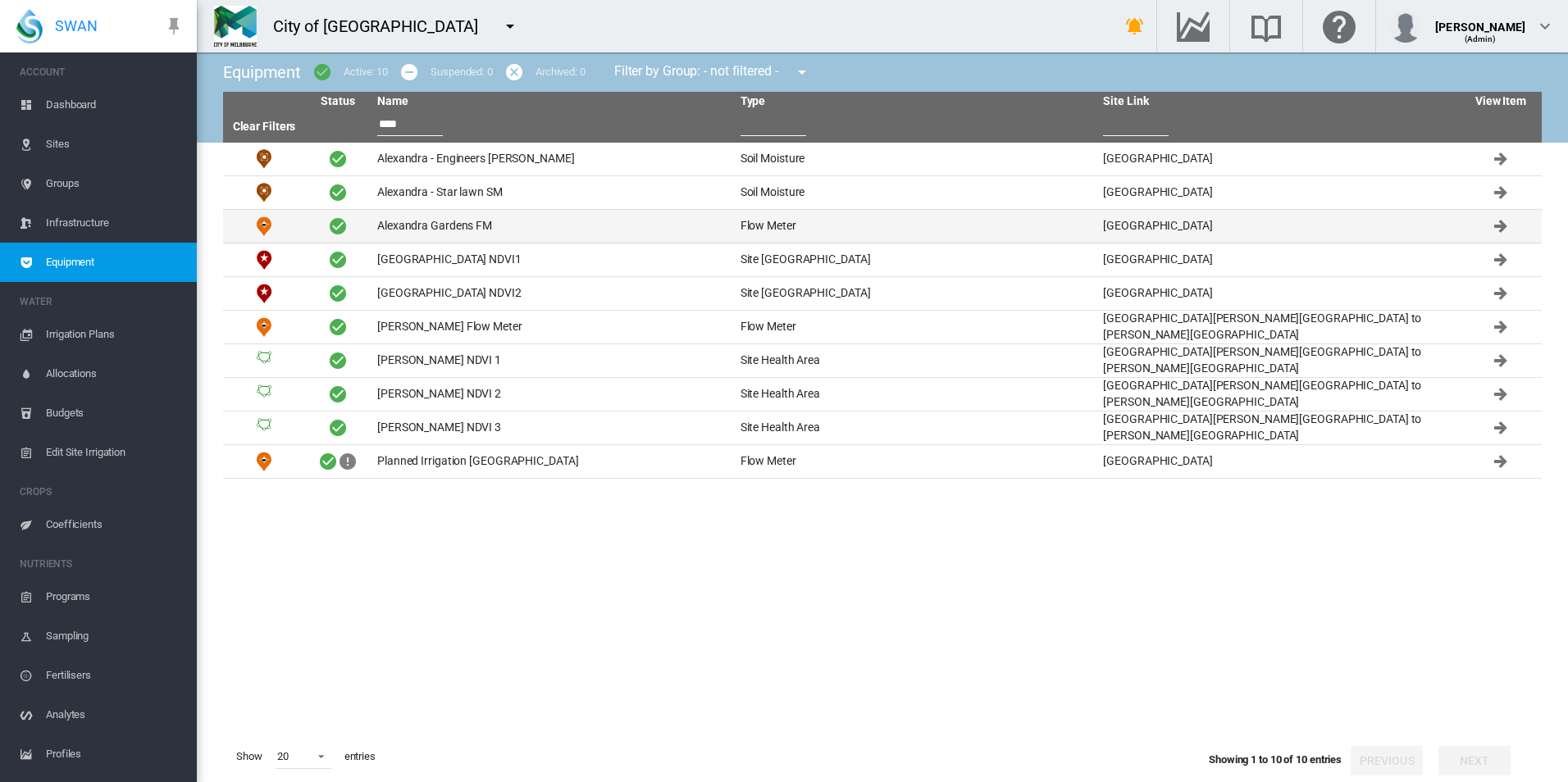
click at [594, 233] on td "Alexandra Gardens FM" at bounding box center [552, 226] width 363 height 33
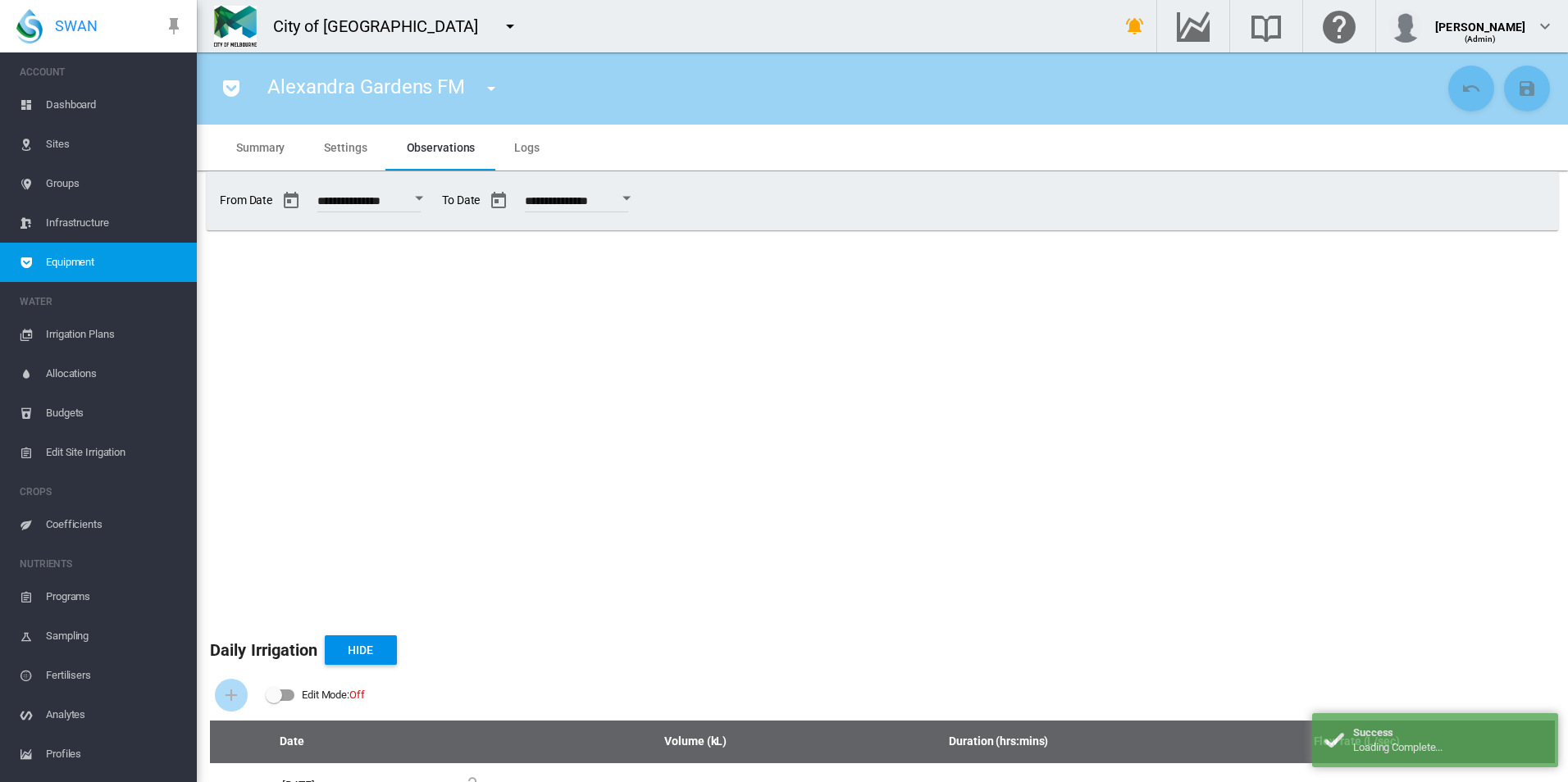
click at [345, 150] on span "Settings" at bounding box center [344, 148] width 43 height 13
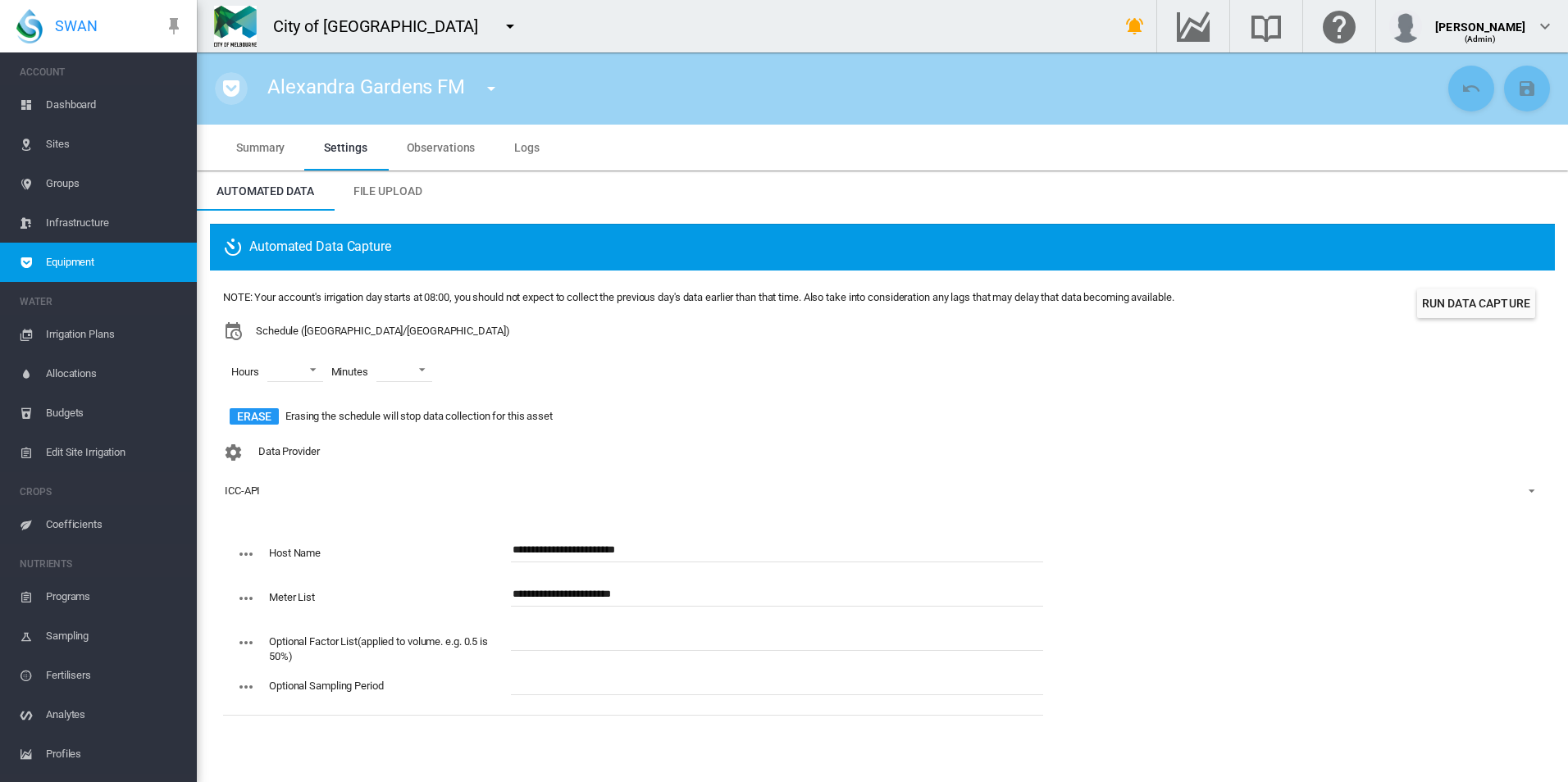
click at [229, 78] on md-icon "icon-pocket" at bounding box center [231, 88] width 20 height 20
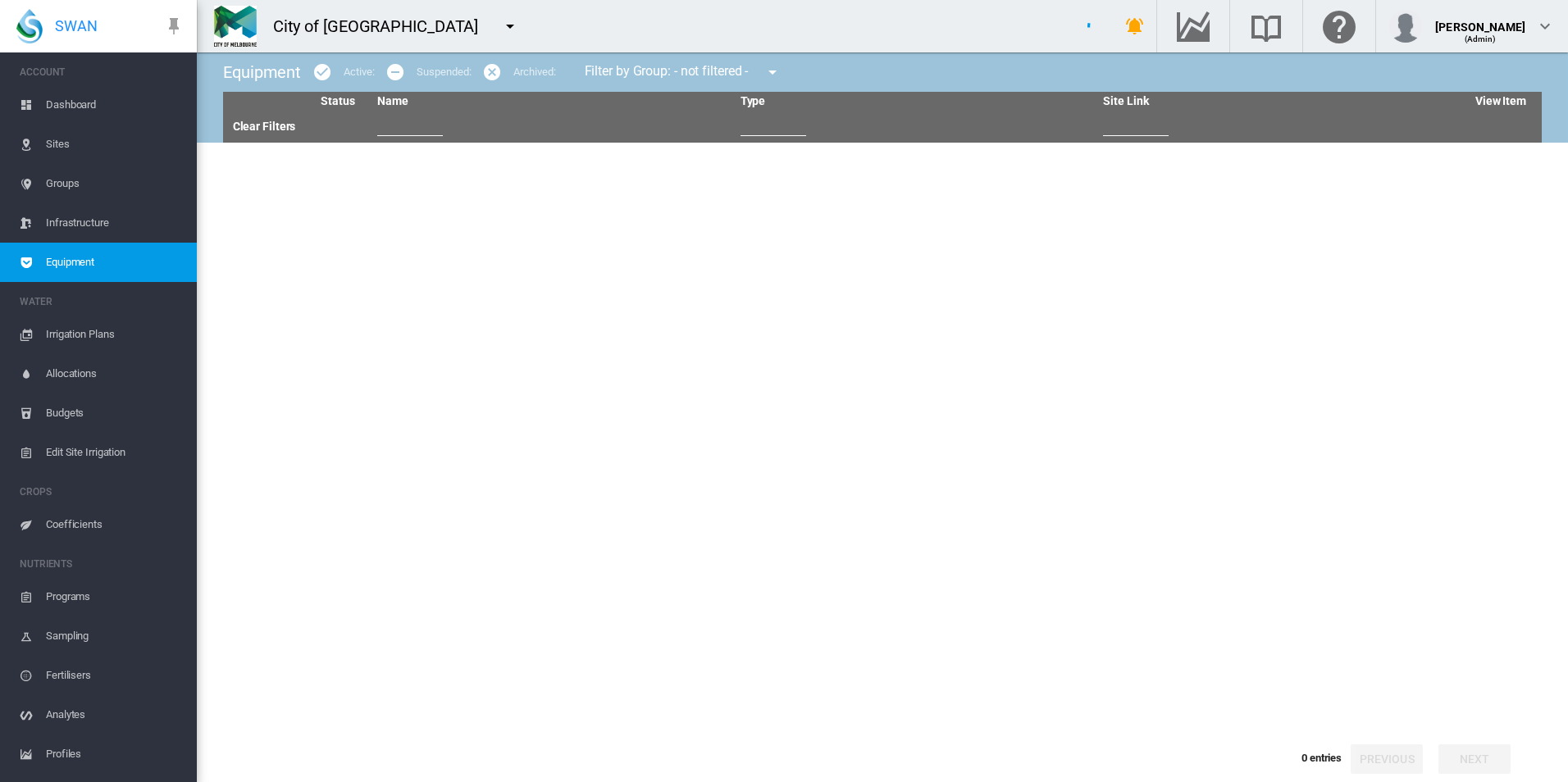
type input "****"
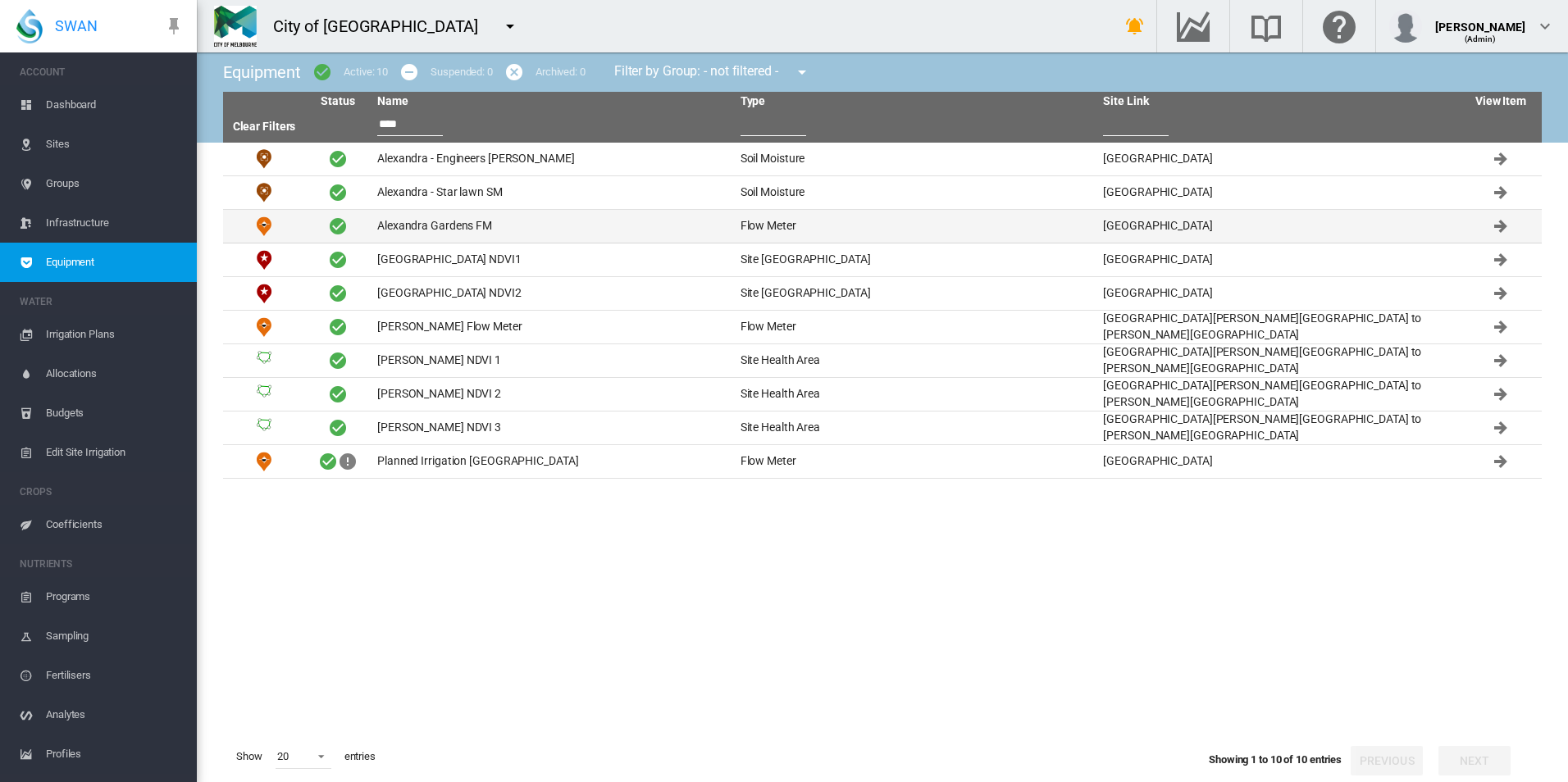
click at [577, 226] on td "Alexandra Gardens FM" at bounding box center [552, 226] width 363 height 33
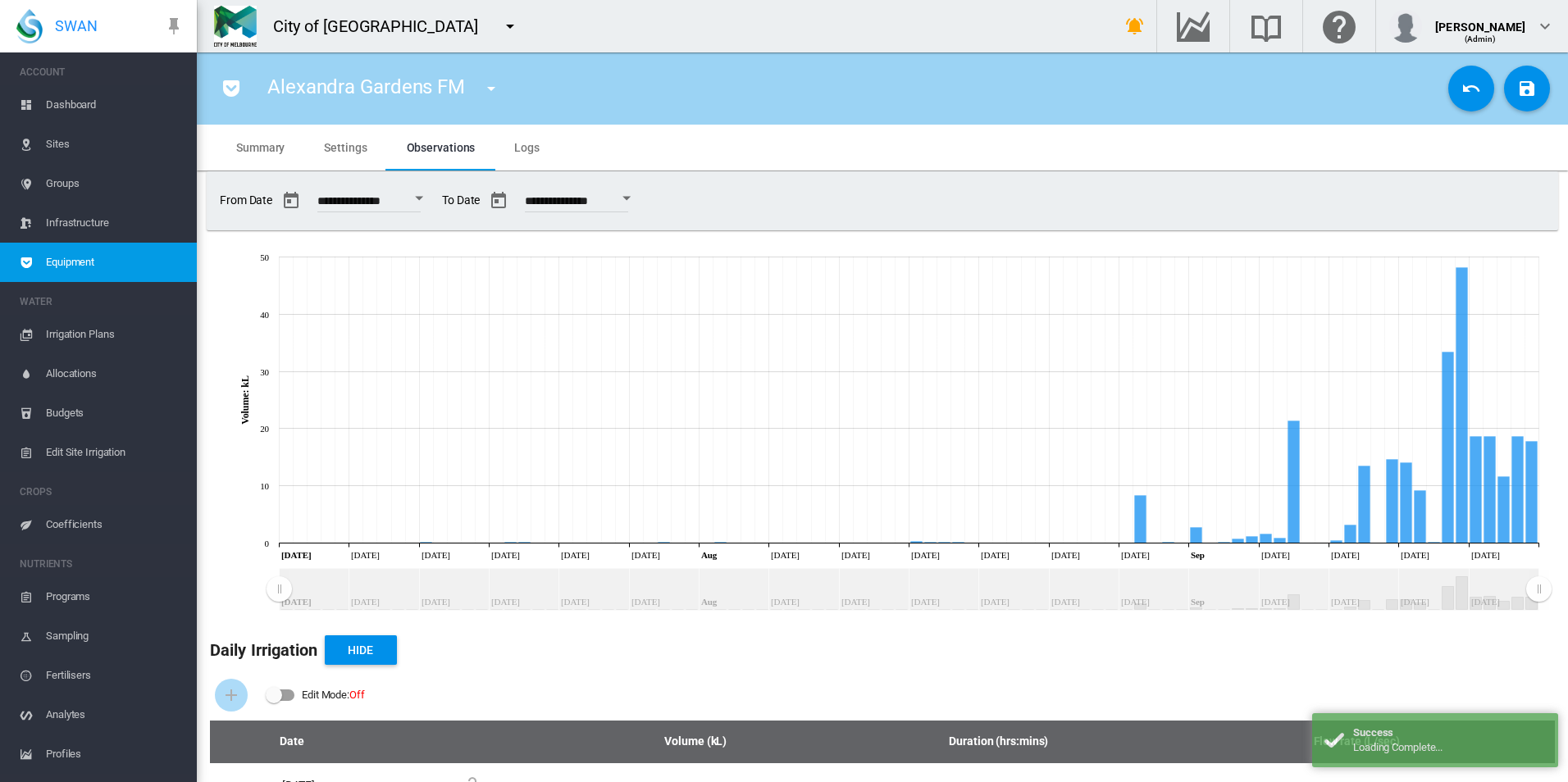
click at [355, 164] on md-tab-item "Settings" at bounding box center [345, 148] width 82 height 46
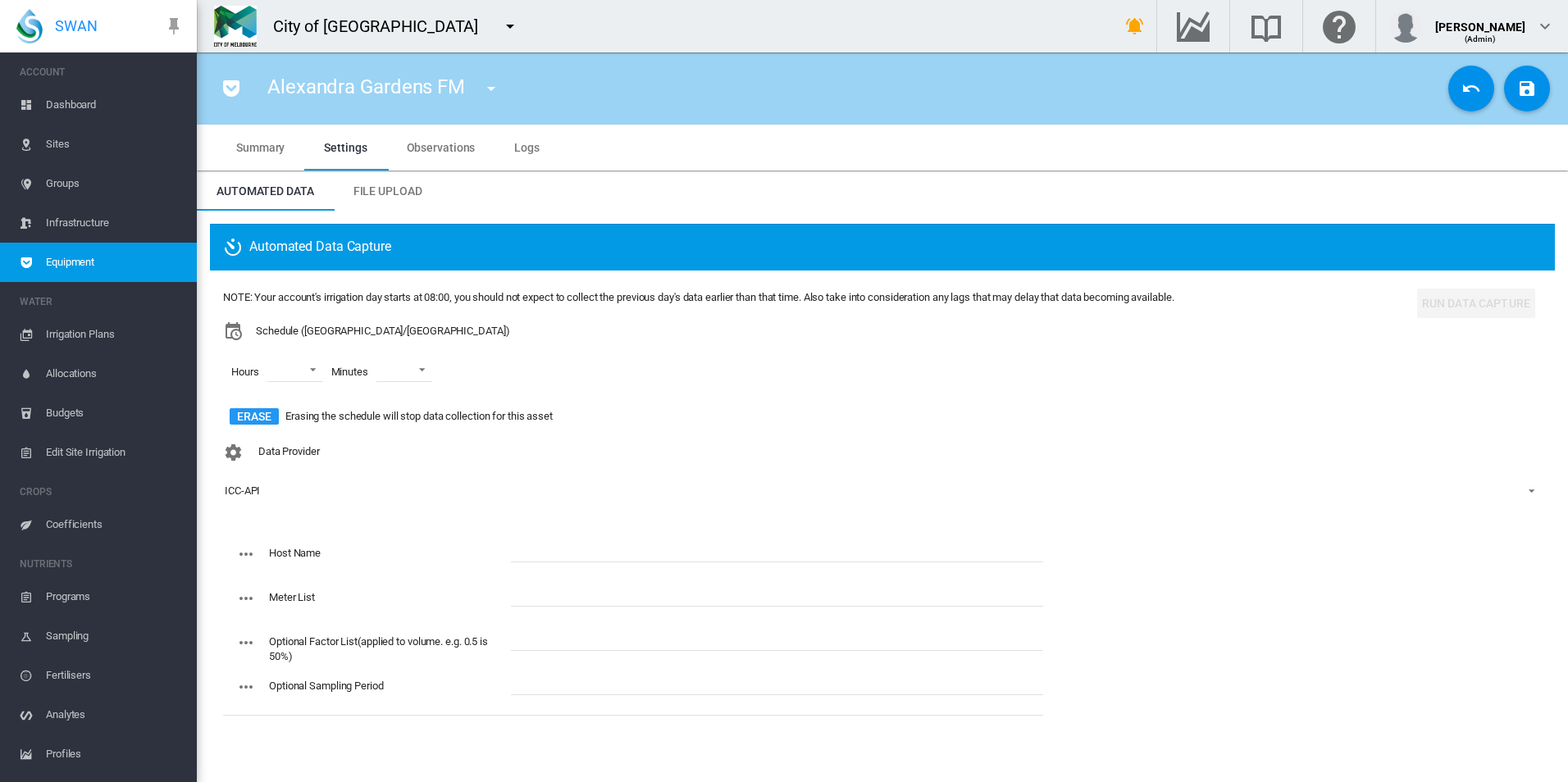
click at [151, 251] on span "Equipment" at bounding box center [115, 263] width 138 height 40
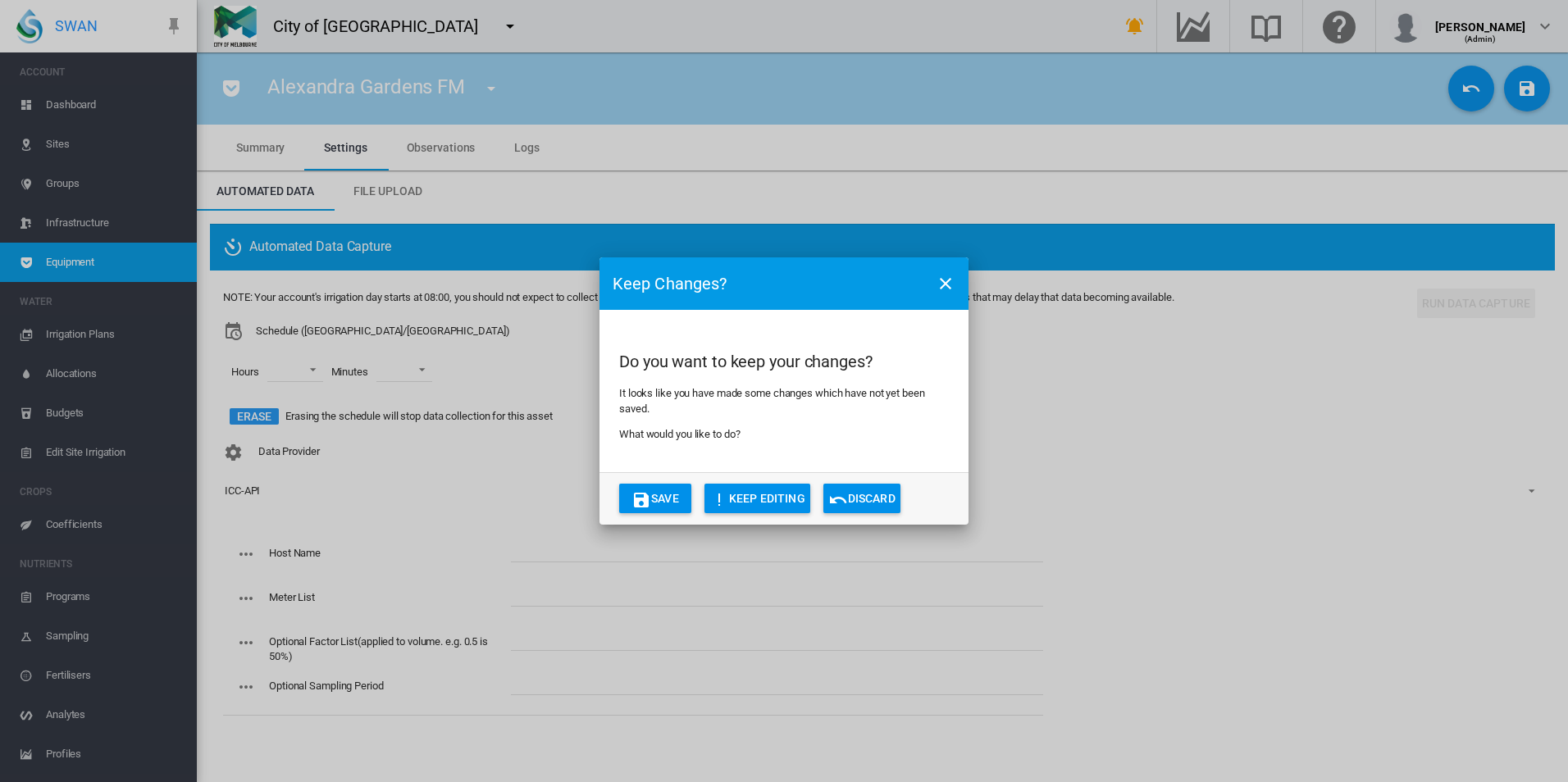
click at [874, 507] on button "Discard" at bounding box center [862, 498] width 78 height 29
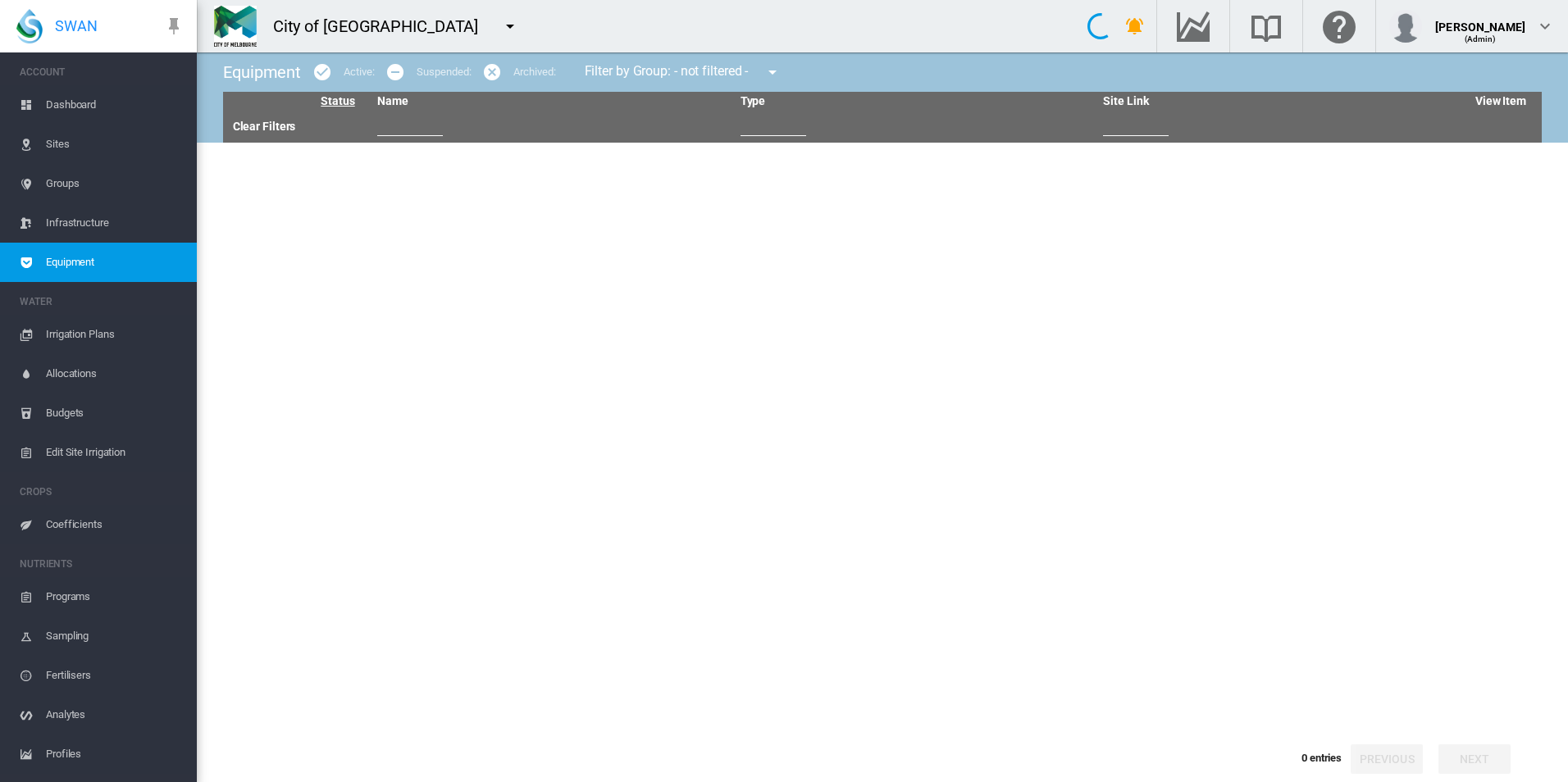
type input "****"
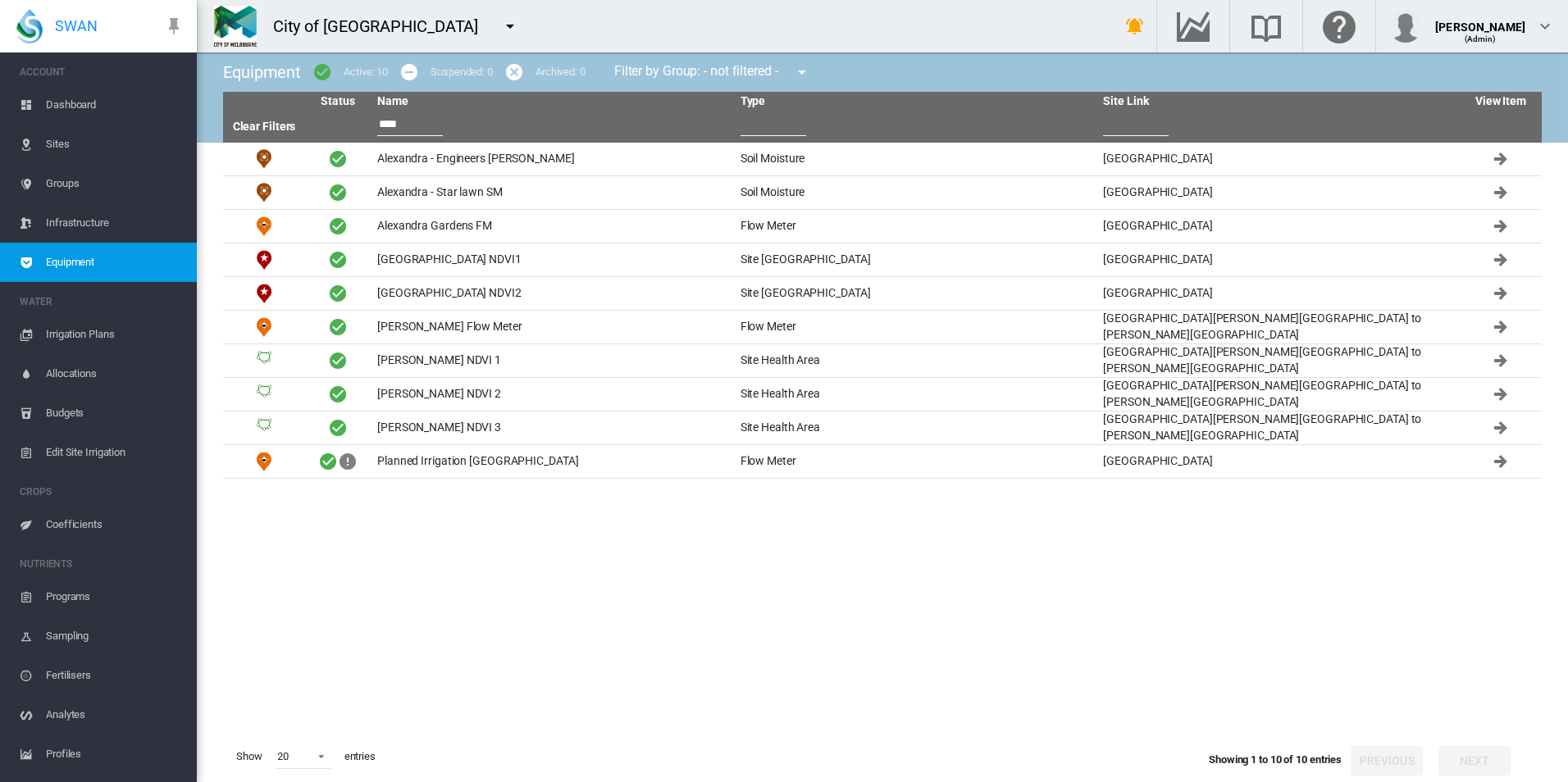
click at [494, 29] on button "button" at bounding box center [510, 26] width 33 height 33
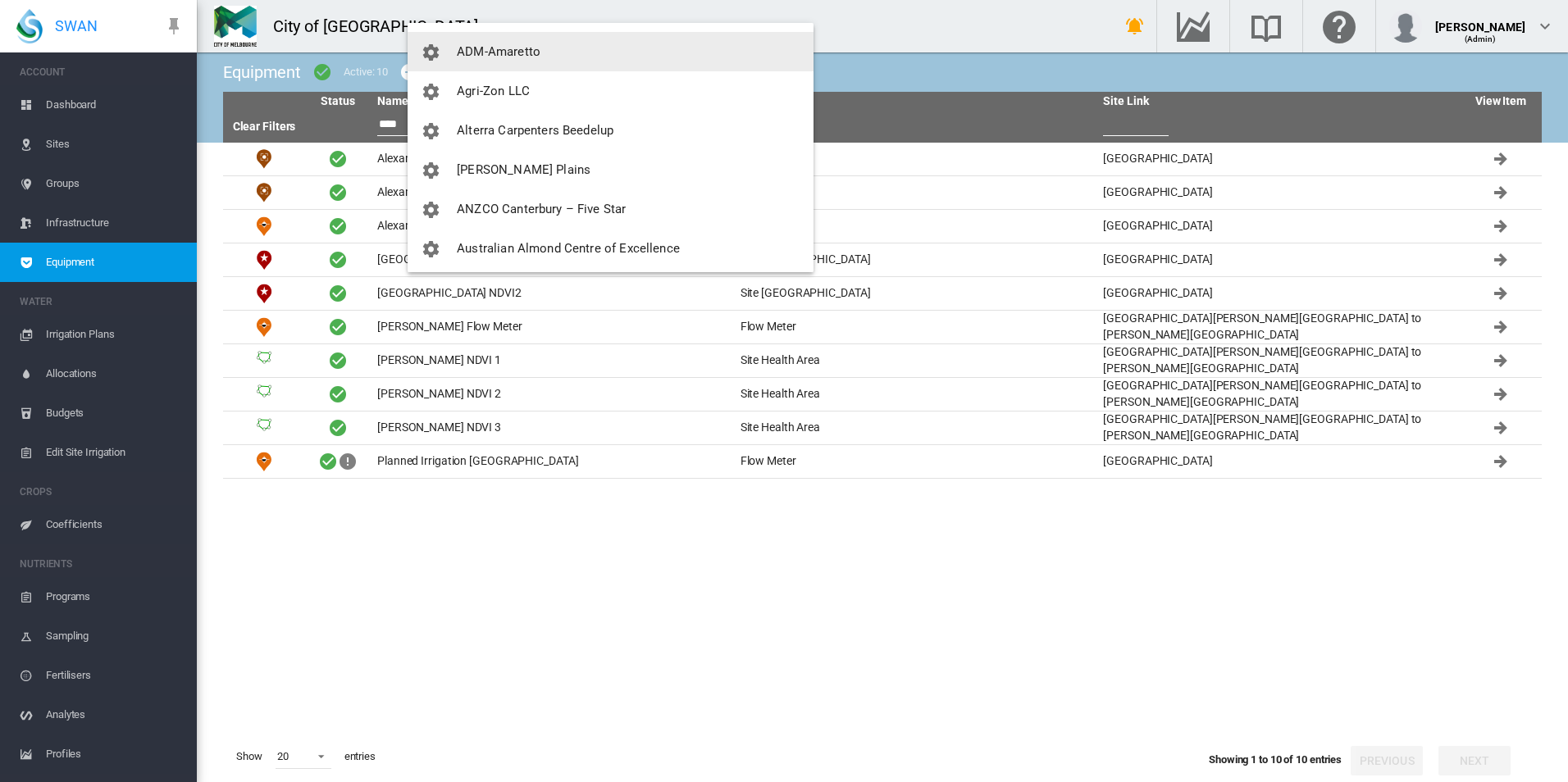
scroll to position [164, 0]
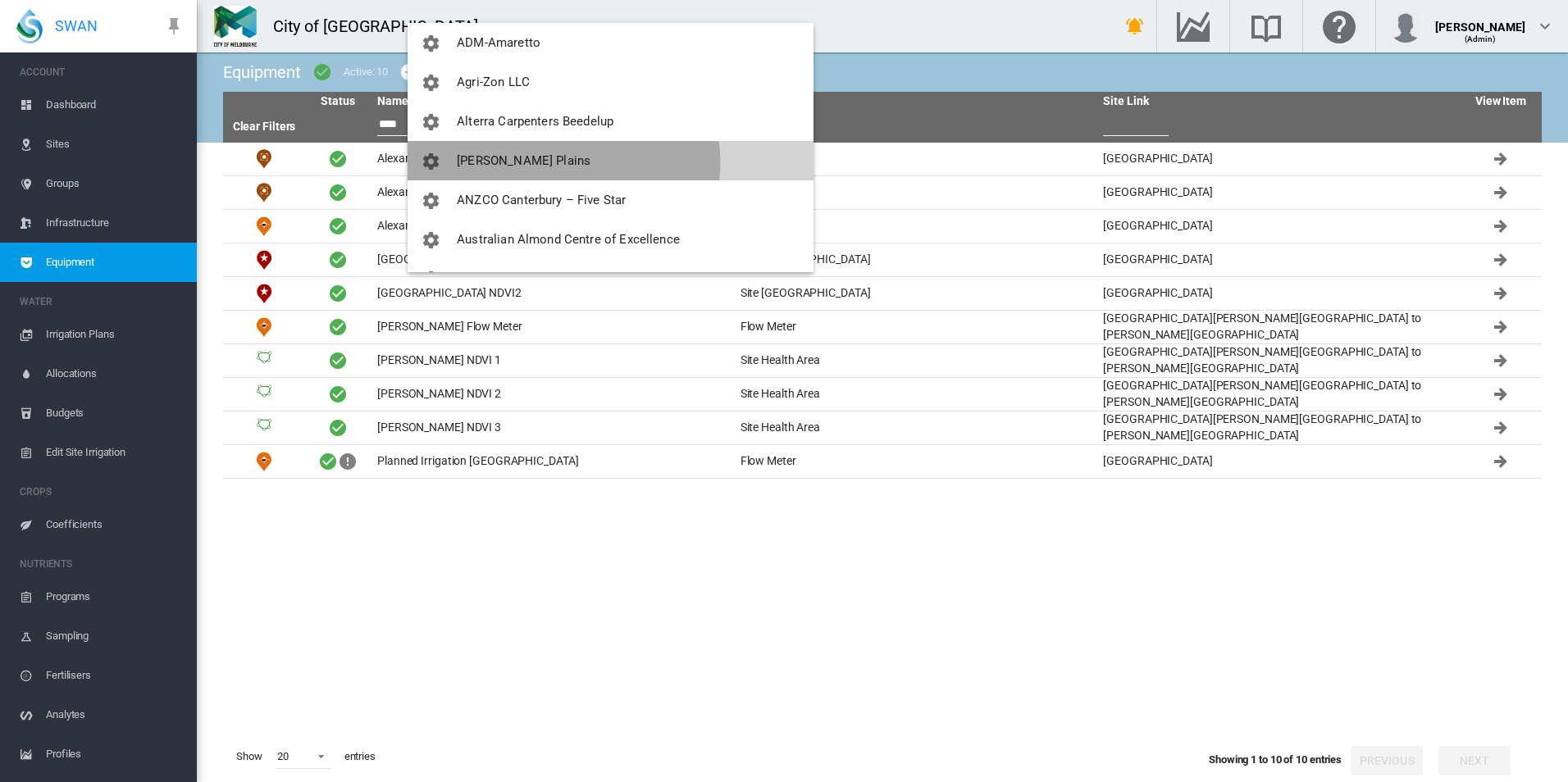
click at [550, 163] on button "Anna Plains" at bounding box center [610, 161] width 406 height 40
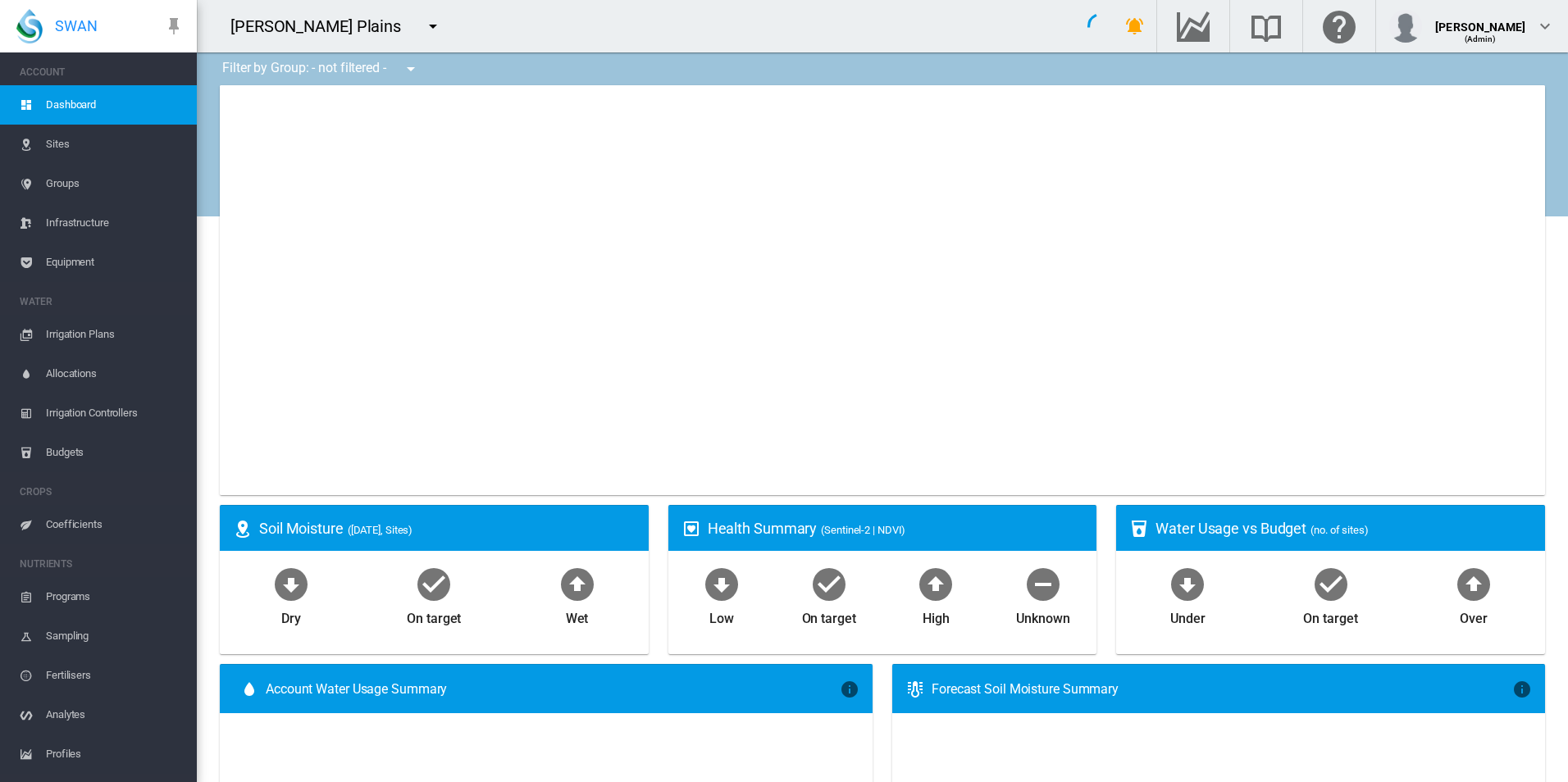
type input "**********"
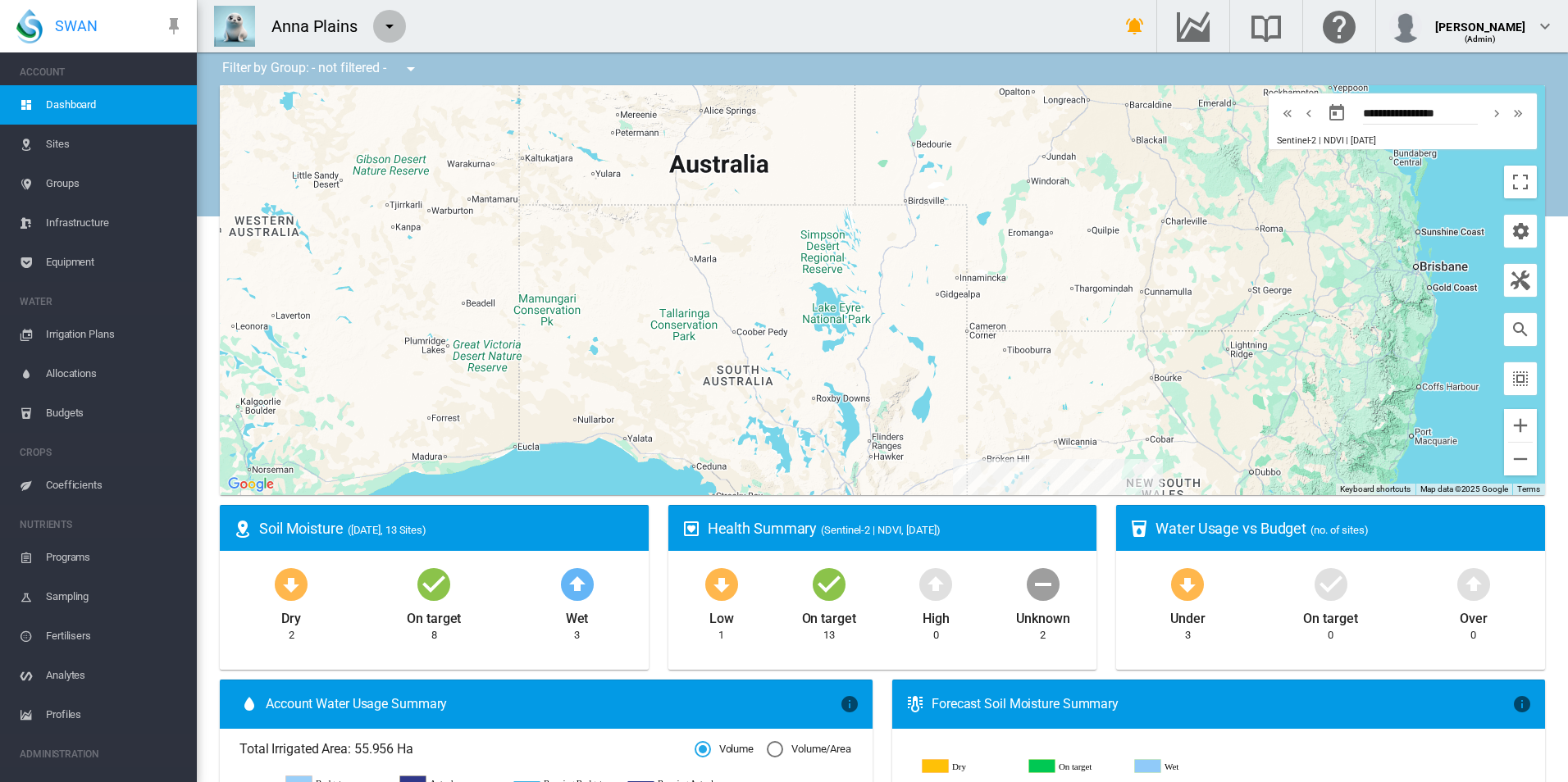
click at [393, 22] on md-icon "icon-menu-down" at bounding box center [389, 26] width 20 height 20
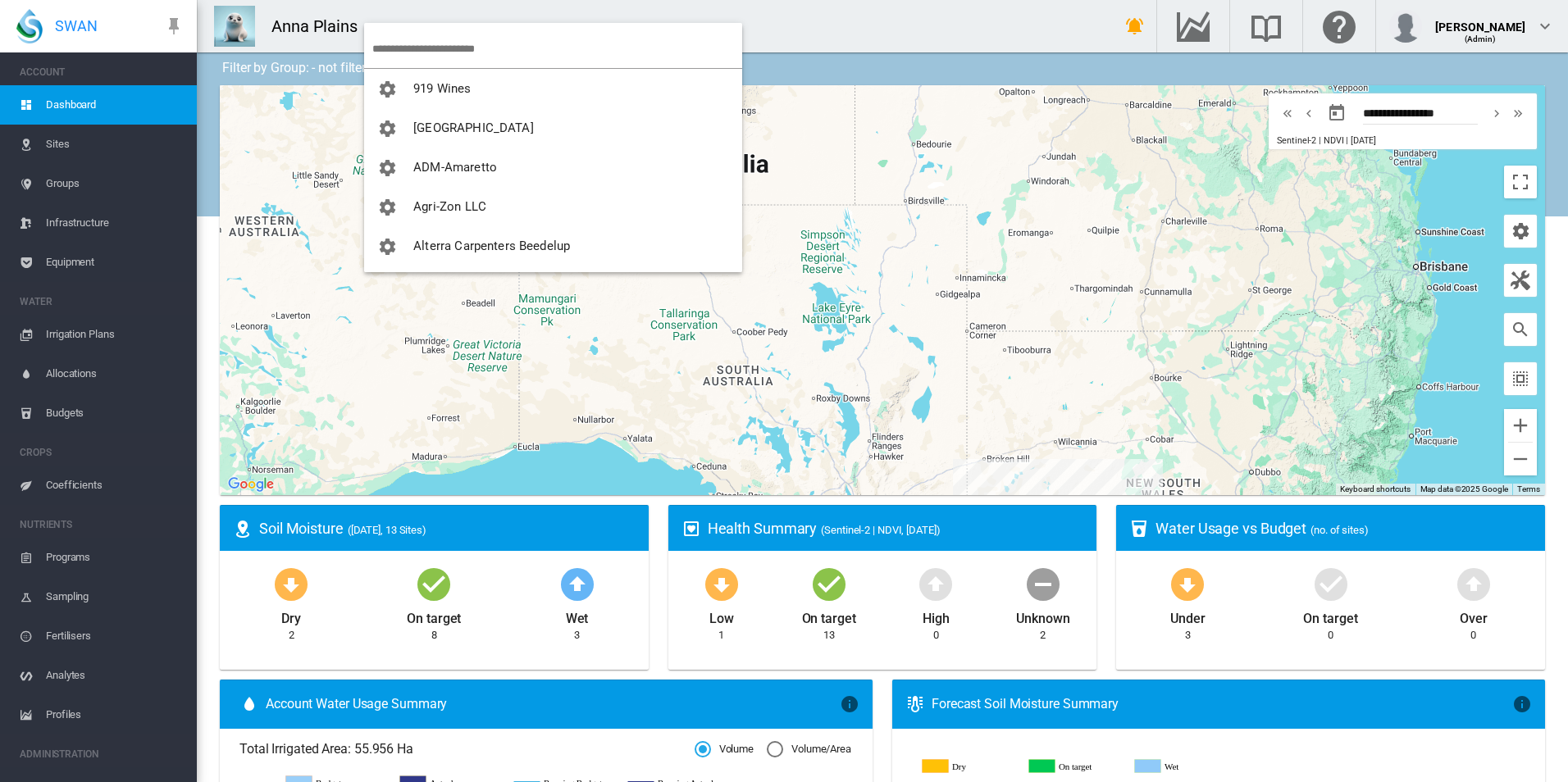
click at [438, 45] on input "search" at bounding box center [557, 48] width 370 height 39
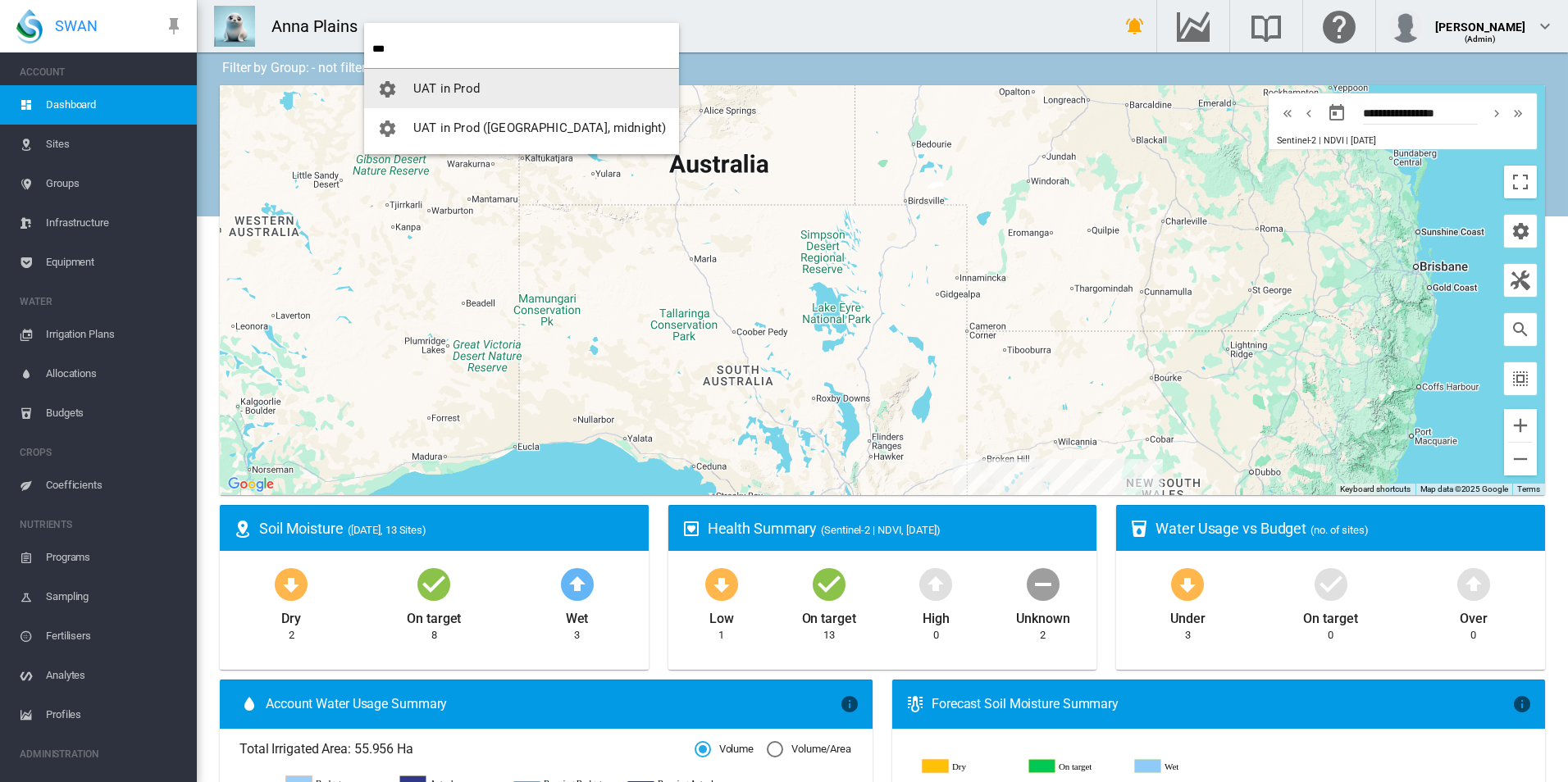
type input "***"
click at [465, 86] on span "UAT in Prod" at bounding box center [446, 89] width 66 height 15
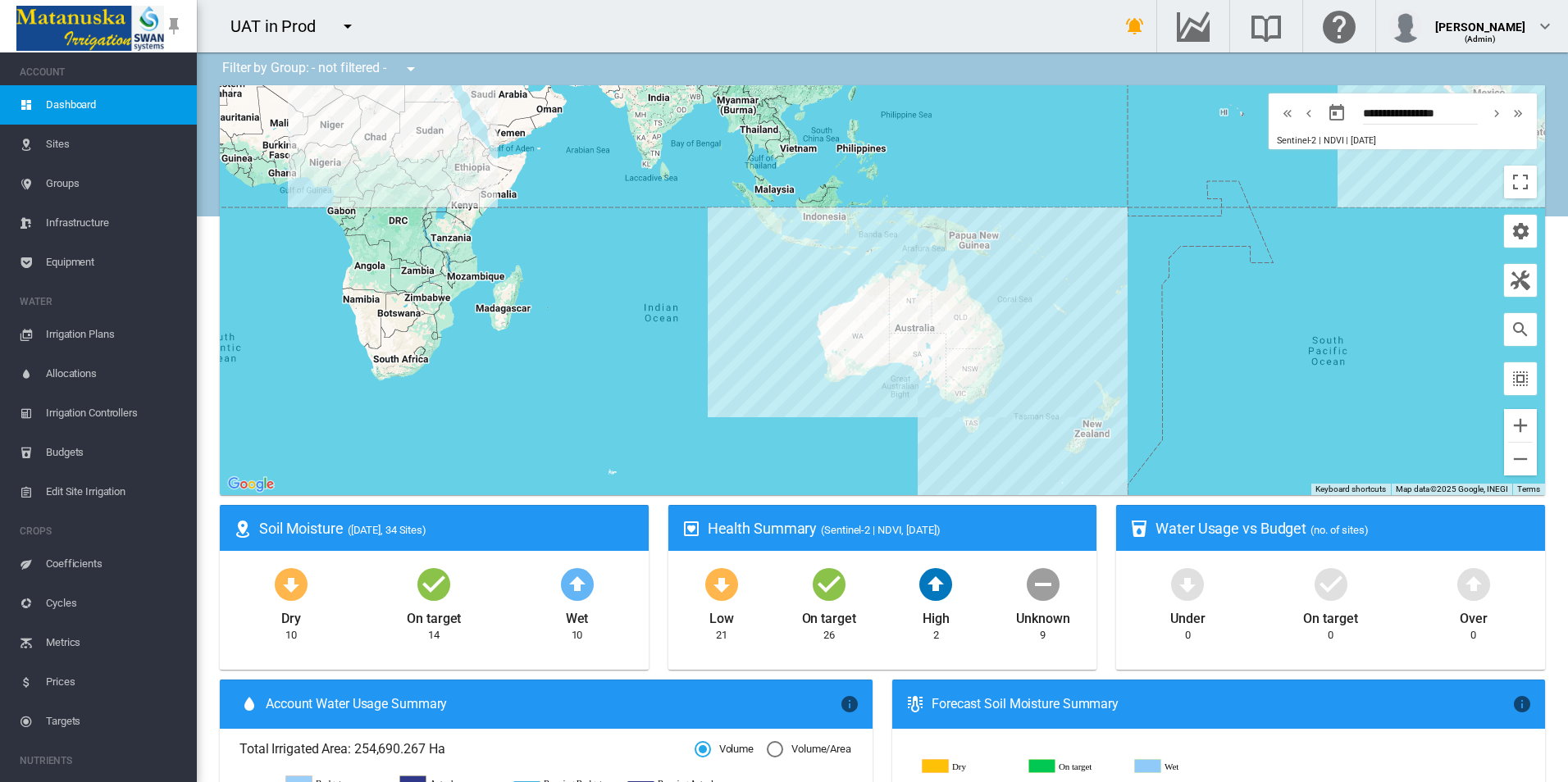
click at [94, 264] on span "Equipment" at bounding box center [115, 263] width 138 height 40
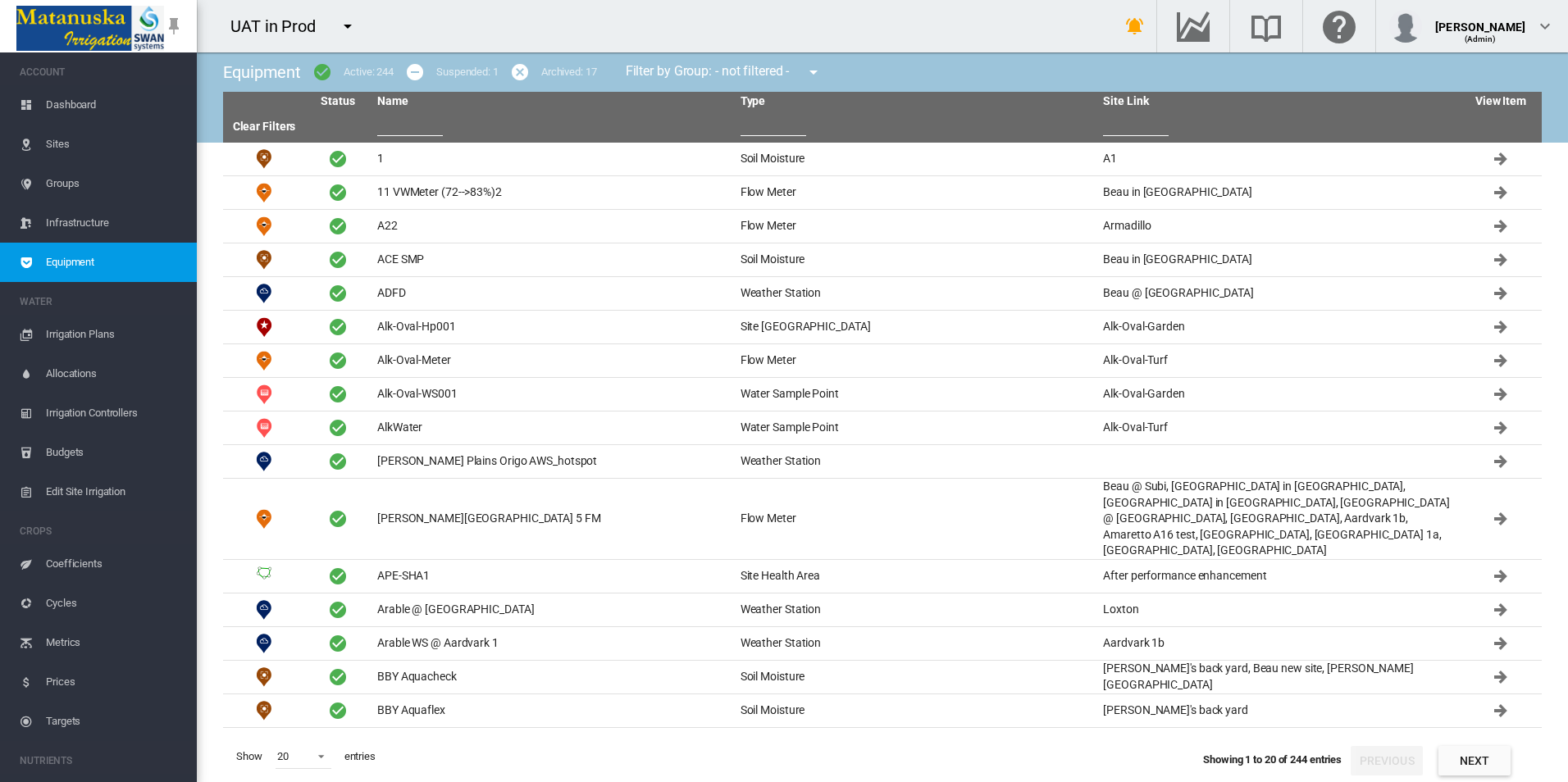
click at [416, 130] on input "text" at bounding box center [409, 124] width 65 height 25
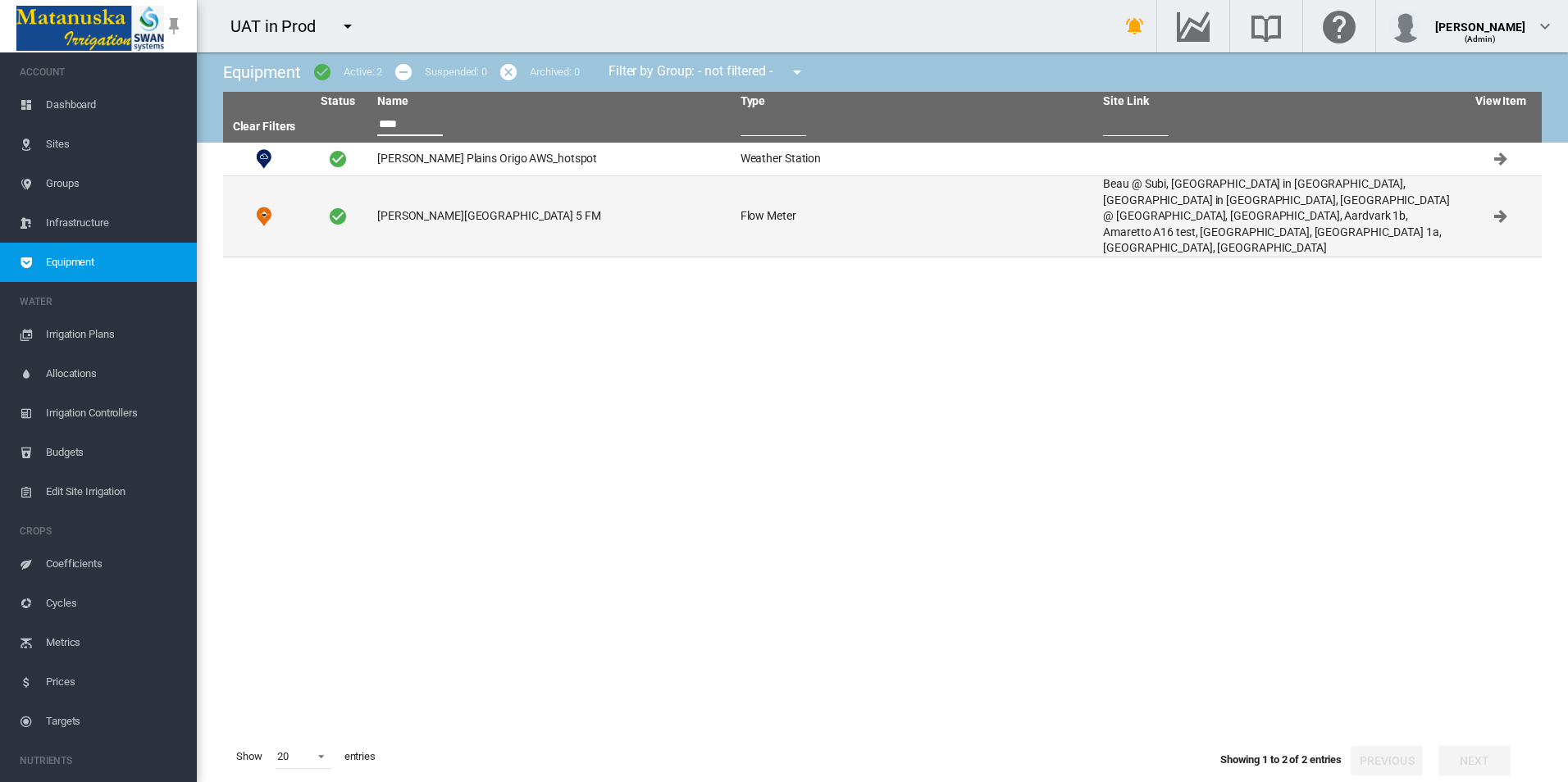
type input "****"
click at [462, 204] on td "[PERSON_NAME][GEOGRAPHIC_DATA] 5 FM" at bounding box center [552, 216] width 363 height 80
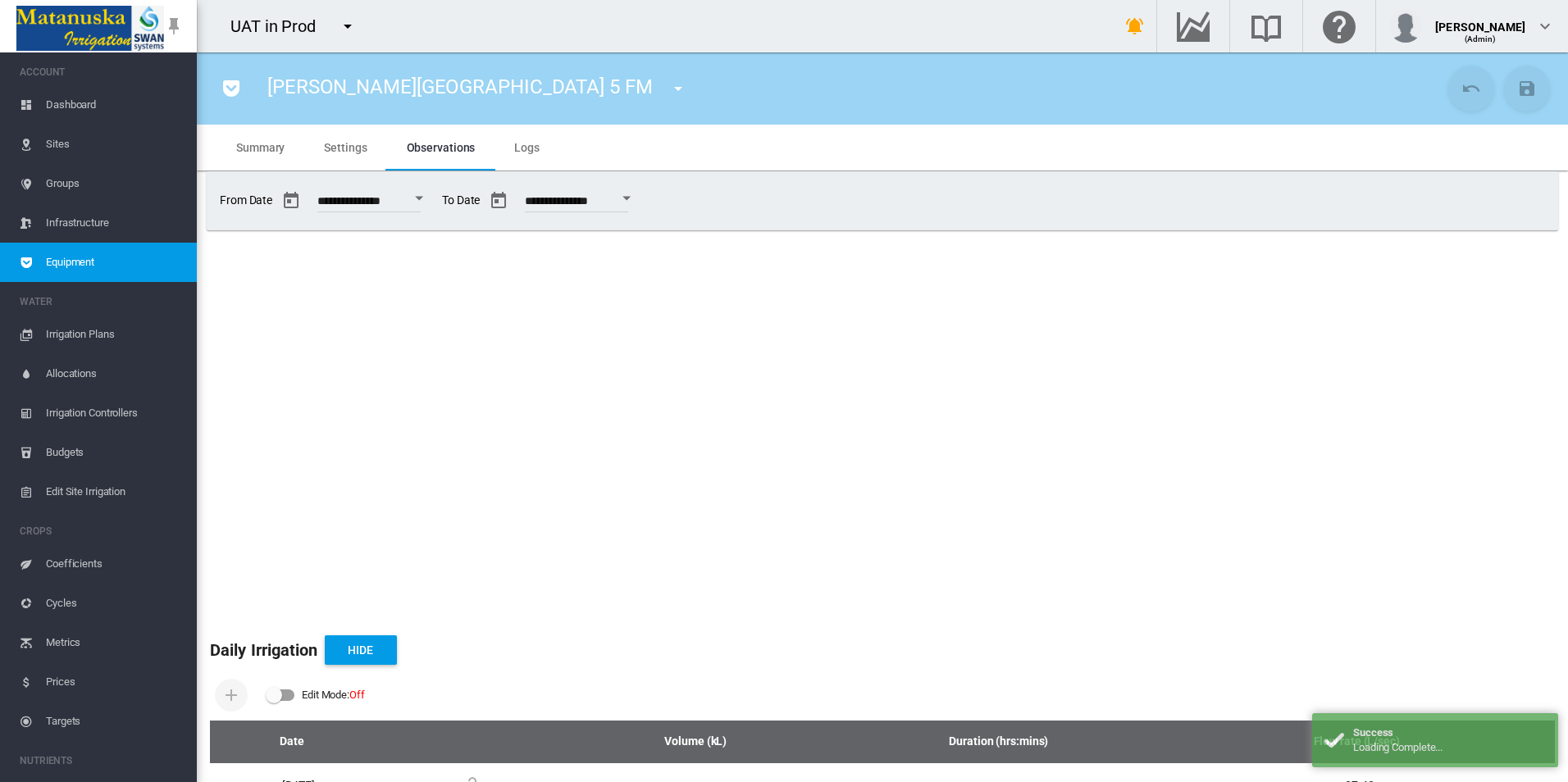
click at [337, 147] on span "Settings" at bounding box center [344, 148] width 43 height 13
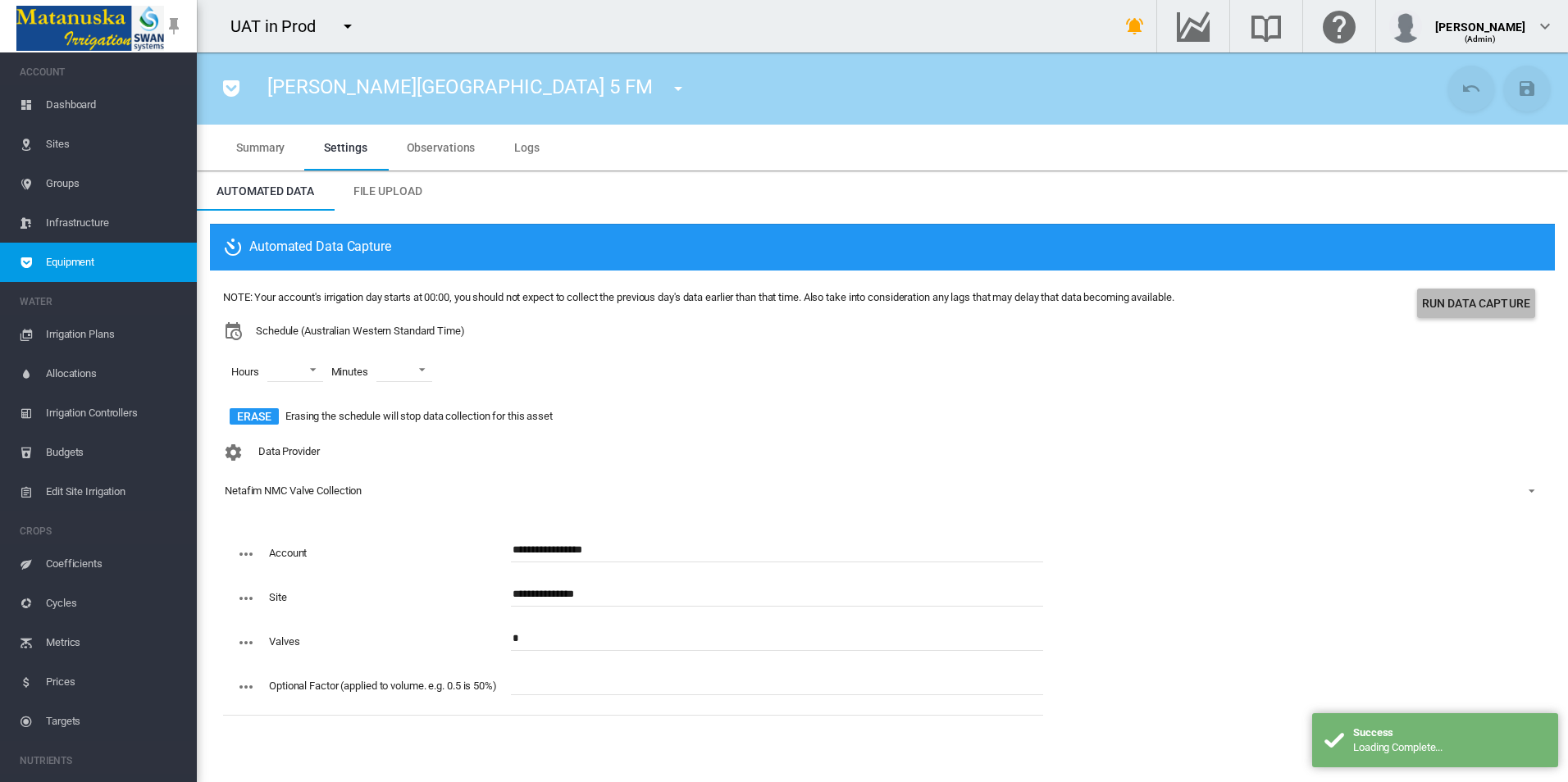
click at [1452, 301] on button "Run Data Capture" at bounding box center [1475, 303] width 118 height 29
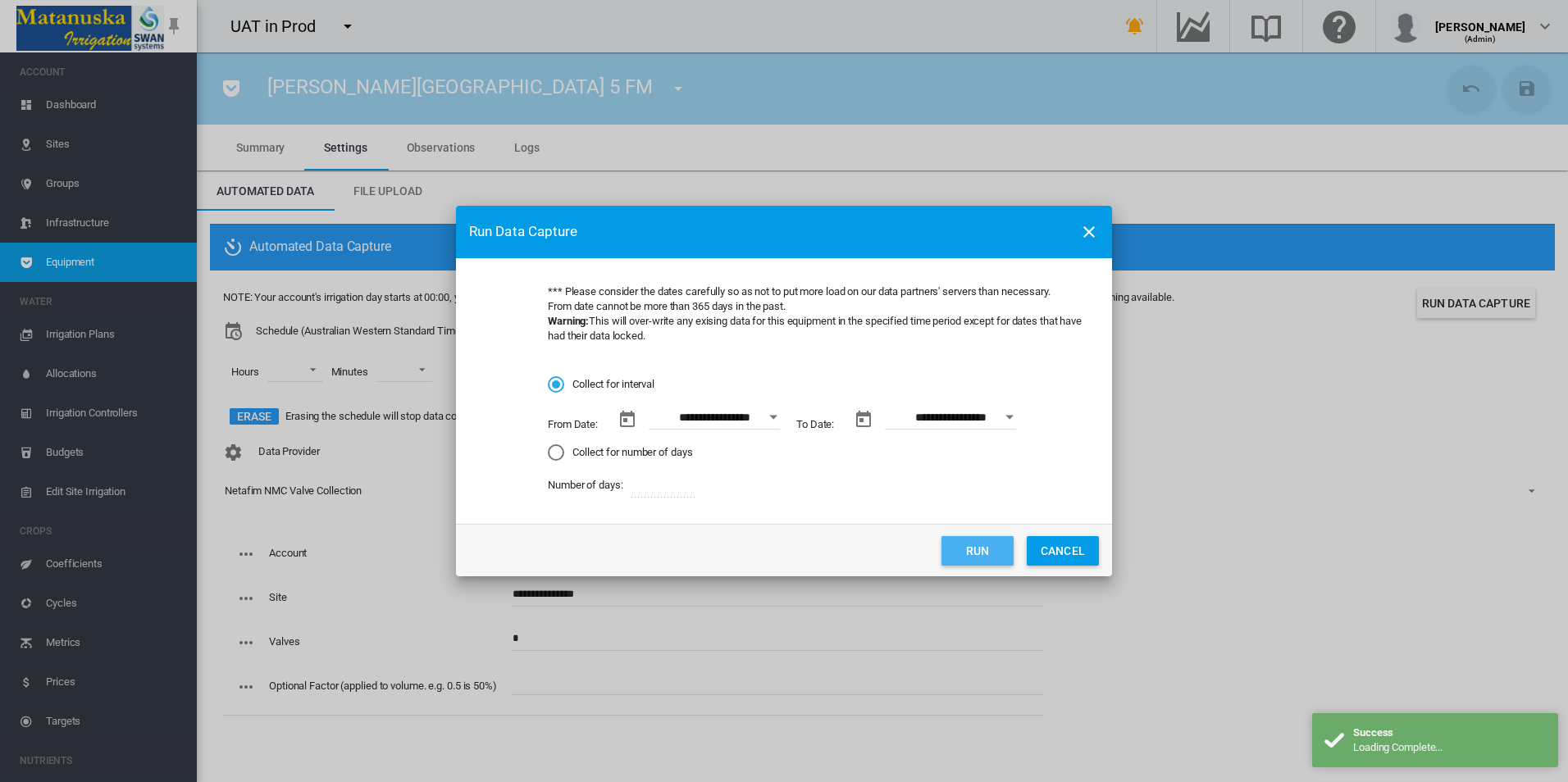
click at [960, 557] on button "Run" at bounding box center [977, 550] width 72 height 29
